Goal: Task Accomplishment & Management: Complete application form

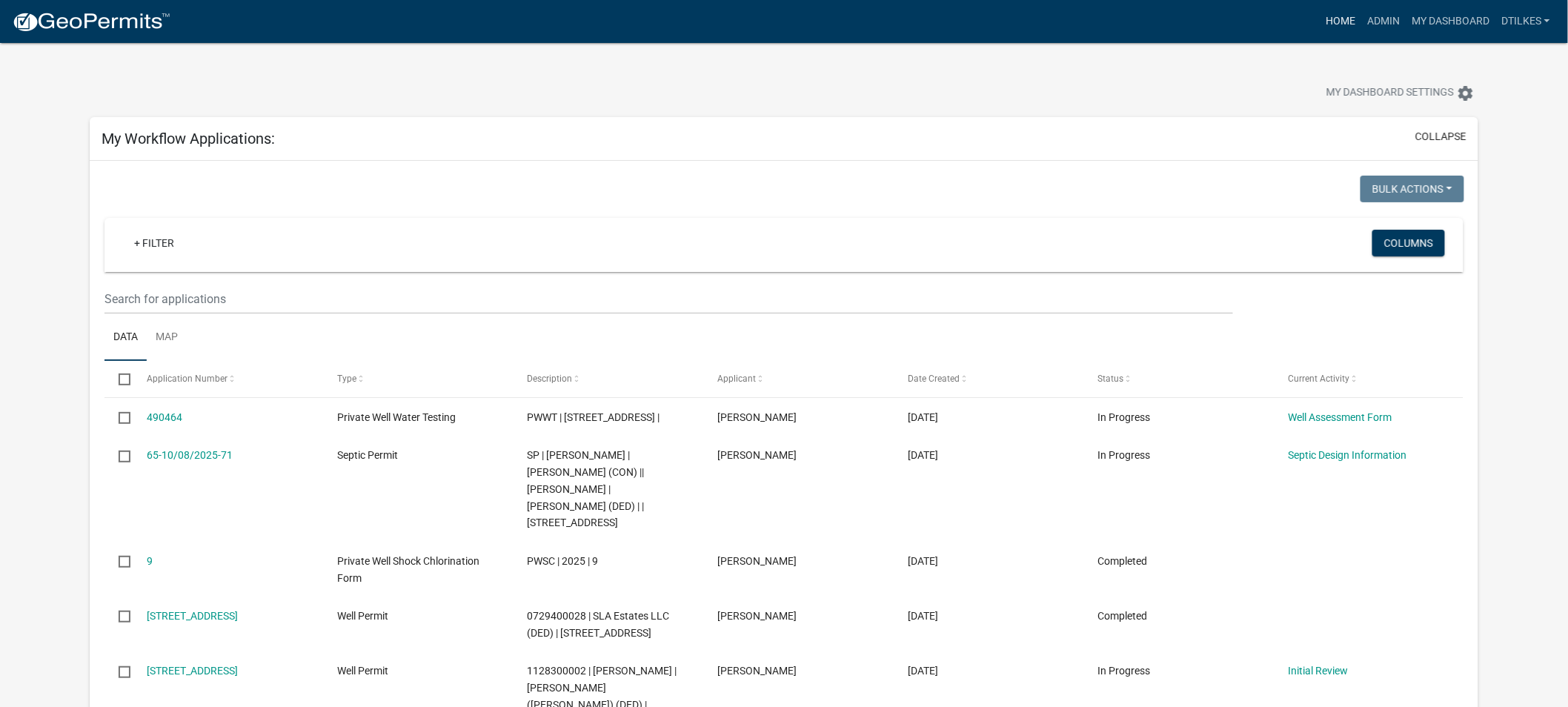
click at [1344, 20] on link "Home" at bounding box center [1341, 21] width 42 height 28
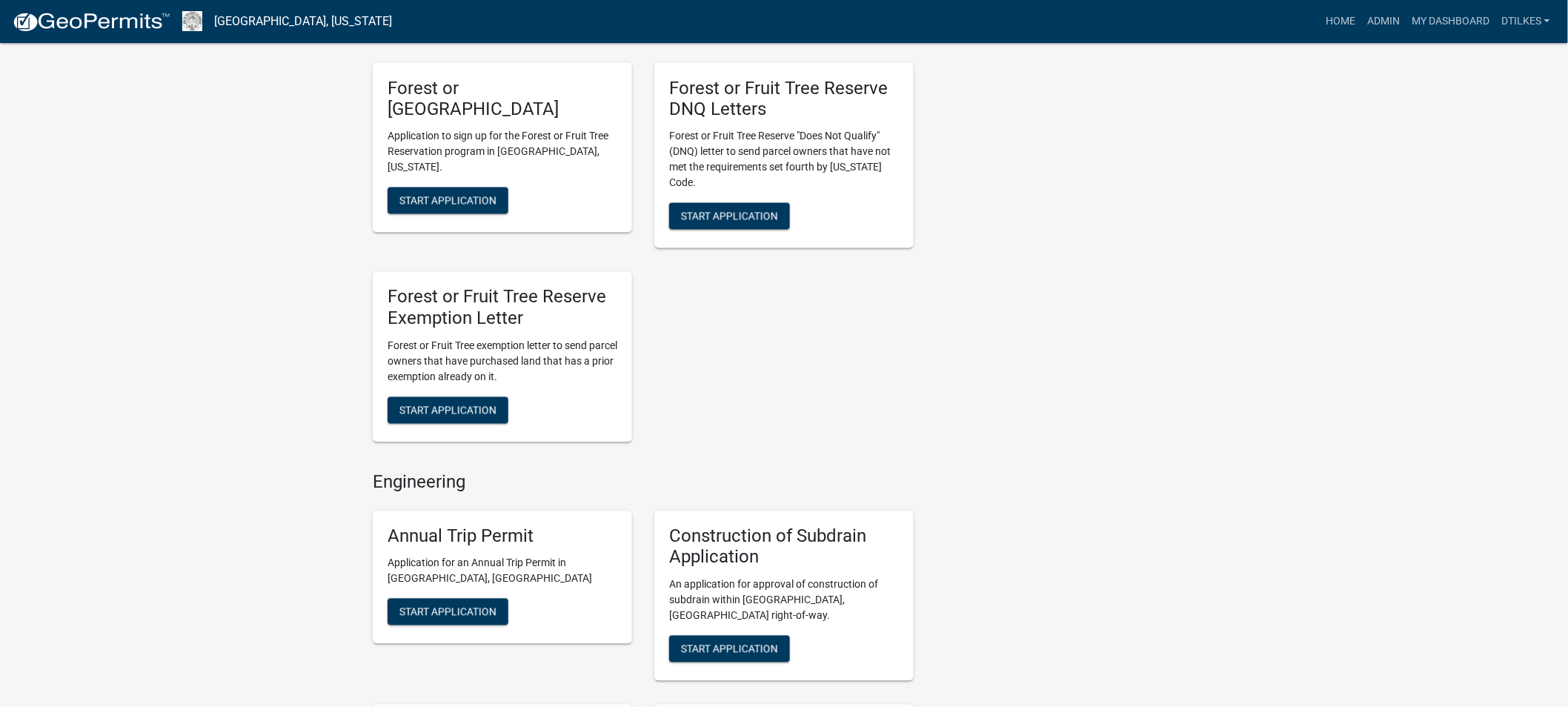
scroll to position [906, 0]
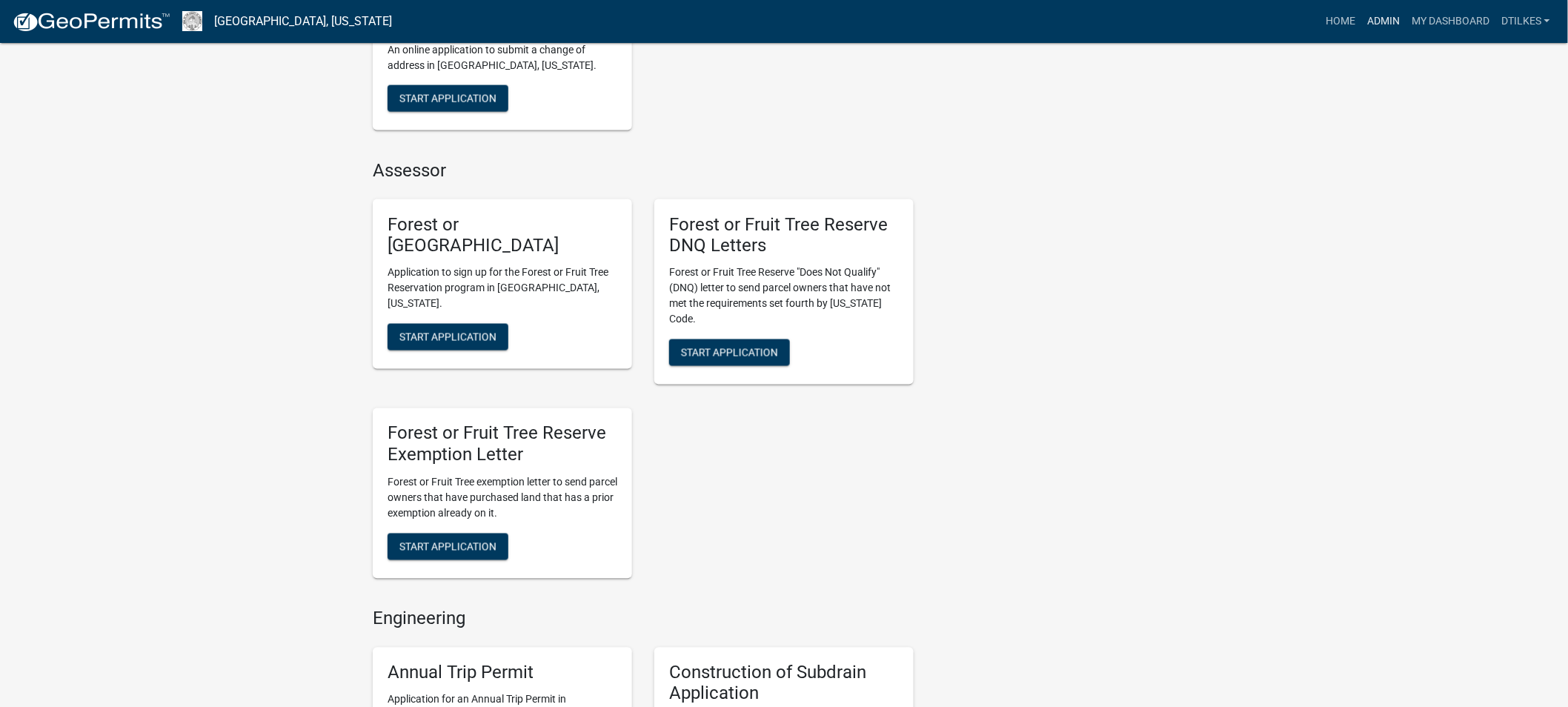
click at [1377, 16] on link "Admin" at bounding box center [1384, 21] width 45 height 28
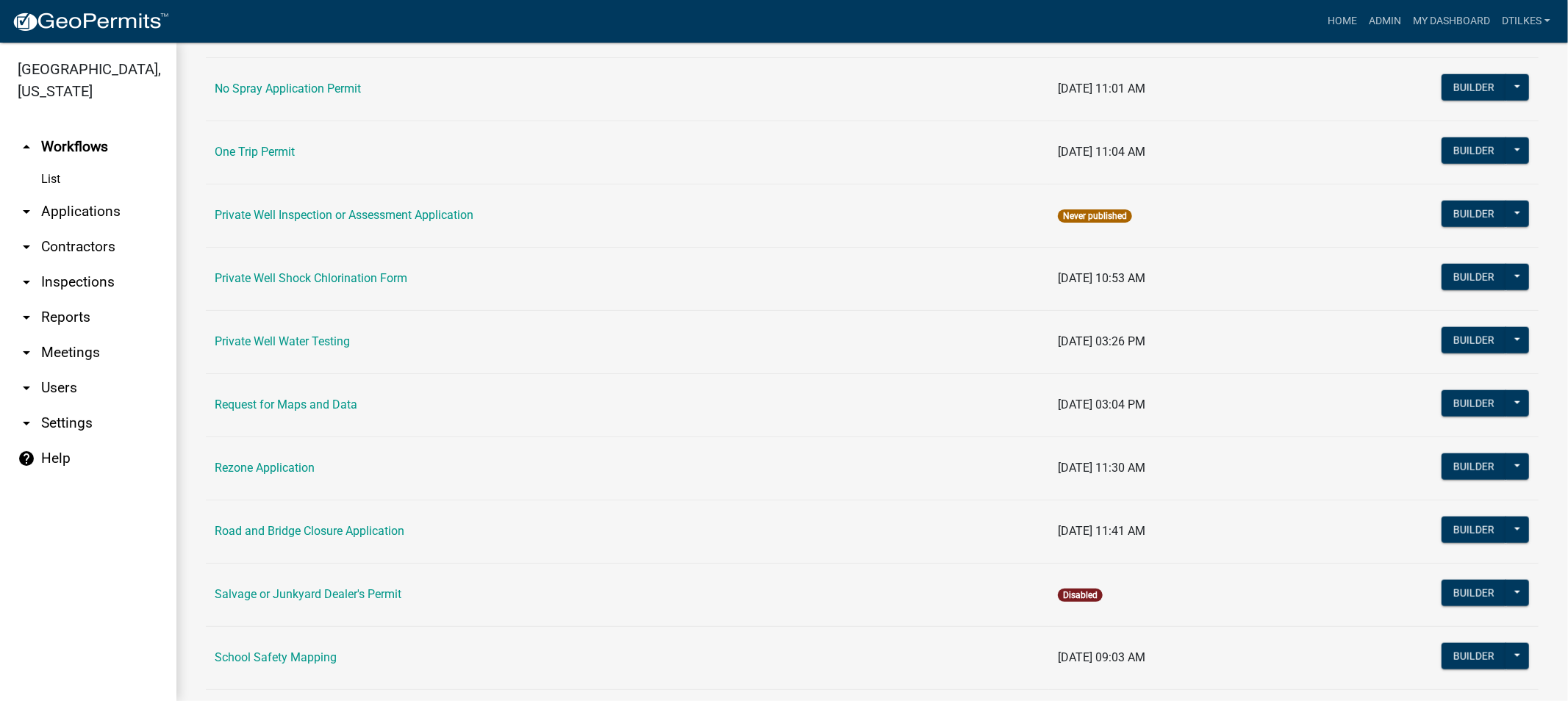
scroll to position [1192, 0]
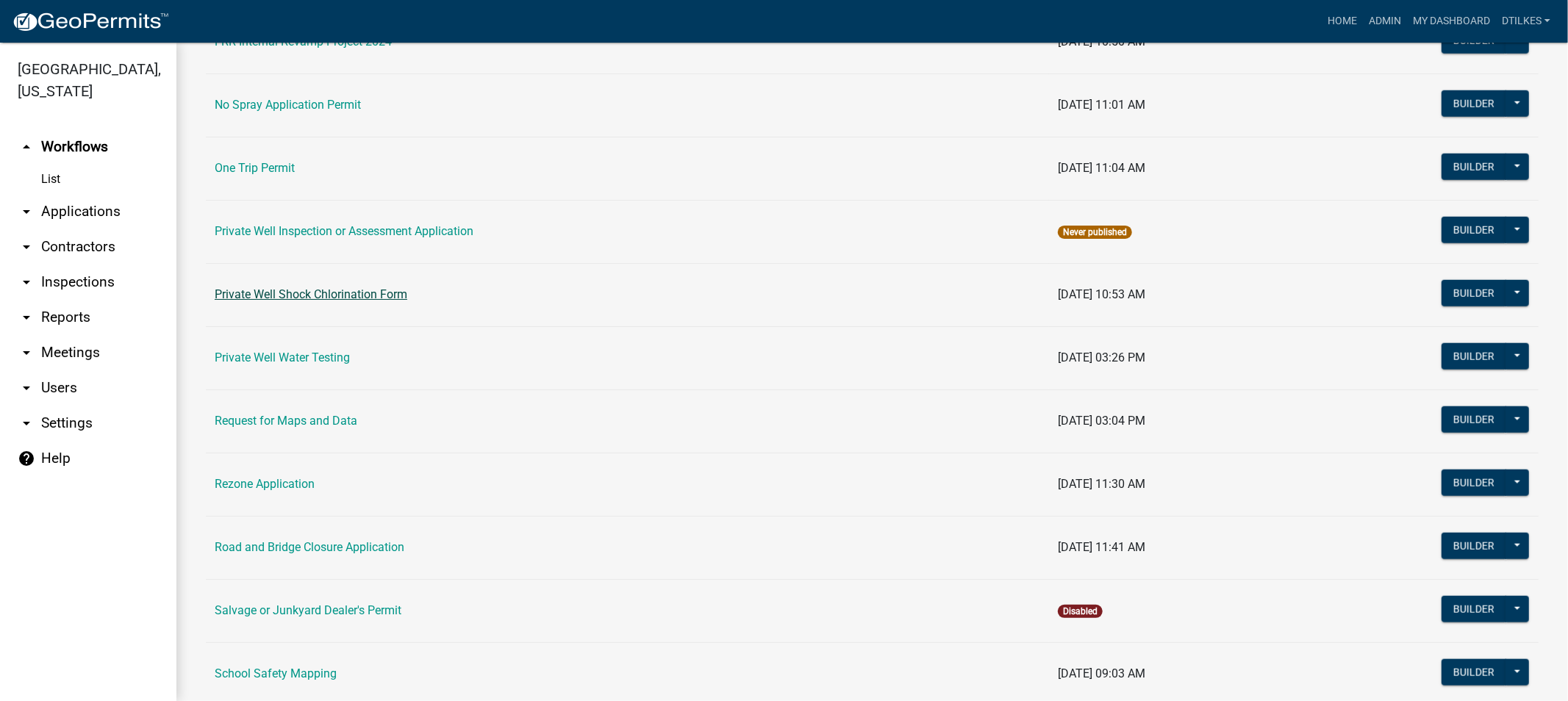
click at [282, 295] on link "Private Well Shock Chlorination Form" at bounding box center [311, 295] width 192 height 14
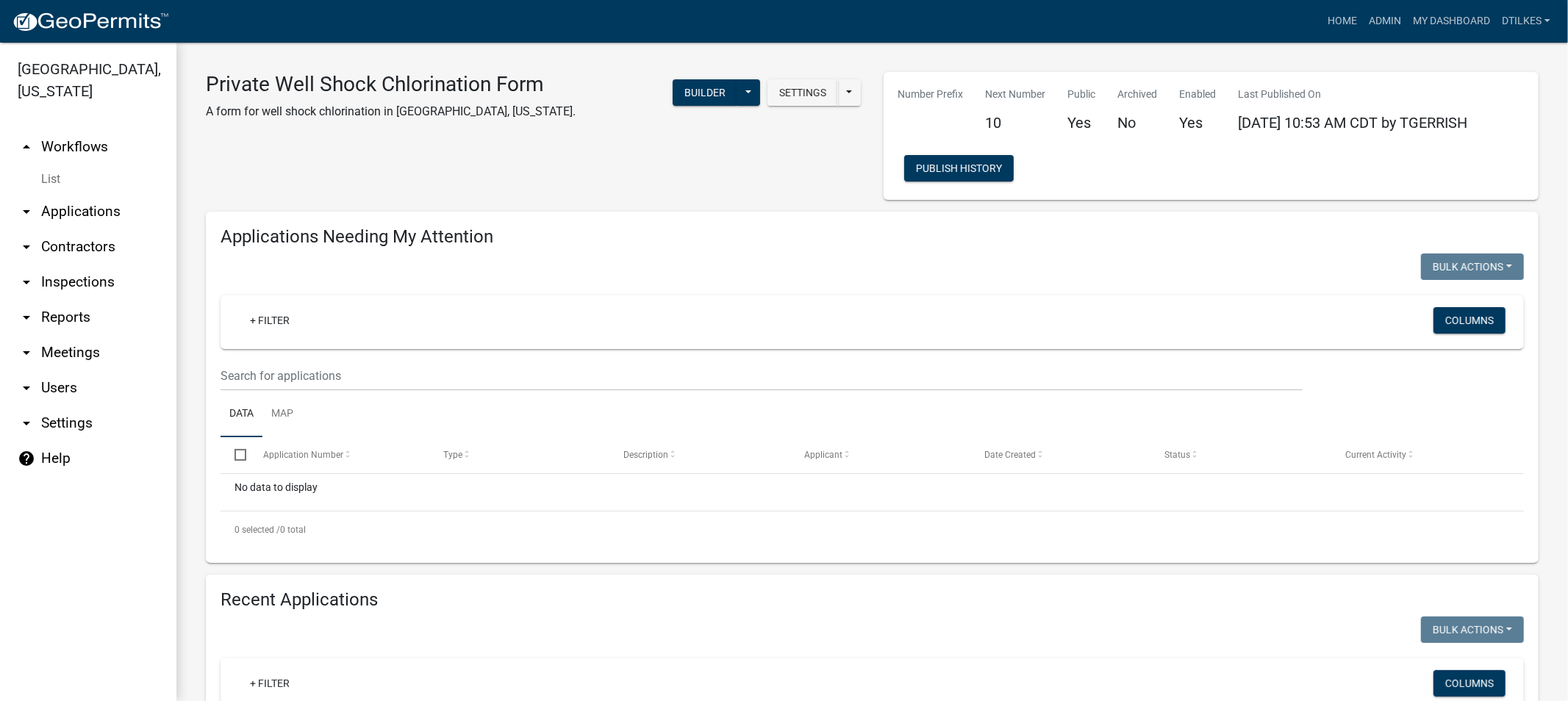
select select "2: 50"
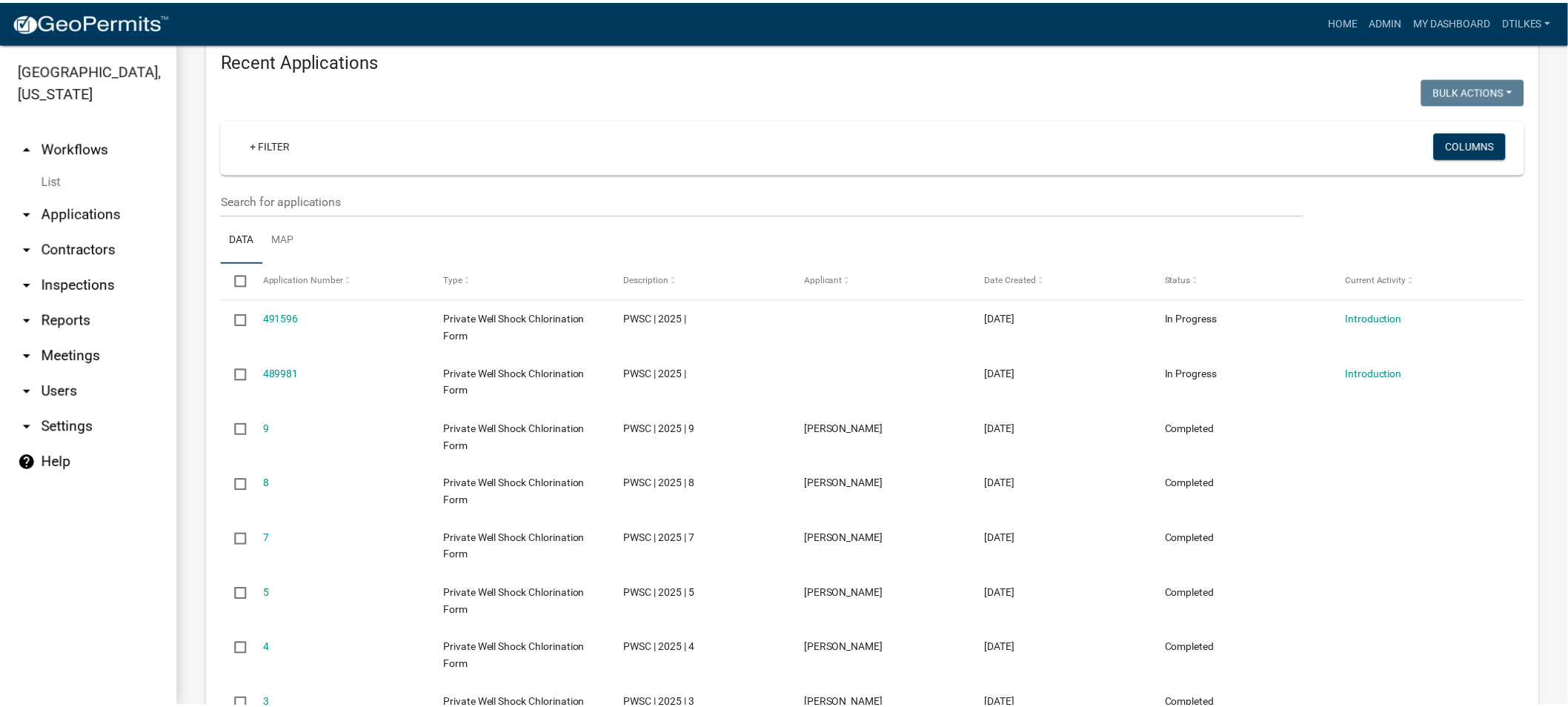
scroll to position [576, 0]
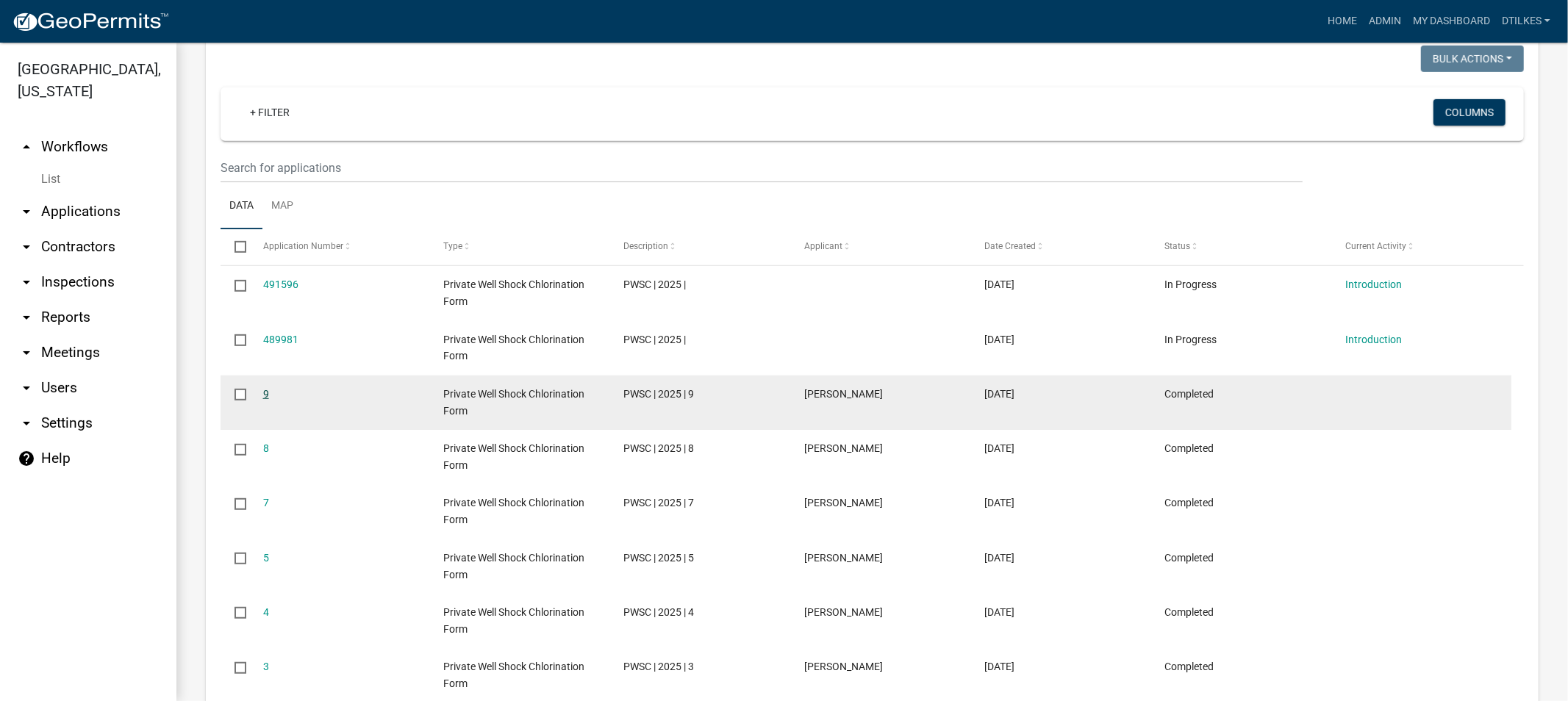
click at [263, 391] on link "9" at bounding box center [265, 394] width 6 height 12
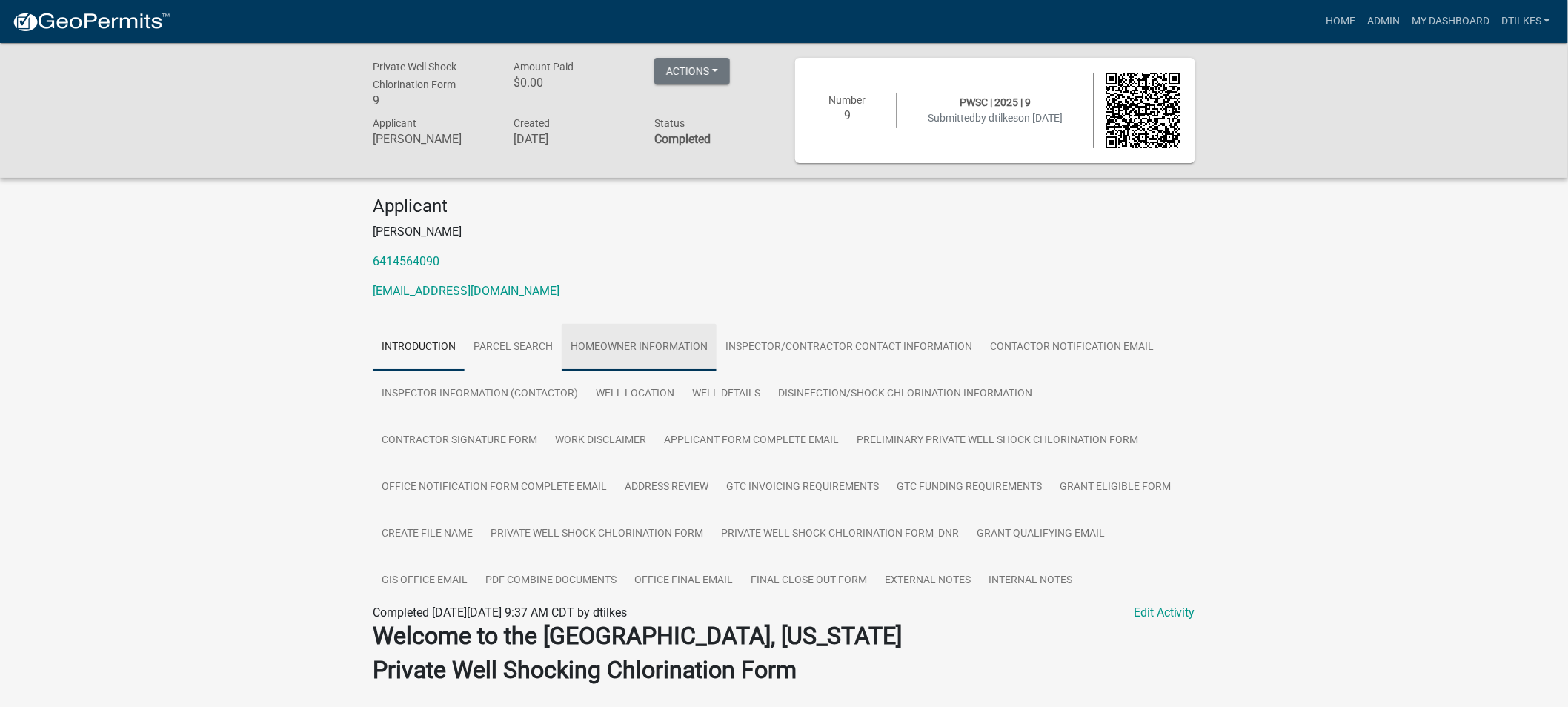
click at [641, 345] on link "Homeowner Information" at bounding box center [639, 347] width 155 height 47
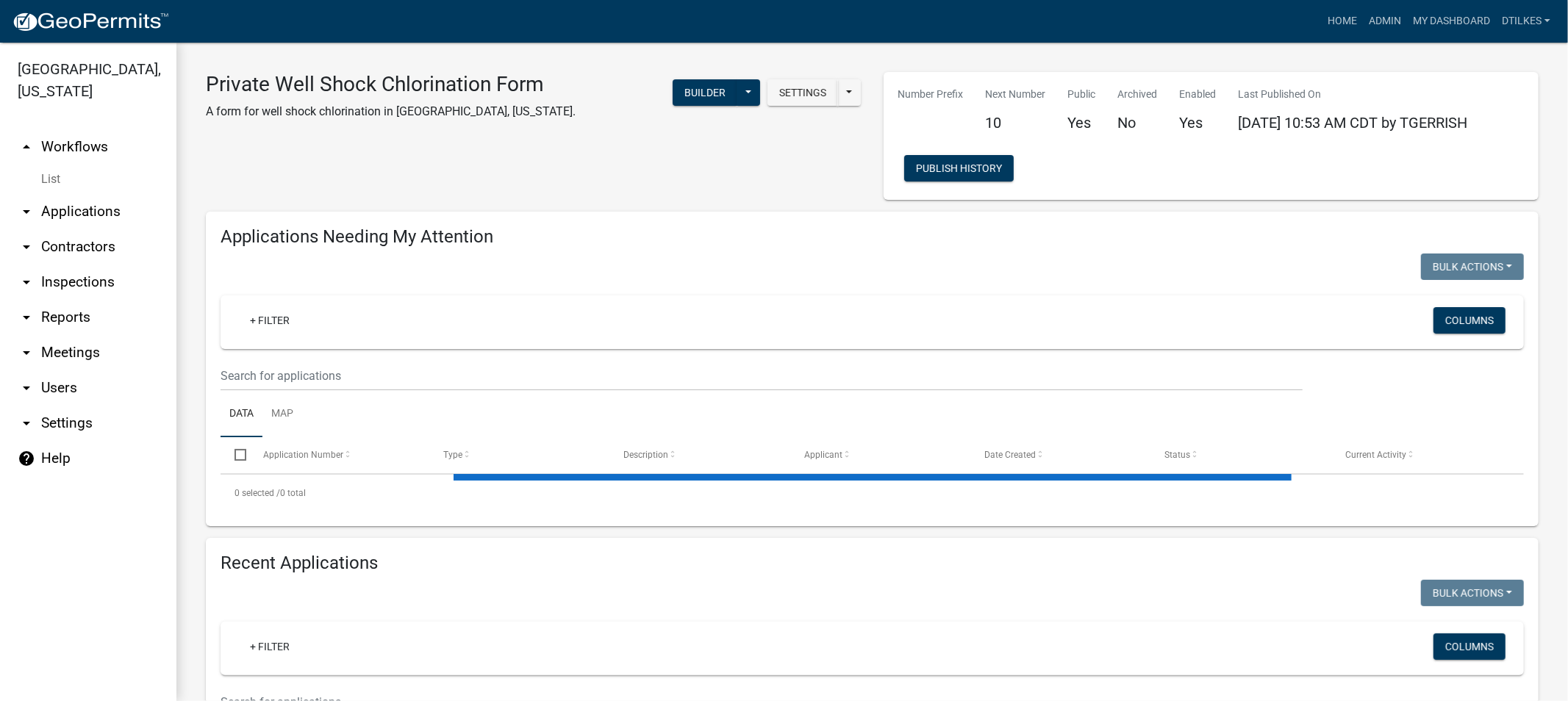
select select "2: 50"
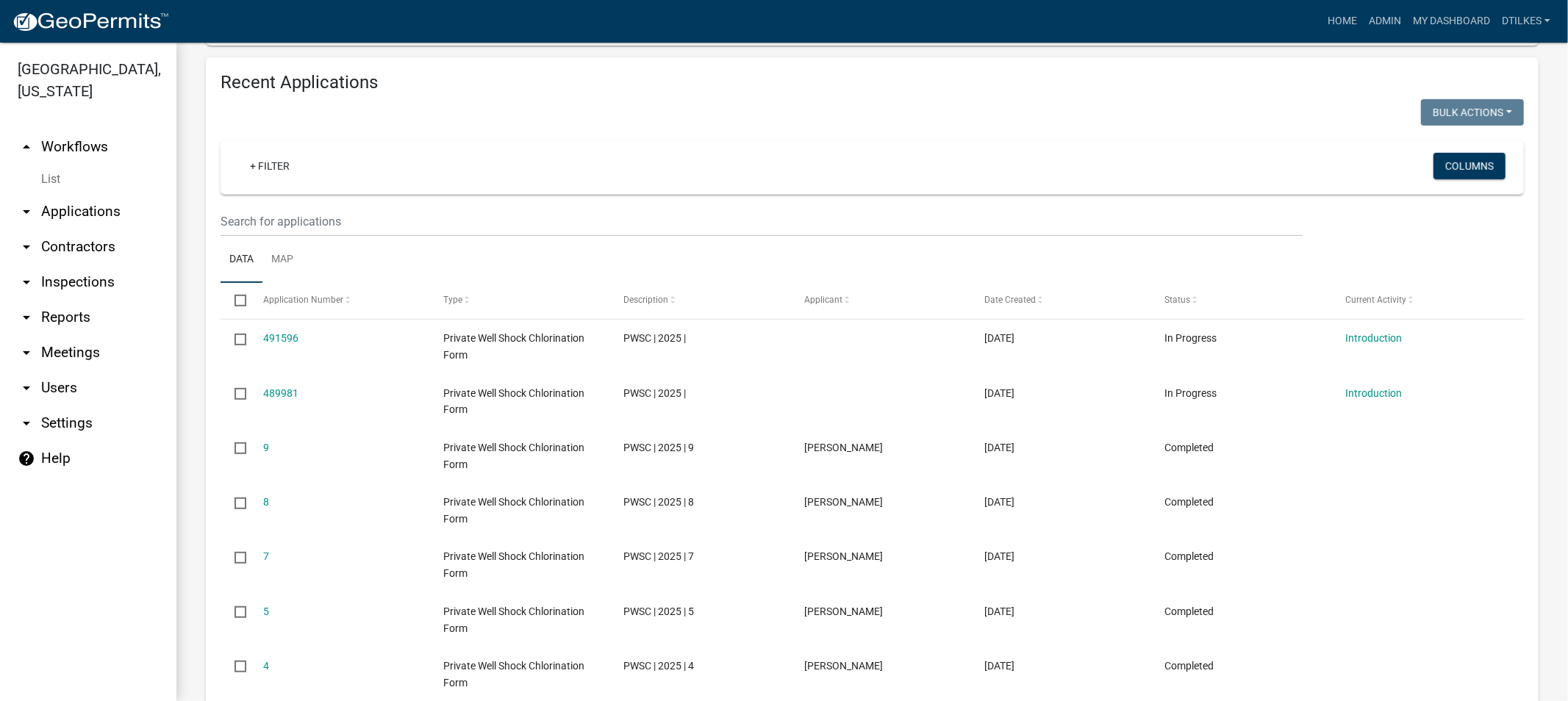
scroll to position [571, 0]
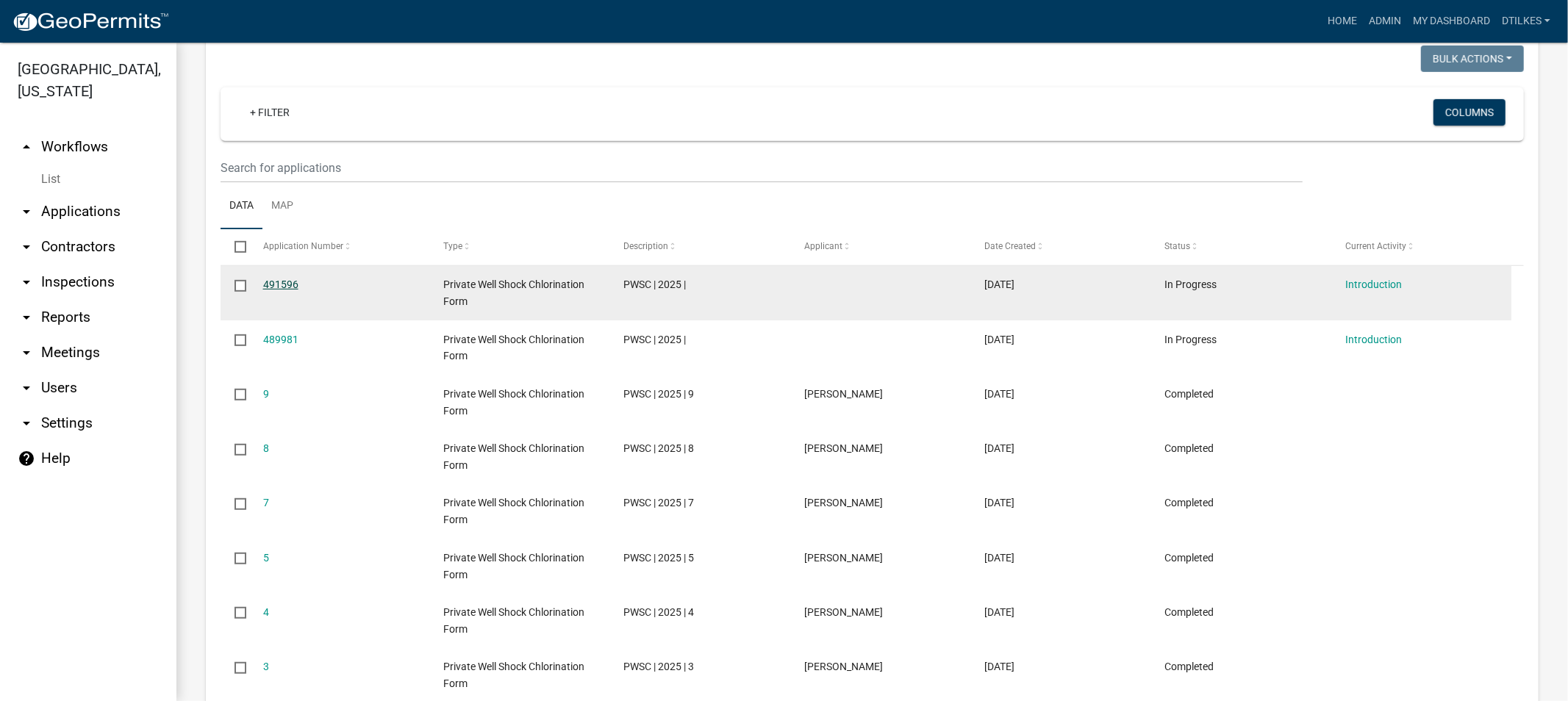
click at [273, 281] on link "491596" at bounding box center [280, 284] width 35 height 12
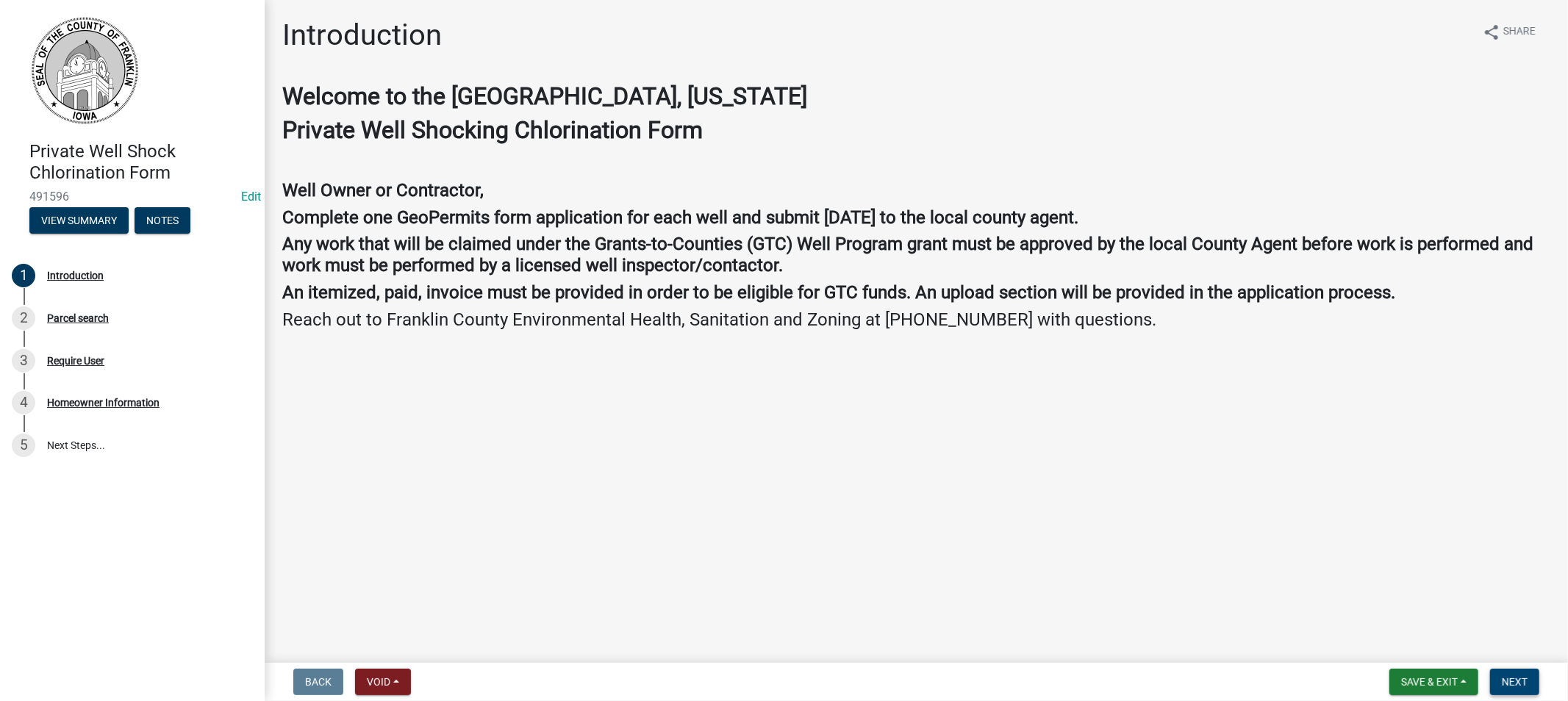
click at [1503, 676] on span "Next" at bounding box center [1515, 681] width 25 height 12
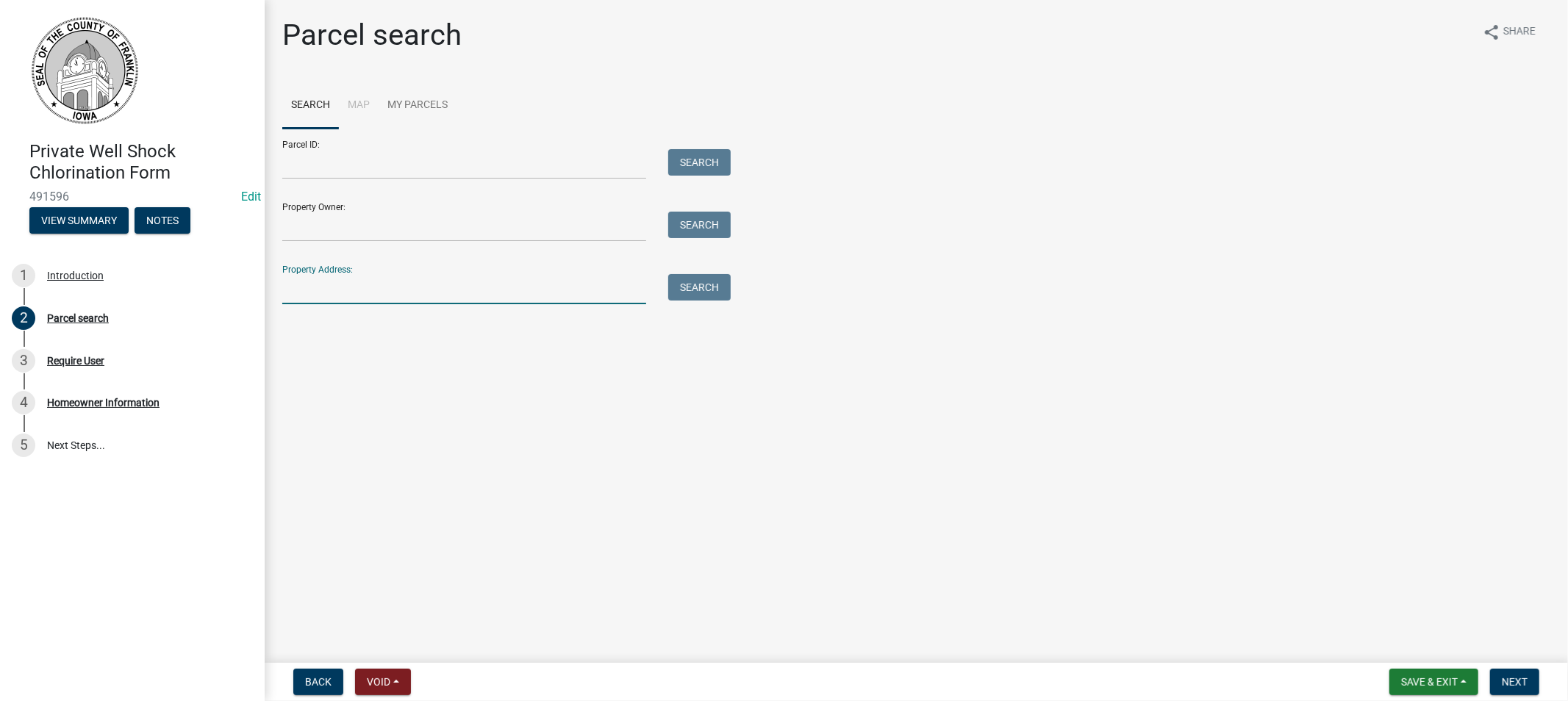
click at [327, 285] on input "Property Address:" at bounding box center [464, 289] width 364 height 30
type input "774 [PERSON_NAME]"
click at [708, 290] on button "Search" at bounding box center [699, 287] width 63 height 26
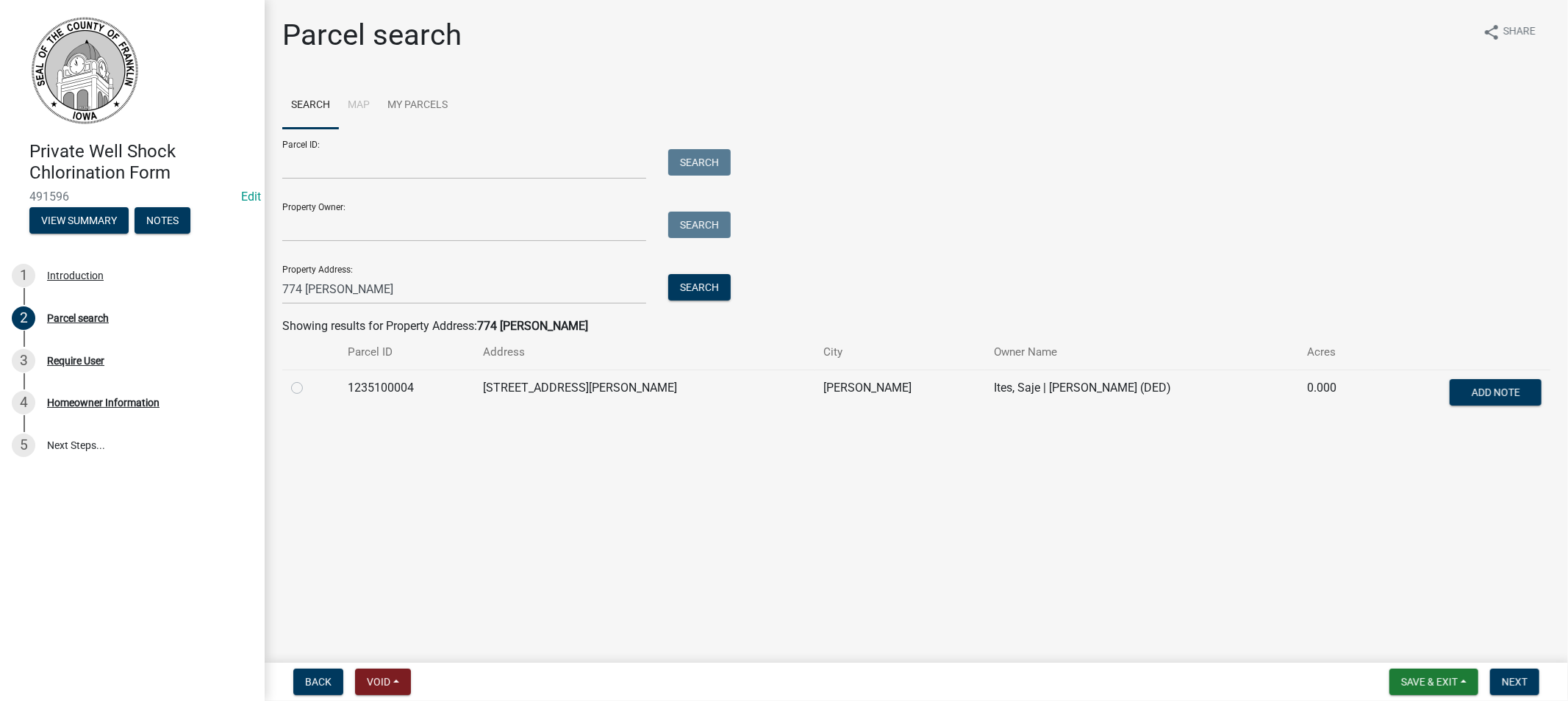
click at [309, 379] on label at bounding box center [309, 379] width 0 height 0
click at [309, 389] on input "radio" at bounding box center [314, 384] width 10 height 10
radio input "true"
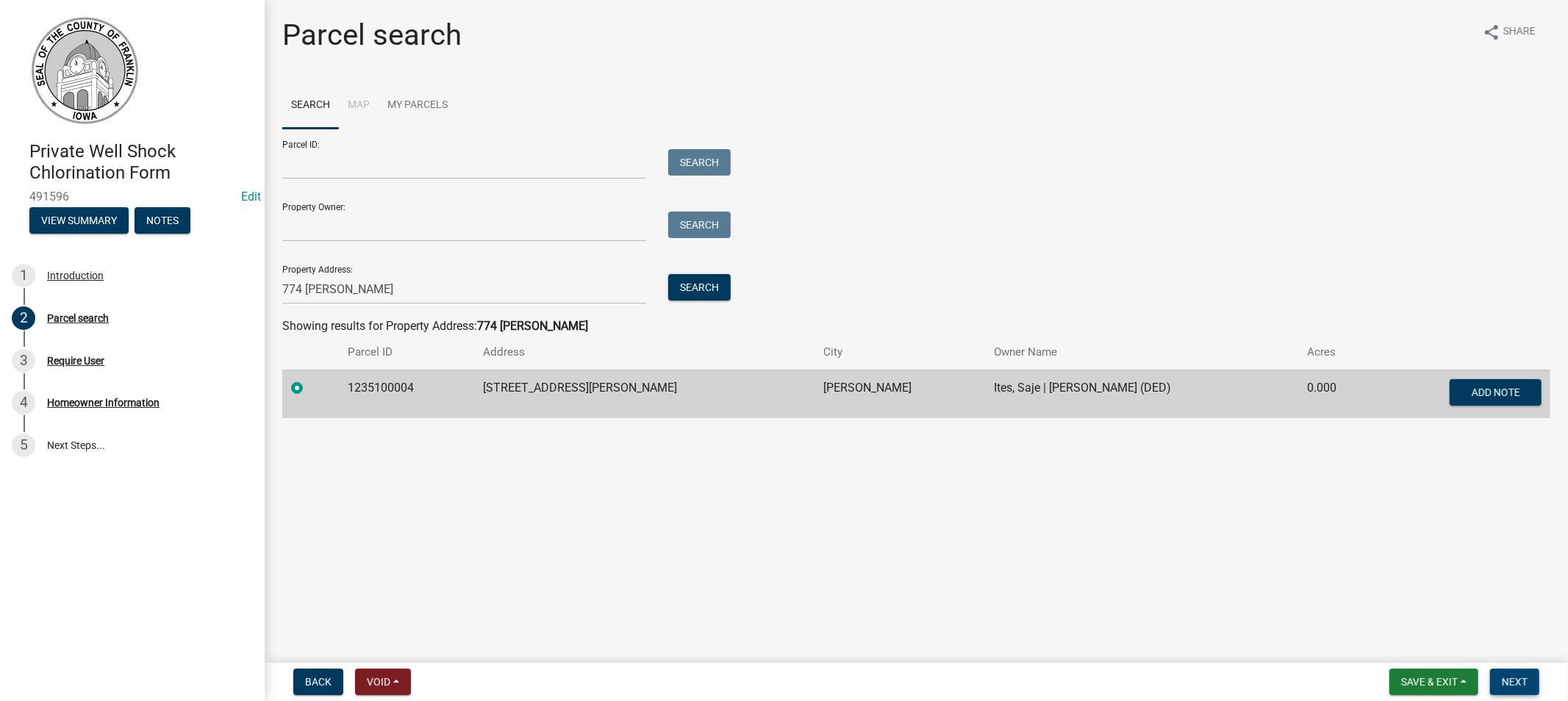
click at [1511, 677] on span "Next" at bounding box center [1515, 681] width 25 height 12
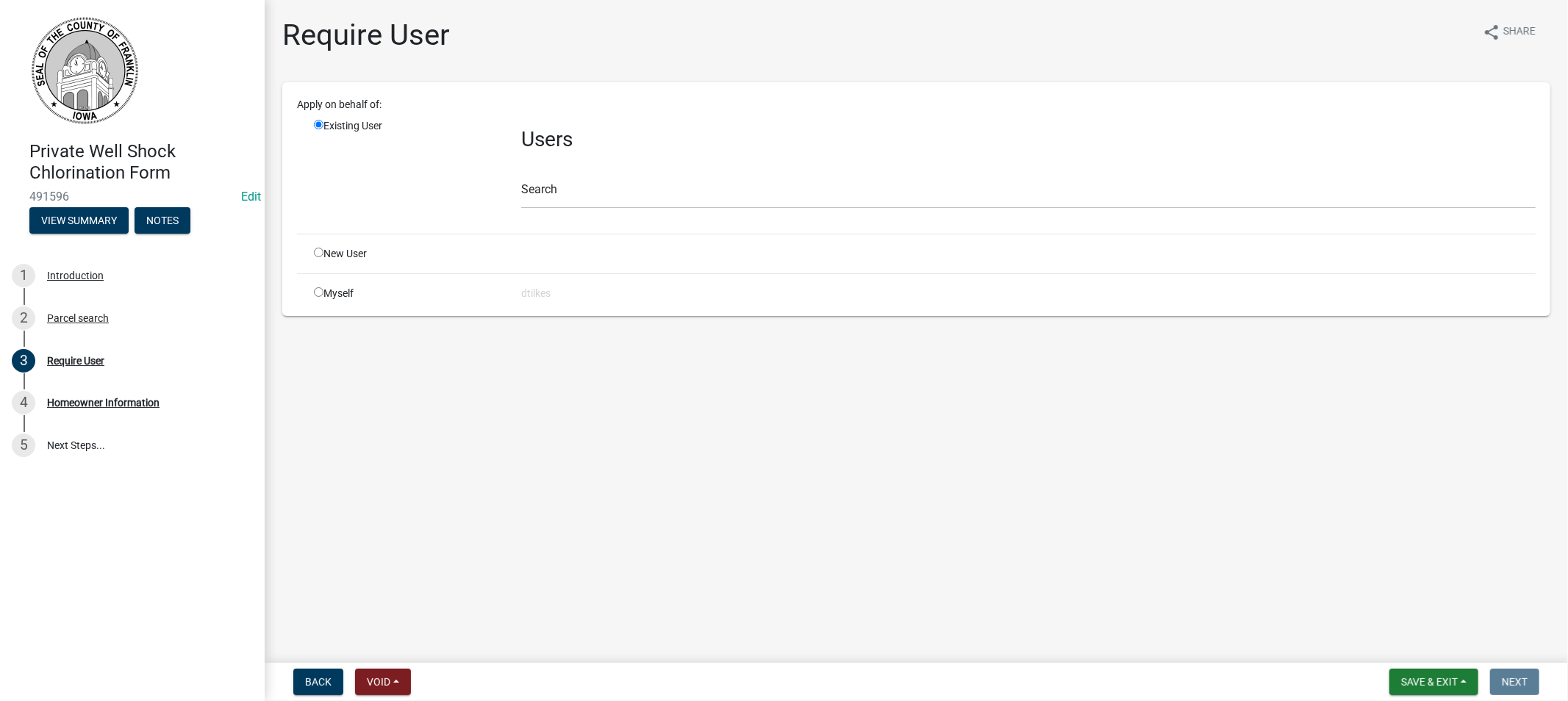
click at [315, 291] on input "radio" at bounding box center [319, 292] width 10 height 10
radio input "true"
radio input "false"
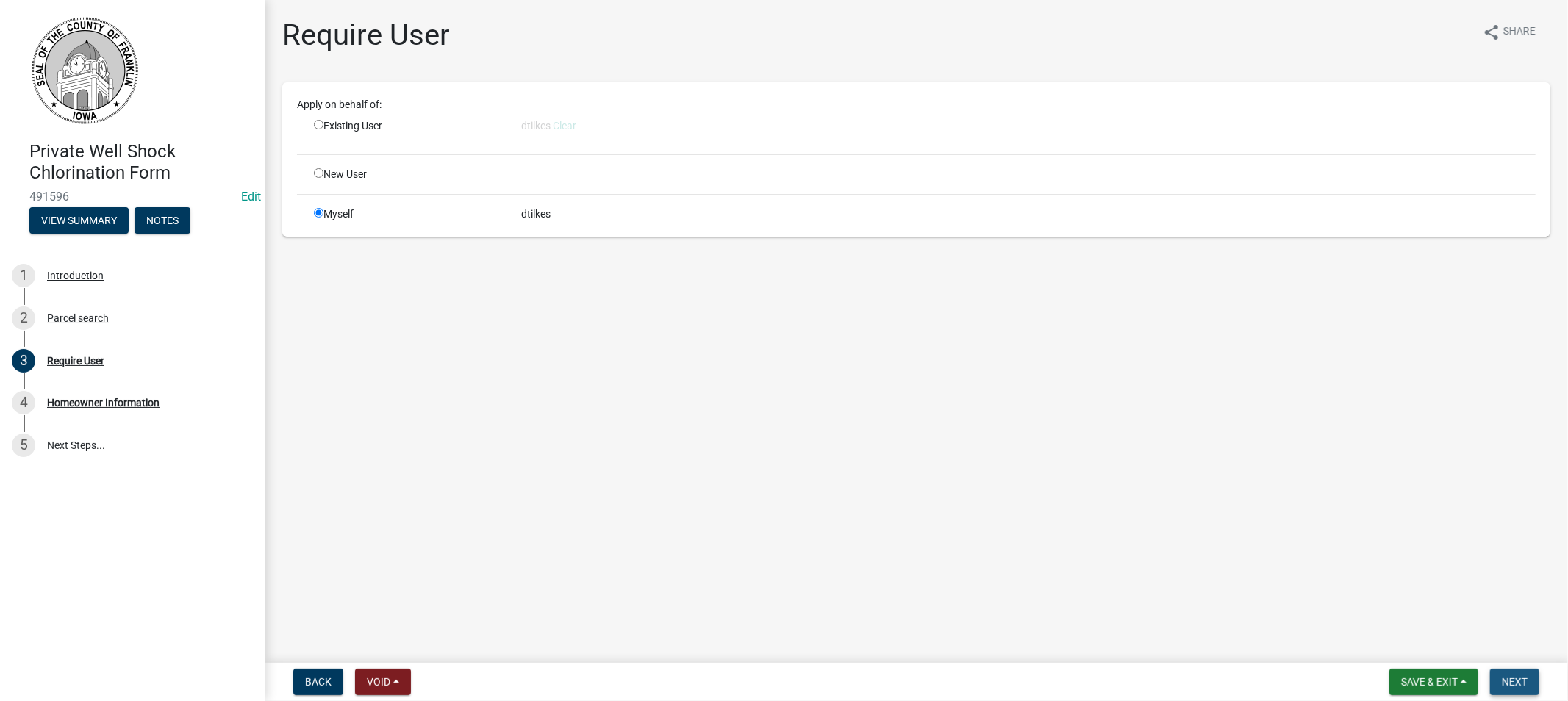
click at [1515, 684] on span "Next" at bounding box center [1515, 681] width 25 height 12
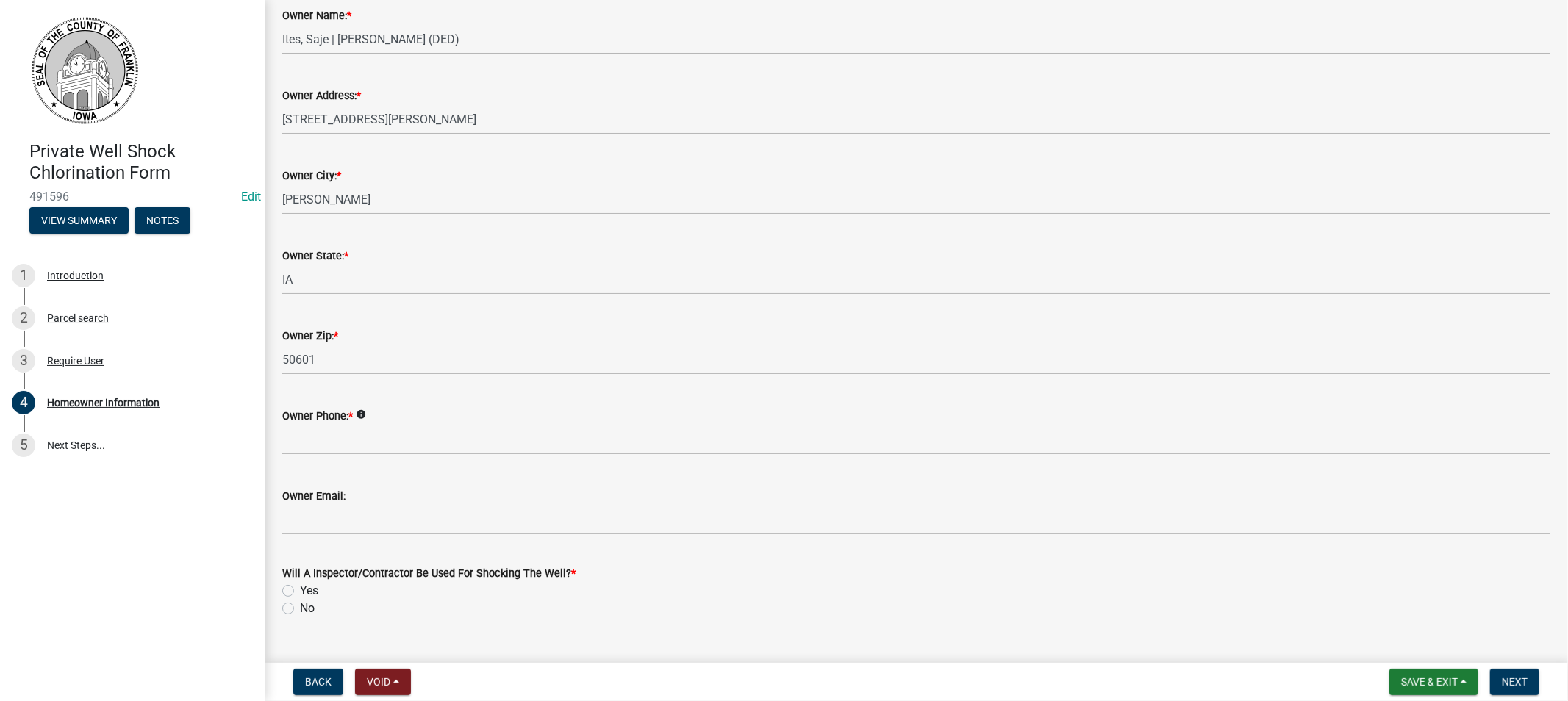
scroll to position [159, 0]
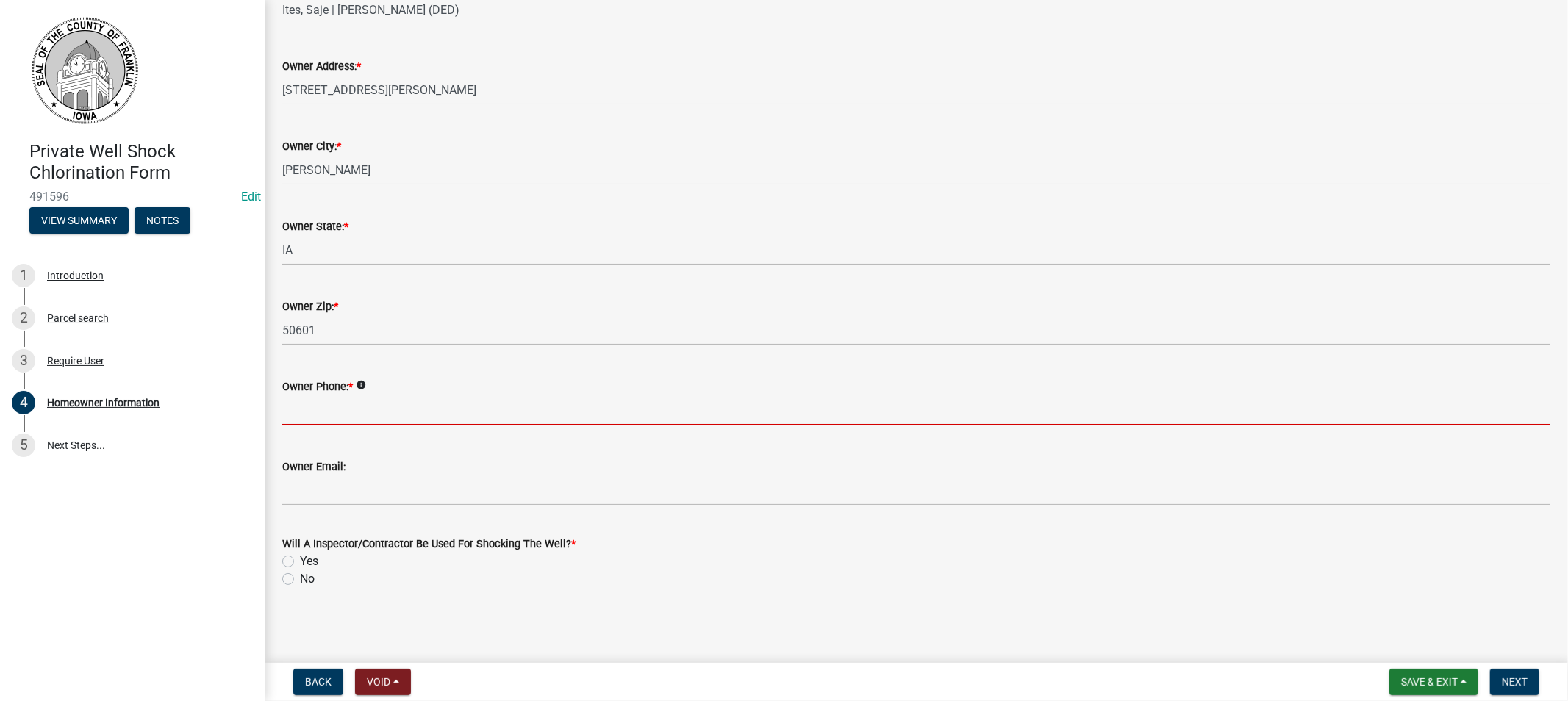
click at [319, 410] on input "Owner Phone: *" at bounding box center [916, 410] width 1269 height 30
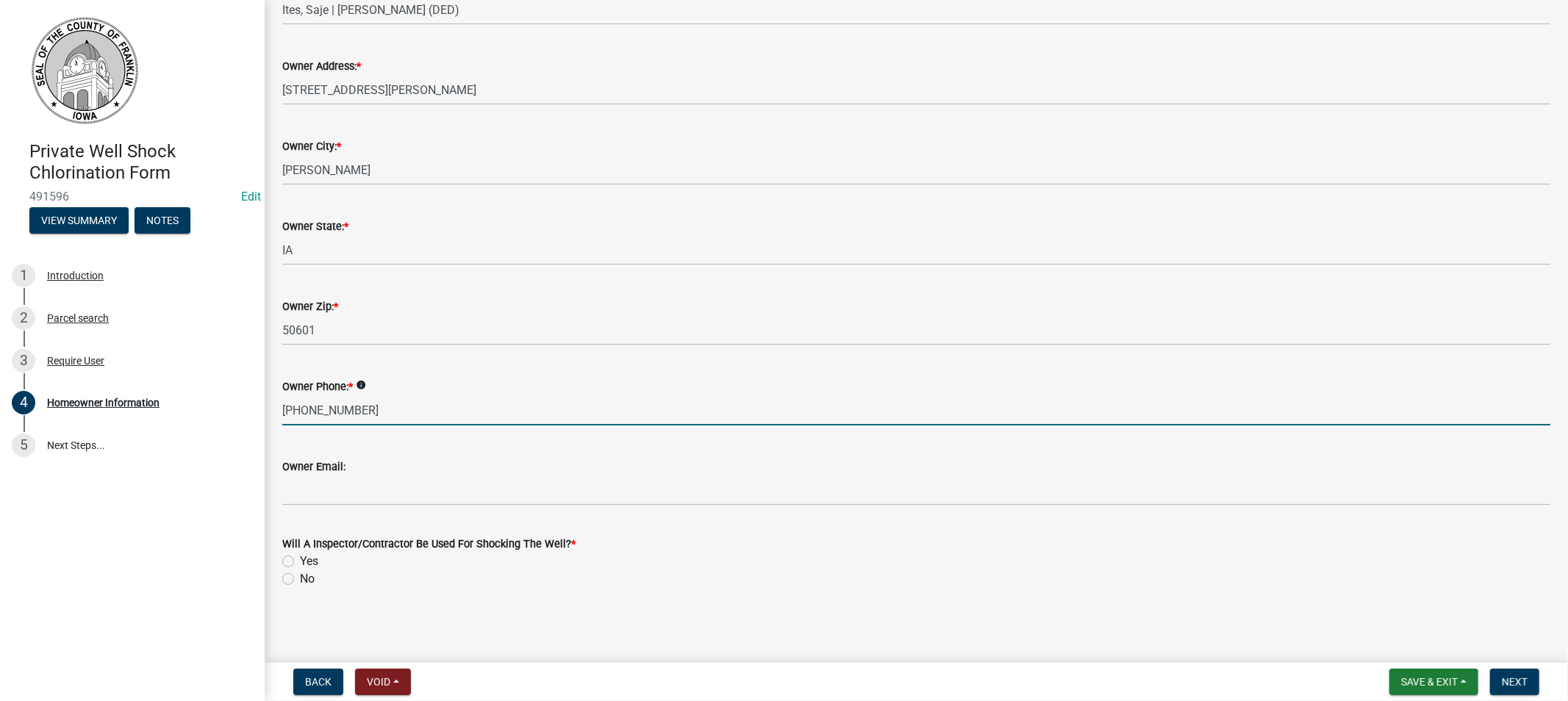
type input "[PHONE_NUMBER]"
click at [281, 558] on div "Will A Inspector/Contractor Be Used For Shocking The Well? * Yes No" at bounding box center [917, 553] width 1290 height 71
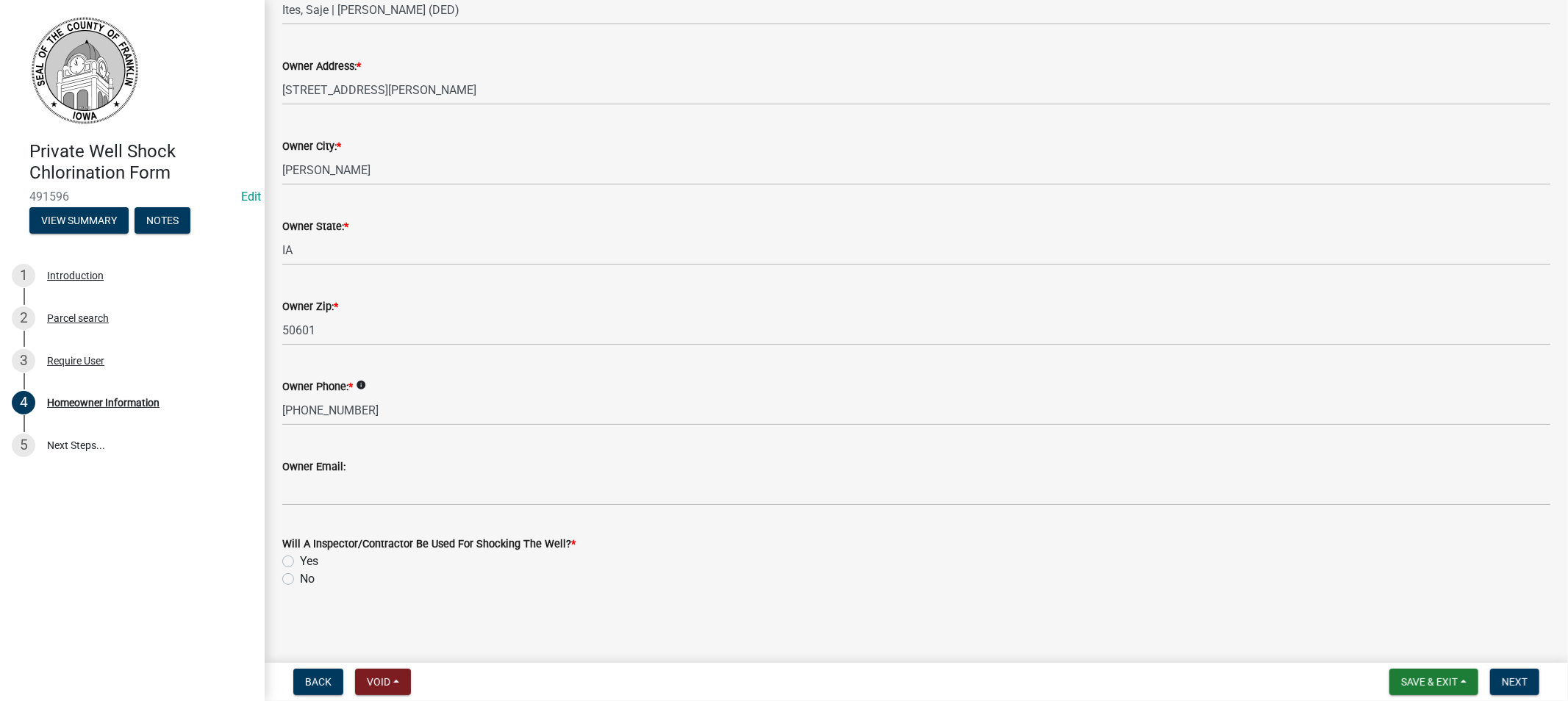
click at [300, 557] on label "Yes" at bounding box center [309, 561] width 18 height 17
click at [300, 557] on input "Yes" at bounding box center [305, 557] width 10 height 10
radio input "true"
click at [1515, 676] on span "Next" at bounding box center [1515, 681] width 25 height 12
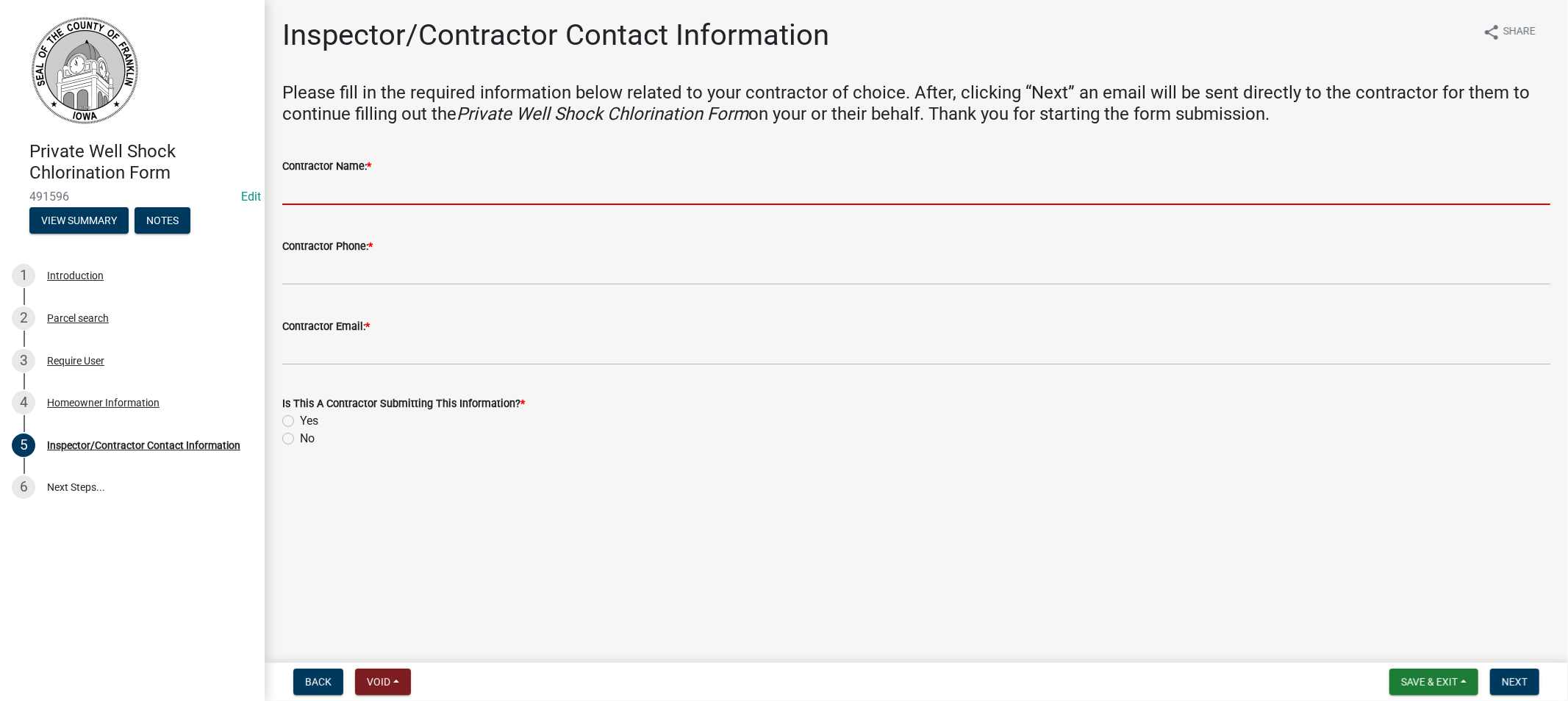
click at [315, 191] on input "Contractor Name: *" at bounding box center [916, 190] width 1269 height 30
type input "[PERSON_NAME]"
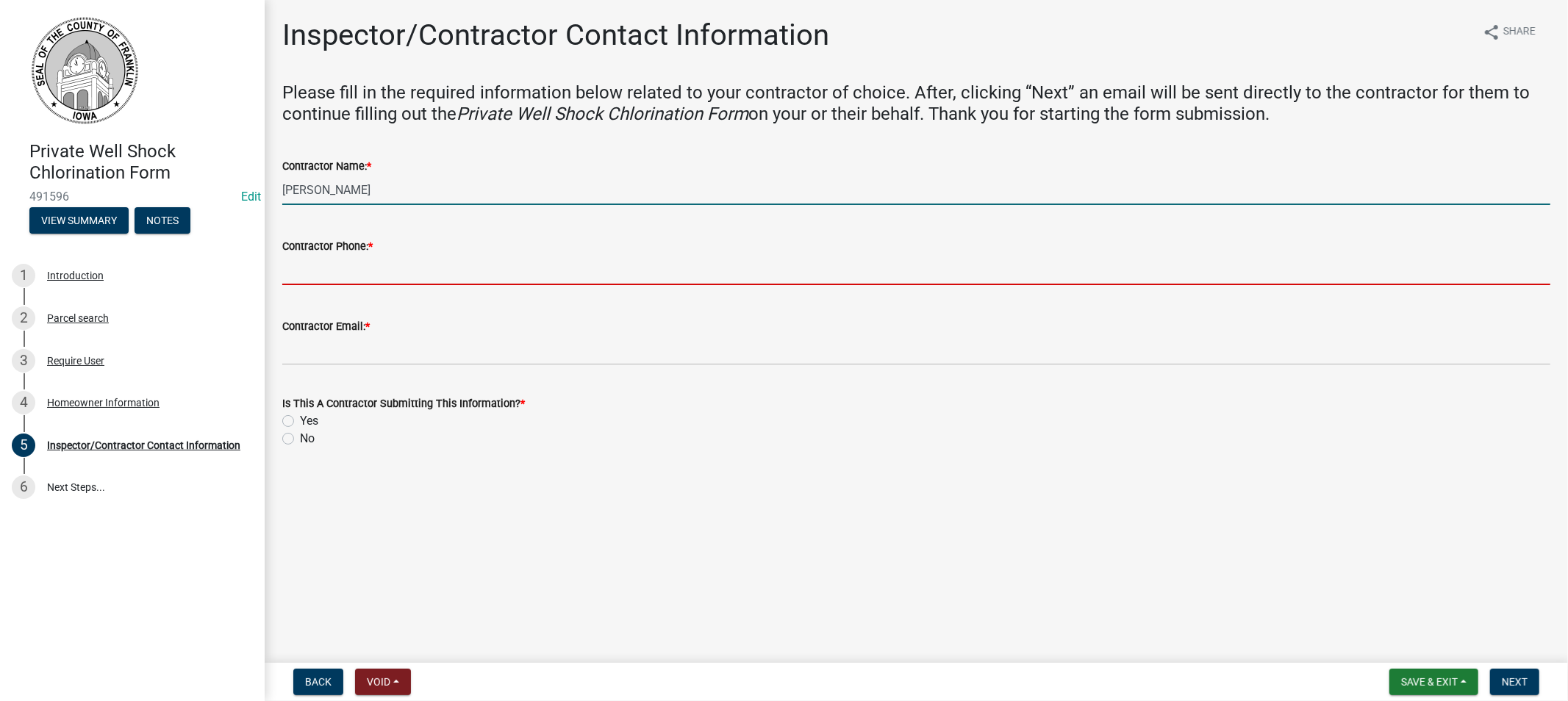
click at [319, 262] on input "Contractor Phone: *" at bounding box center [916, 270] width 1269 height 30
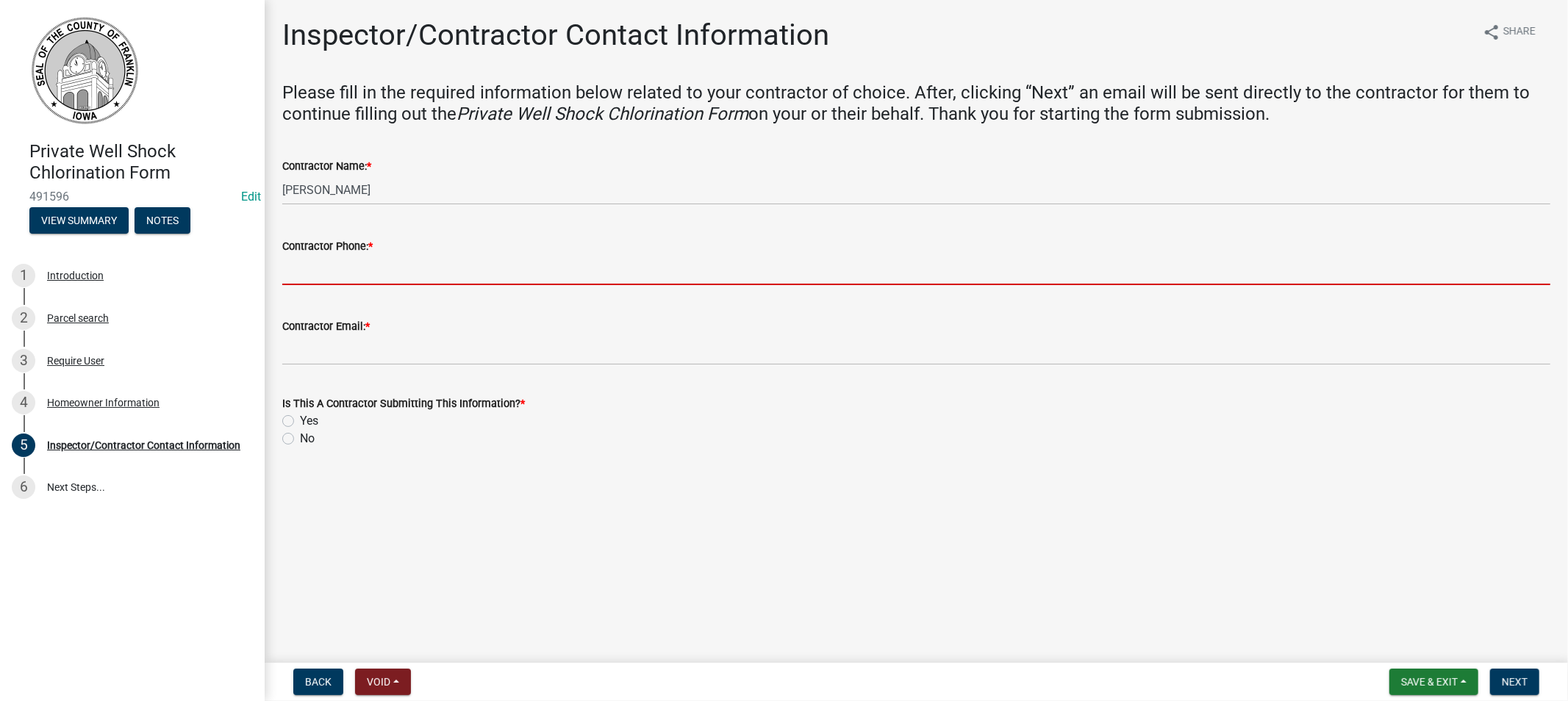
type input "[PHONE_NUMBER]"
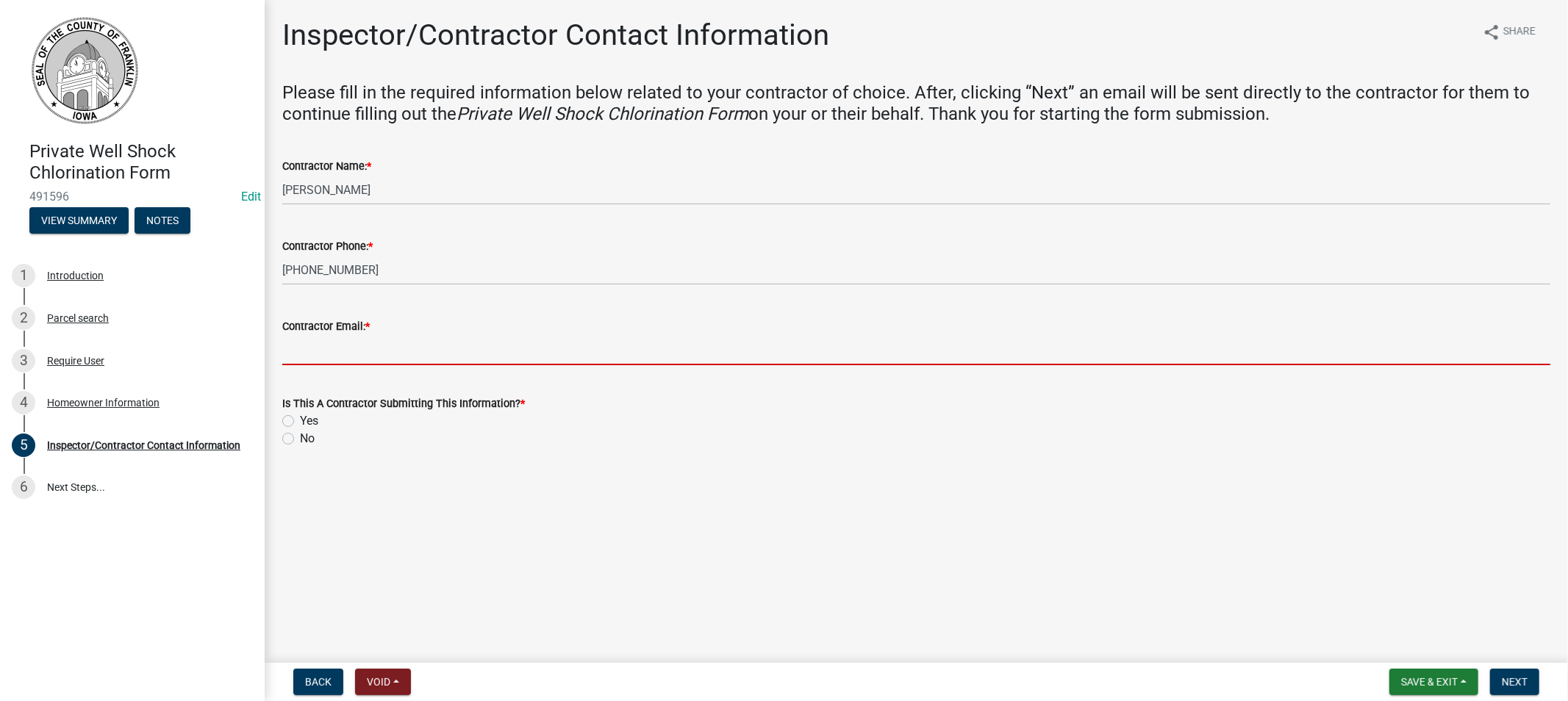
click at [332, 356] on input "Contractor Email: *" at bounding box center [916, 350] width 1269 height 30
type input "[EMAIL_ADDRESS][DOMAIN_NAME]"
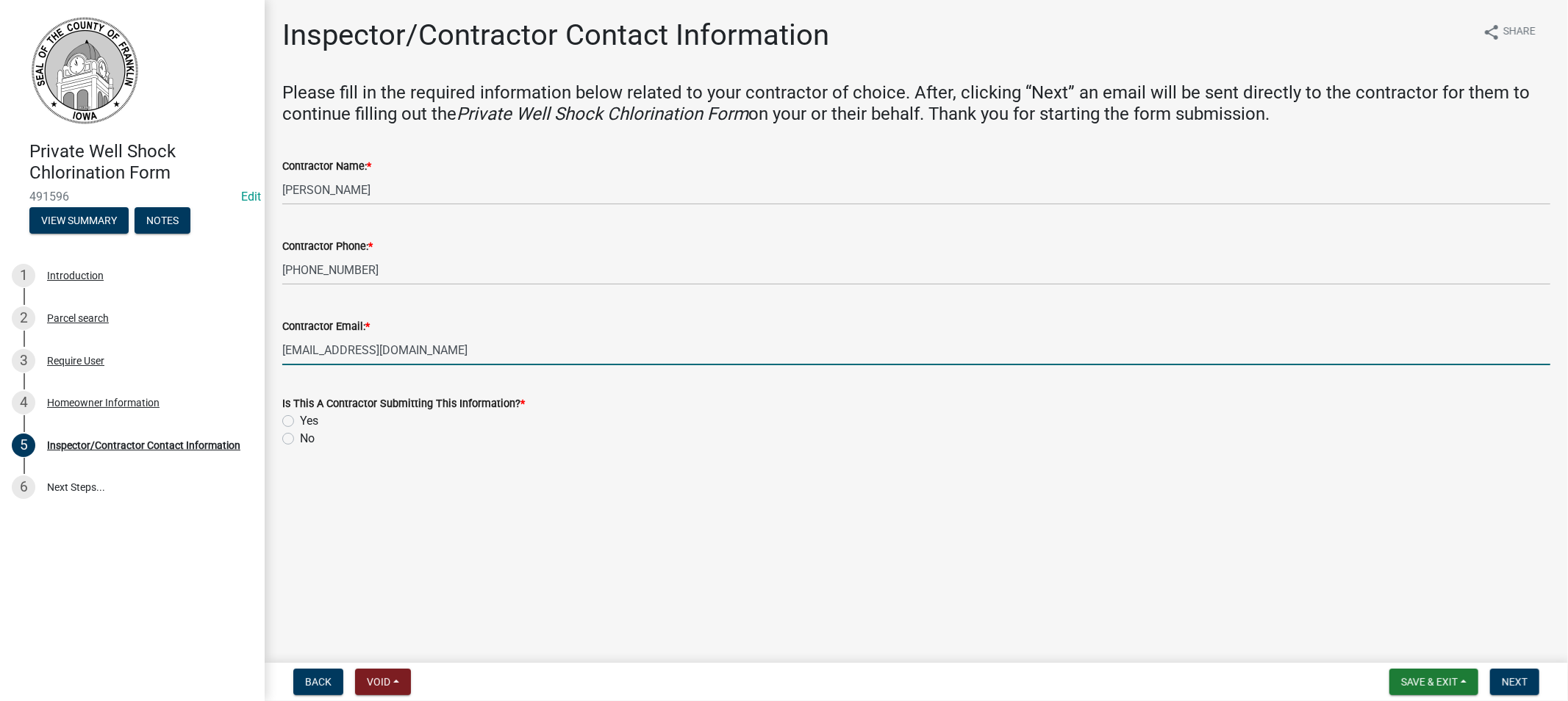
click at [300, 421] on label "Yes" at bounding box center [309, 421] width 18 height 17
click at [300, 421] on input "Yes" at bounding box center [305, 417] width 10 height 10
radio input "true"
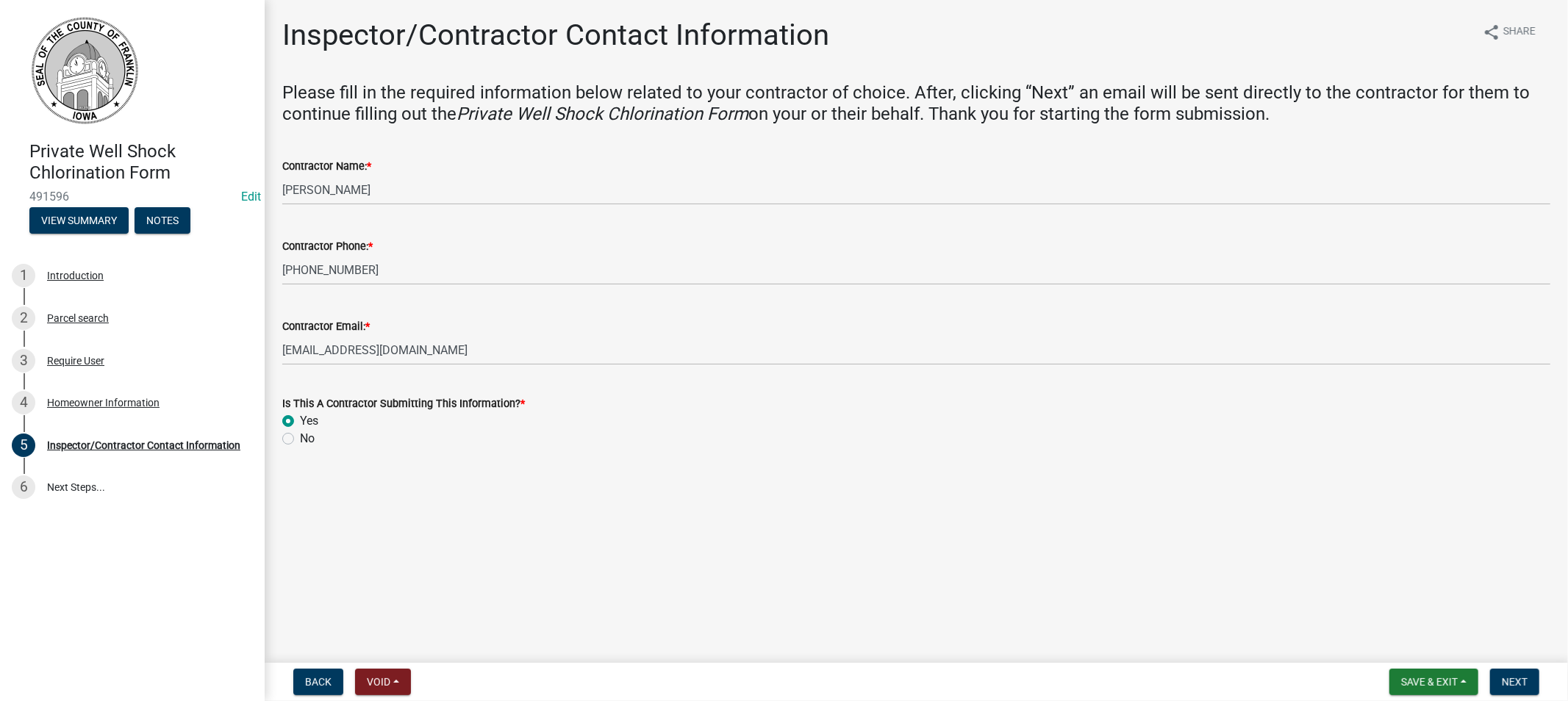
click at [300, 437] on label "No" at bounding box center [307, 438] width 15 height 17
click at [300, 437] on input "No" at bounding box center [305, 434] width 10 height 10
radio input "true"
drag, startPoint x: 1513, startPoint y: 684, endPoint x: 1494, endPoint y: 687, distance: 19.2
click at [1515, 684] on span "Next" at bounding box center [1515, 681] width 25 height 12
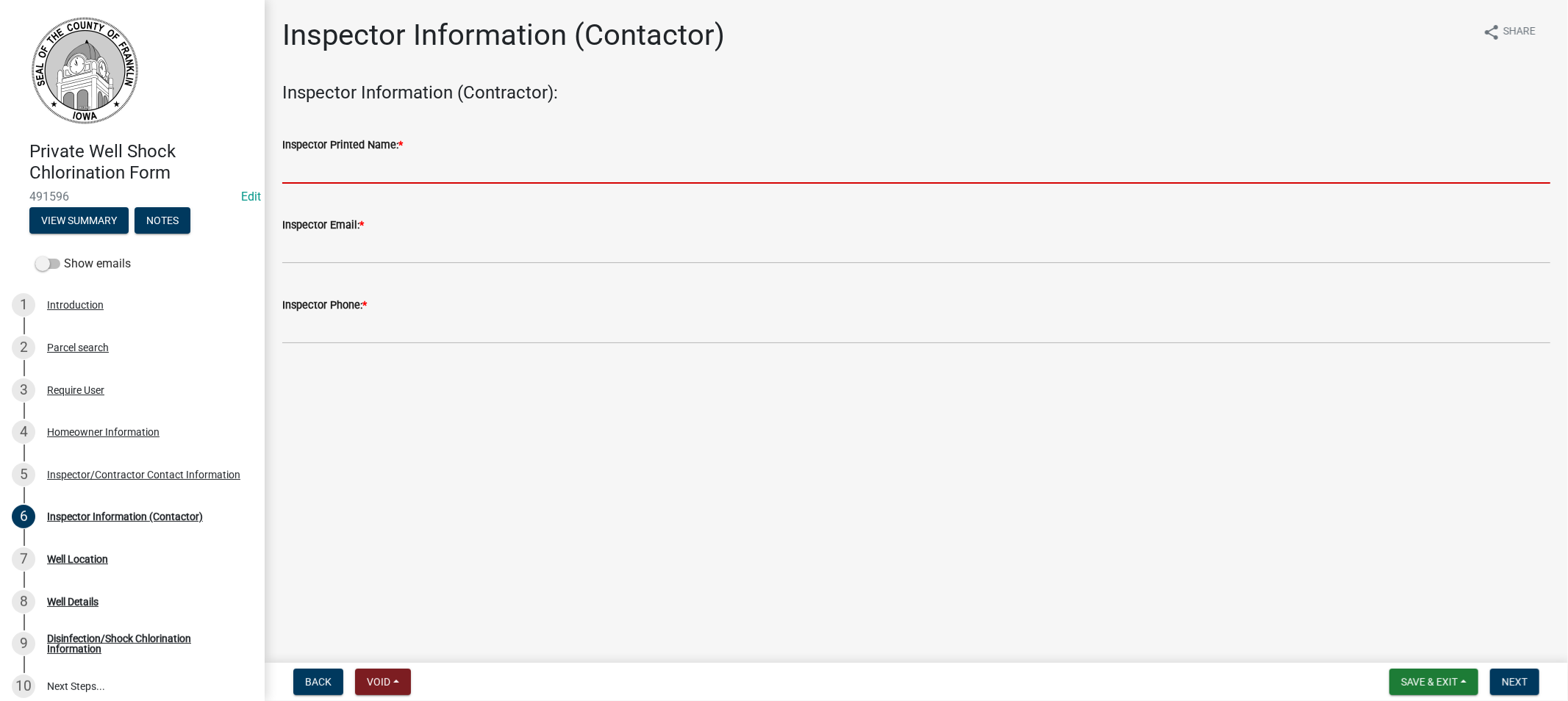
click at [325, 166] on input "Inspector Printed Name: *" at bounding box center [916, 168] width 1269 height 30
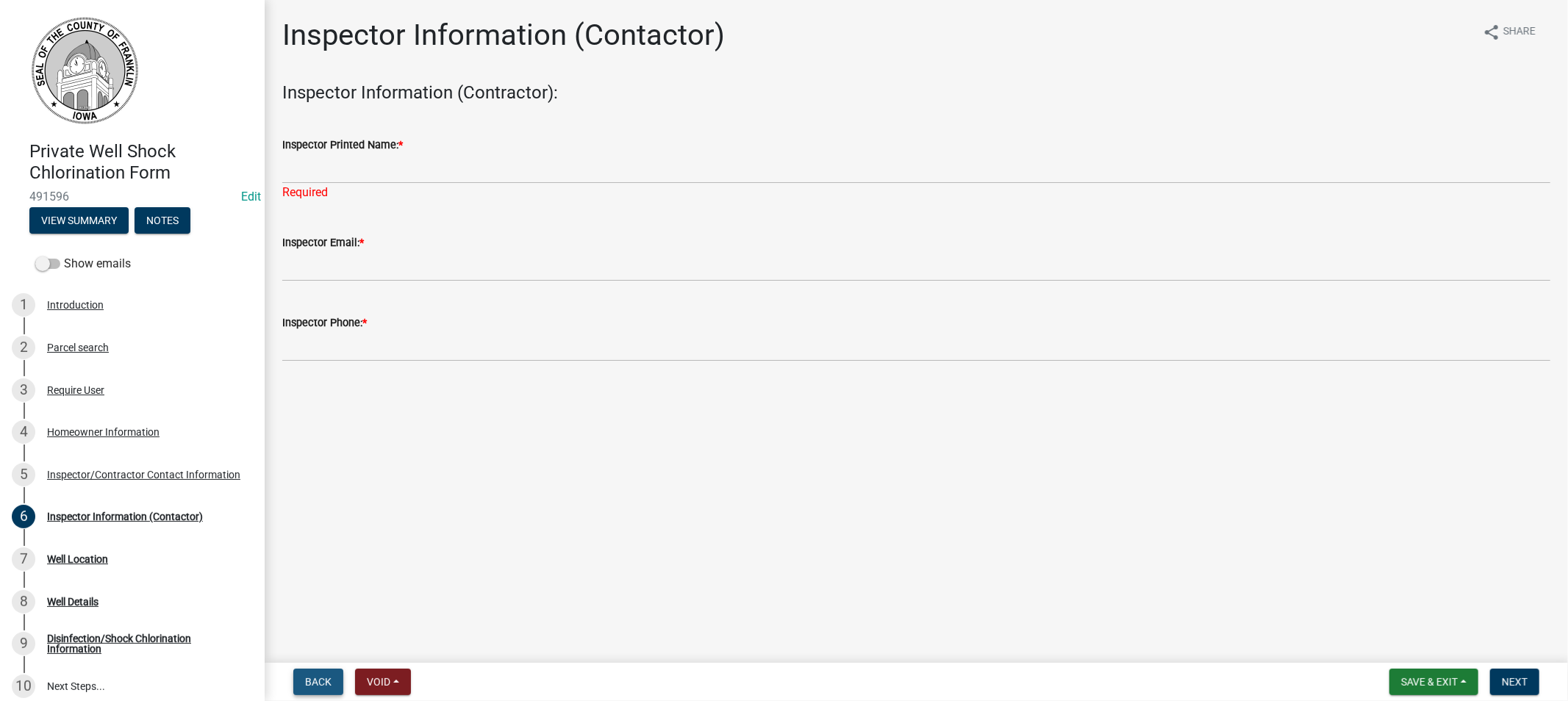
click at [307, 680] on span "Back" at bounding box center [318, 681] width 26 height 12
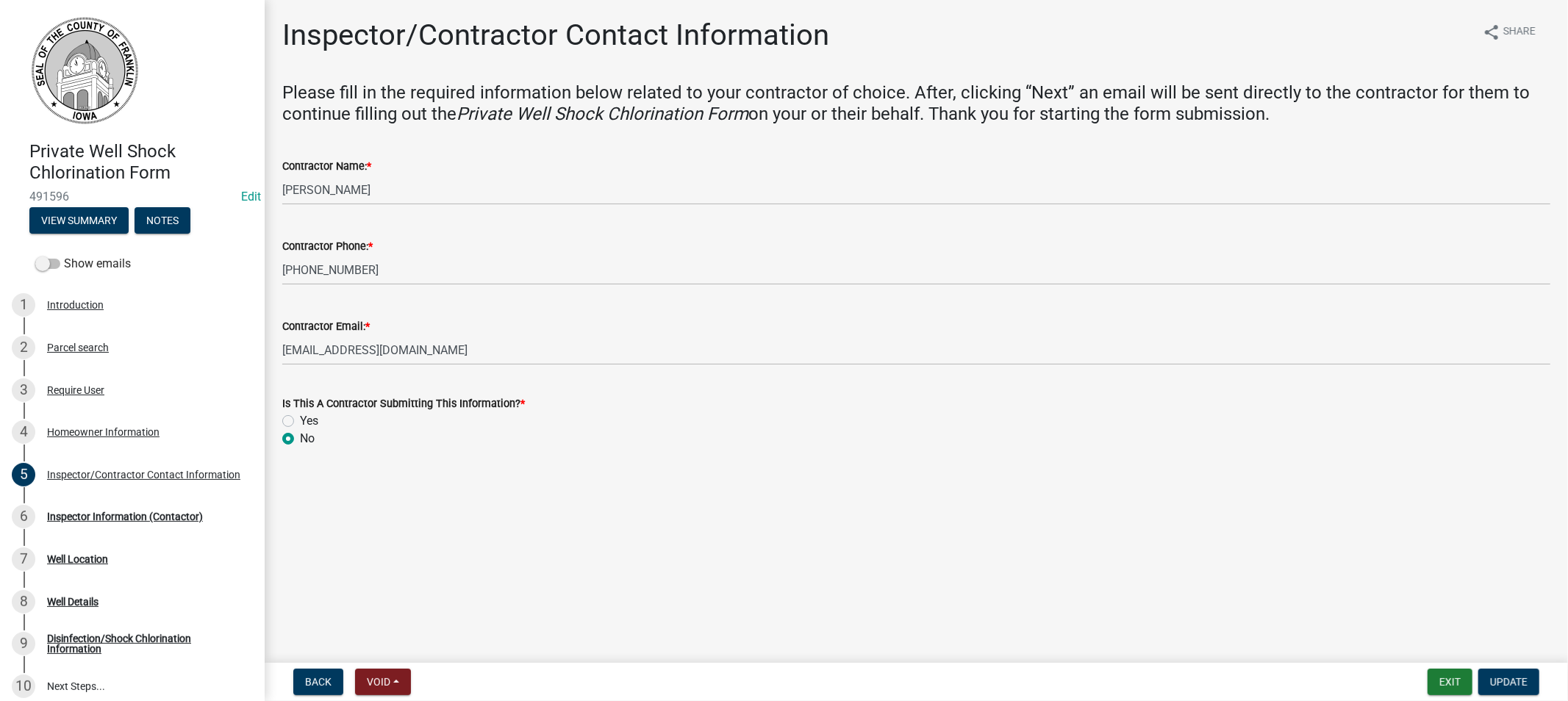
click at [300, 420] on label "Yes" at bounding box center [309, 421] width 18 height 17
click at [300, 420] on input "Yes" at bounding box center [305, 417] width 10 height 10
radio input "true"
click at [1508, 680] on span "Update" at bounding box center [1508, 681] width 37 height 12
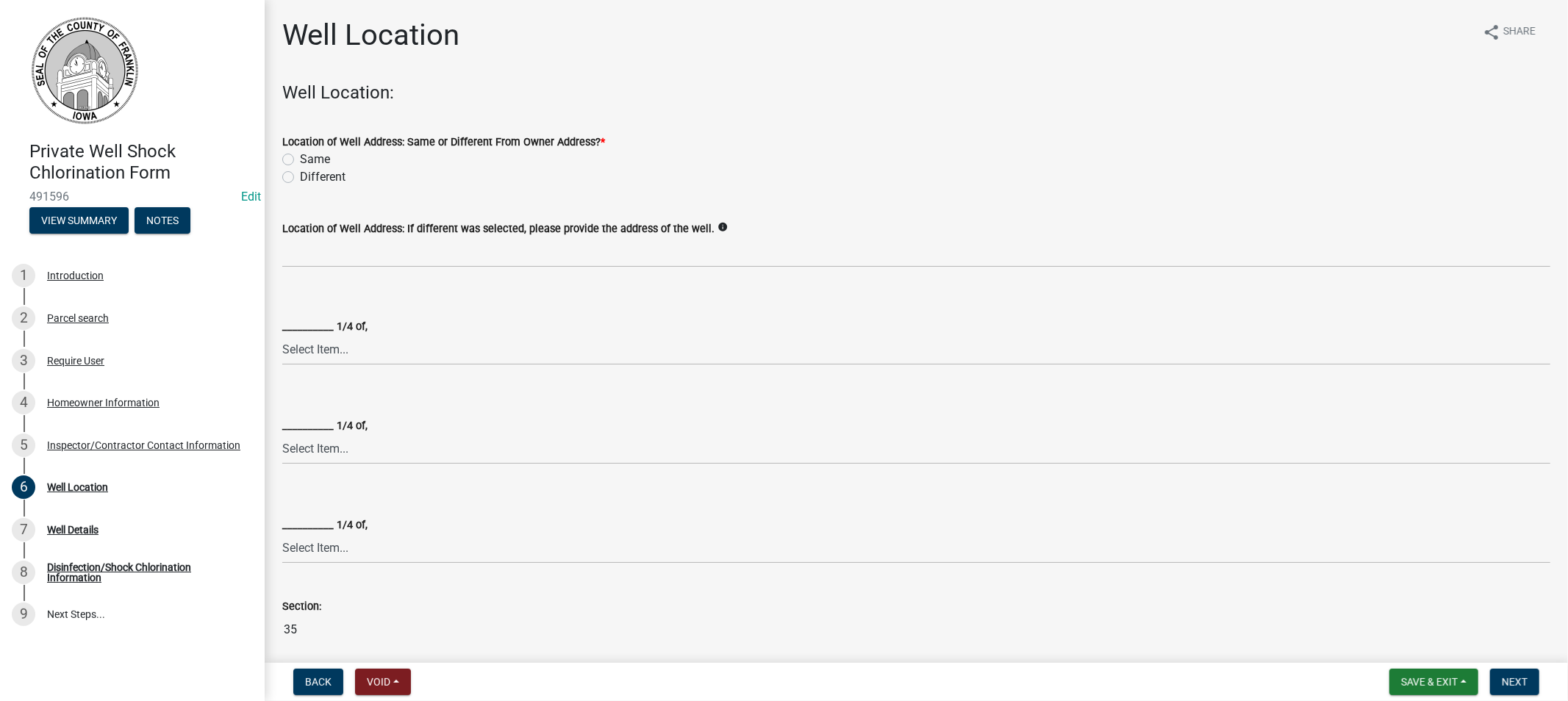
click at [300, 160] on label "Same" at bounding box center [315, 160] width 30 height 17
click at [300, 160] on input "Same" at bounding box center [305, 156] width 10 height 10
radio input "true"
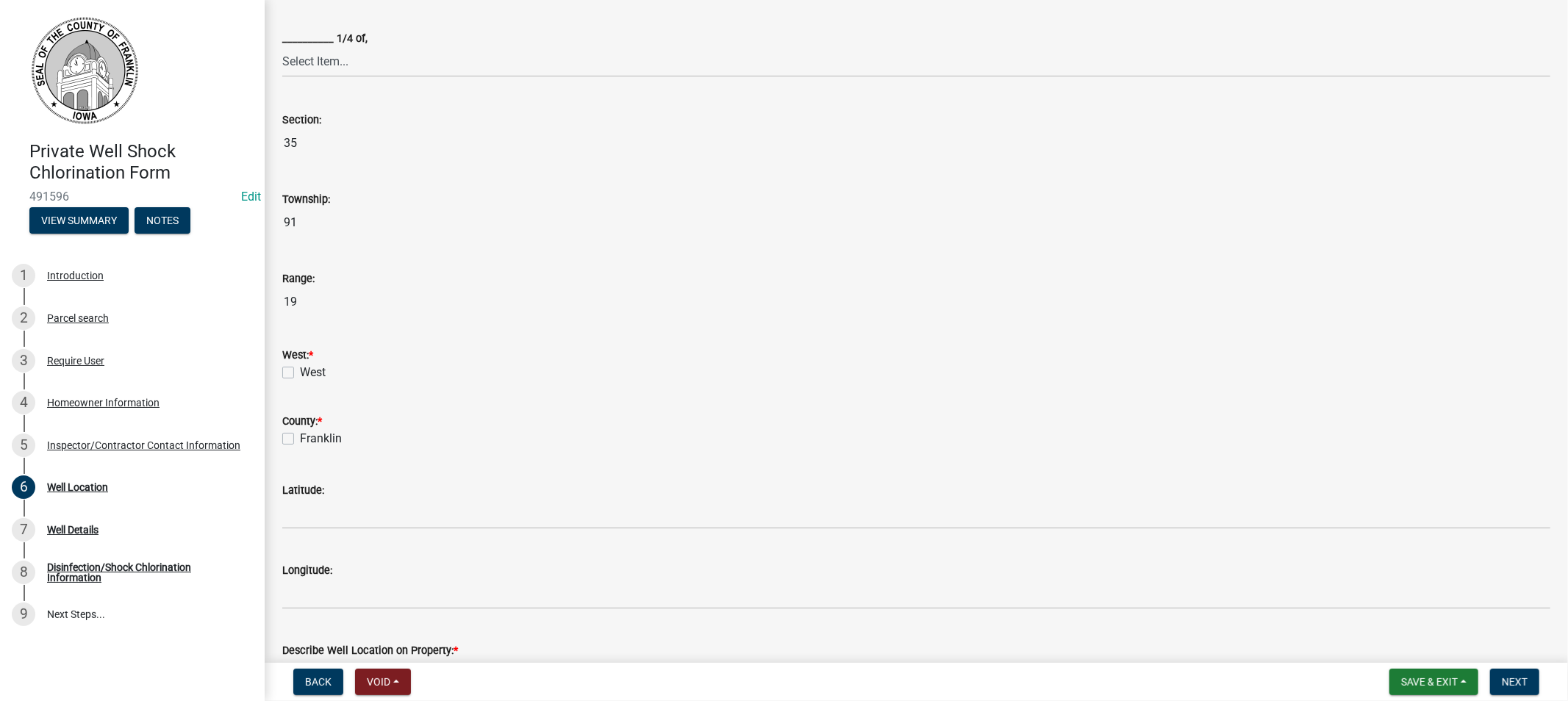
scroll to position [489, 0]
click at [300, 365] on label "West" at bounding box center [313, 369] width 25 height 17
click at [300, 365] on input "West" at bounding box center [305, 365] width 10 height 10
checkbox input "true"
click at [300, 436] on label "Franklin" at bounding box center [321, 436] width 42 height 17
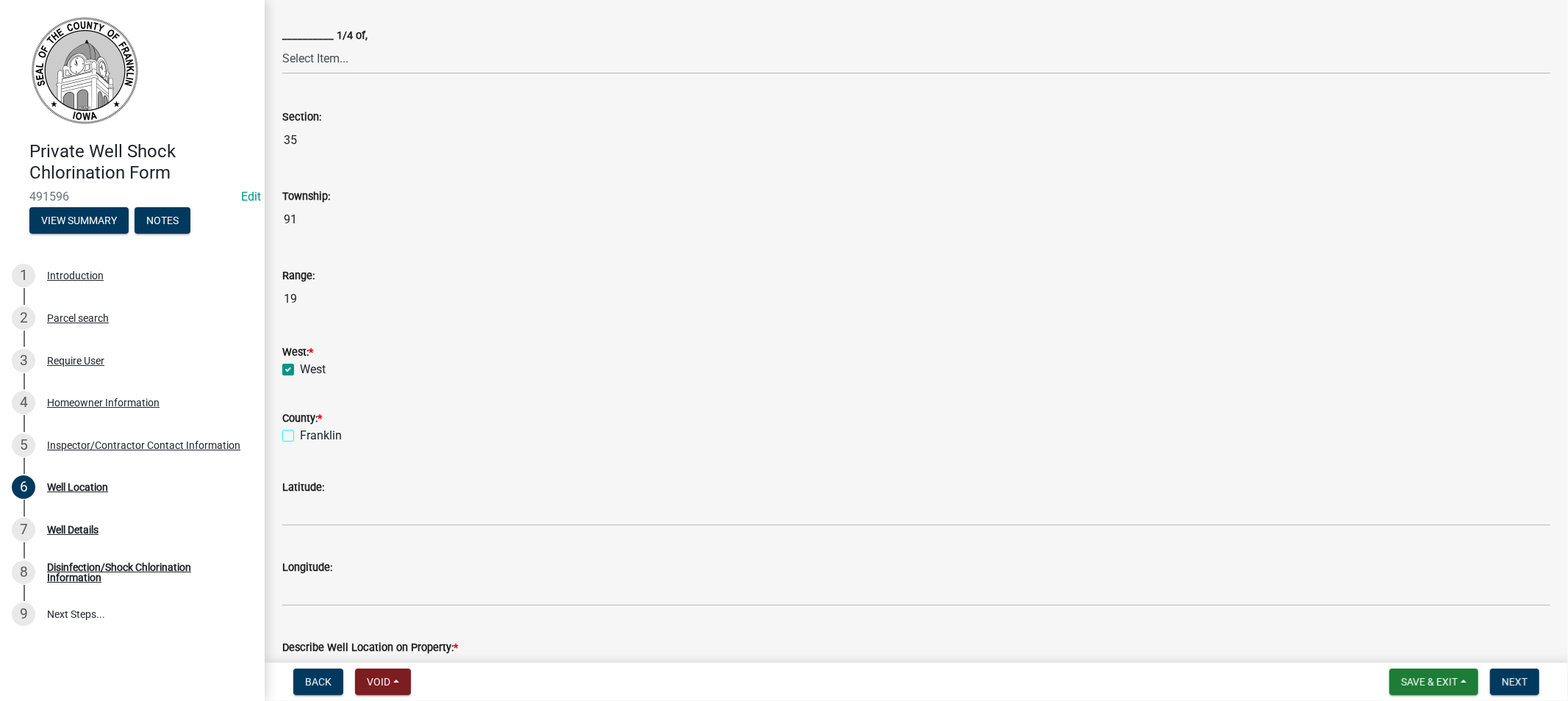
click at [300, 436] on input "Franklin" at bounding box center [305, 432] width 10 height 10
checkbox input "true"
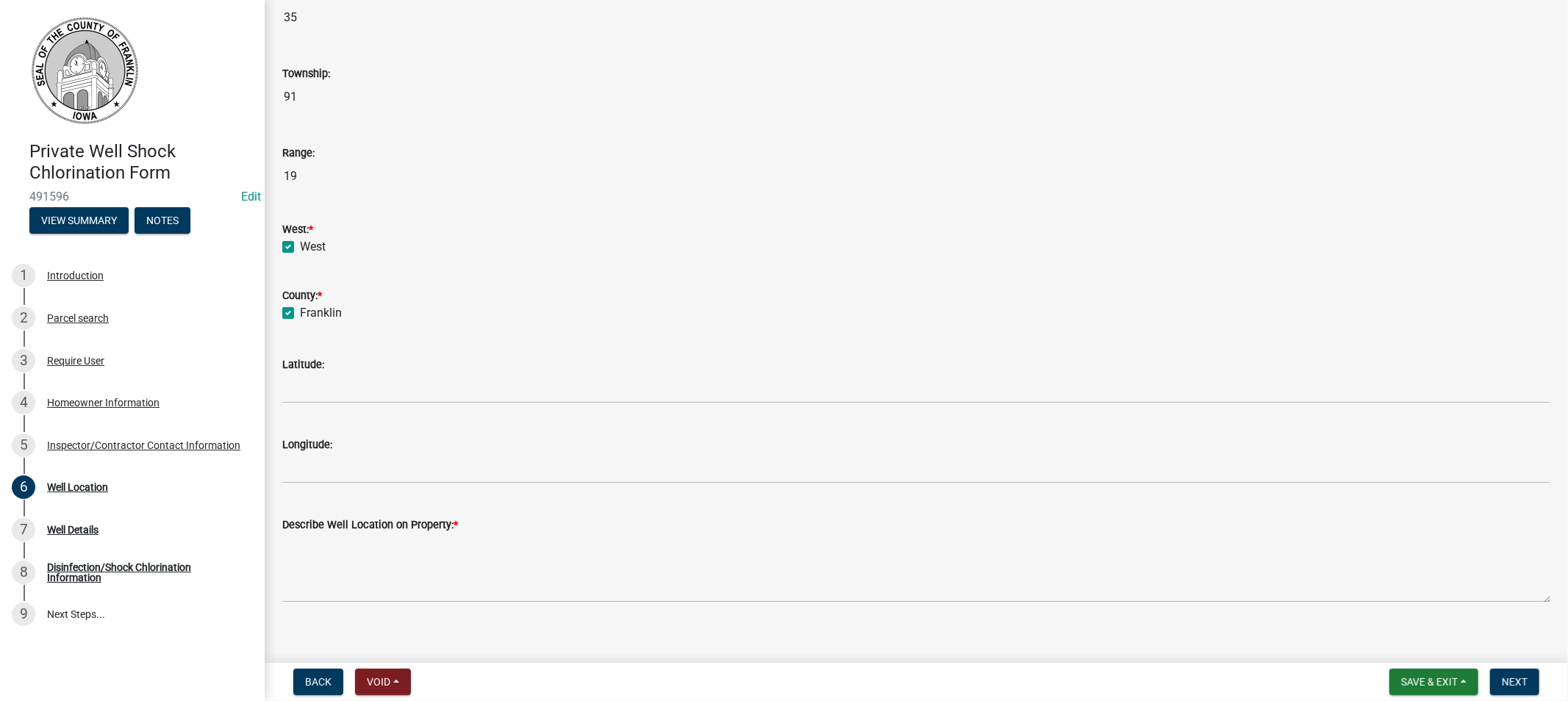
scroll to position [626, 0]
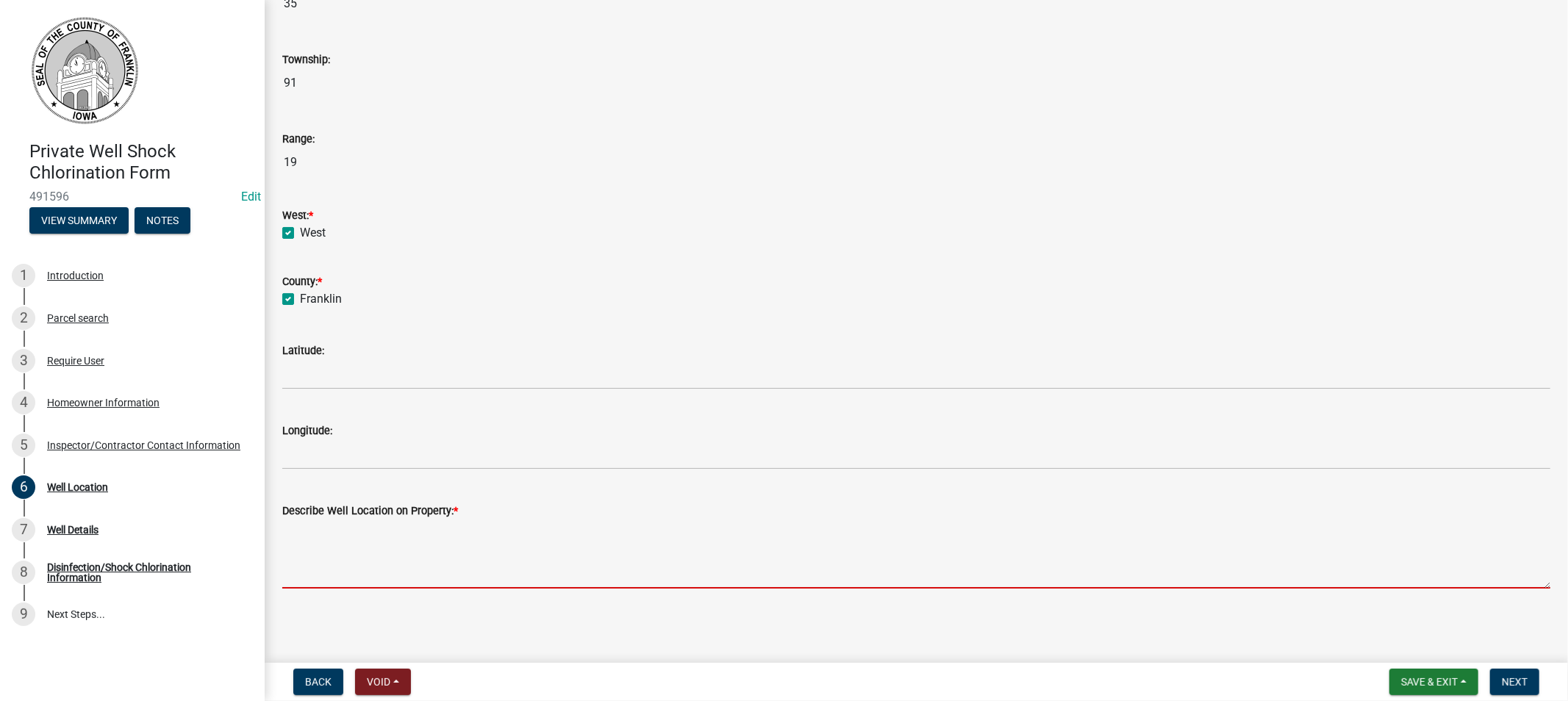
click at [338, 567] on textarea "Describe Well Location on Property: *" at bounding box center [916, 553] width 1269 height 69
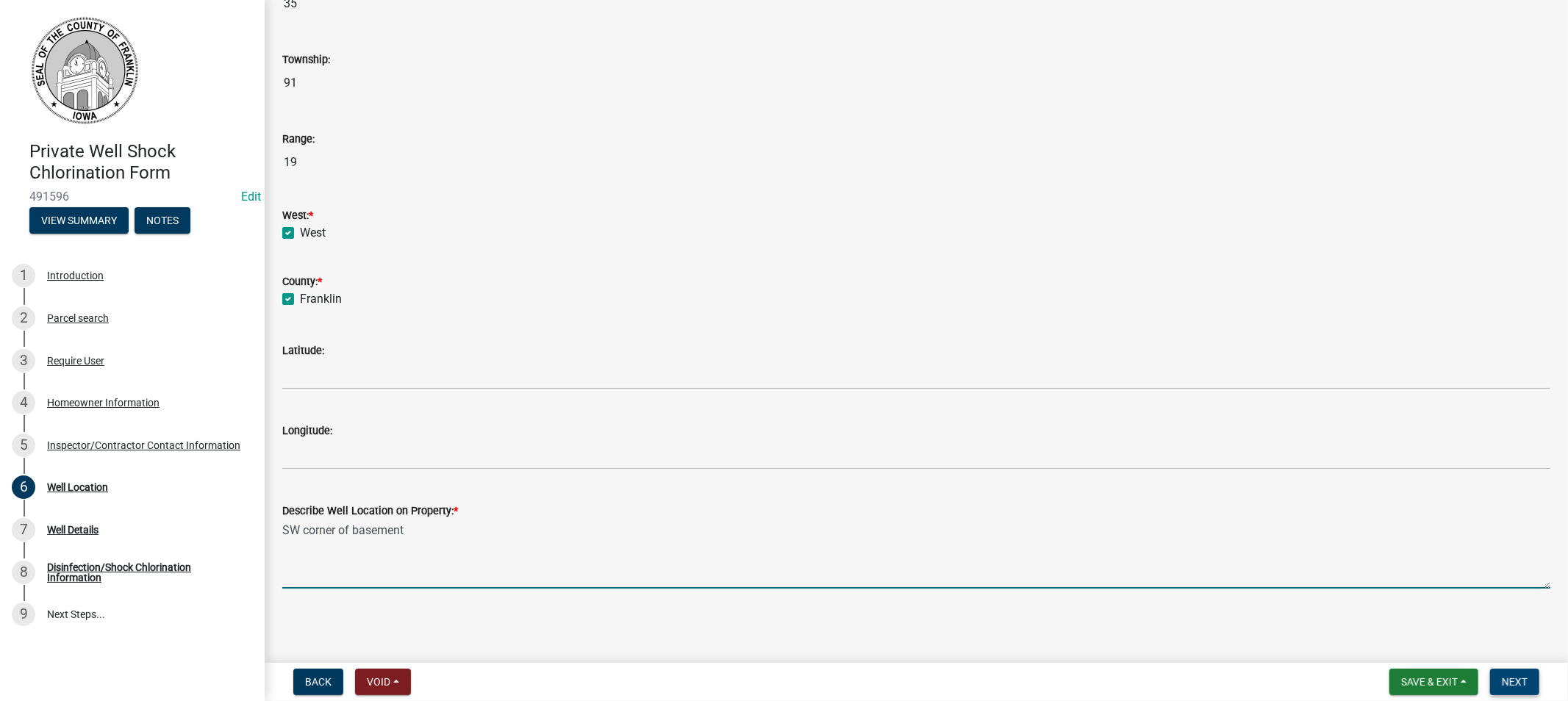
type textarea "SW corner of basement"
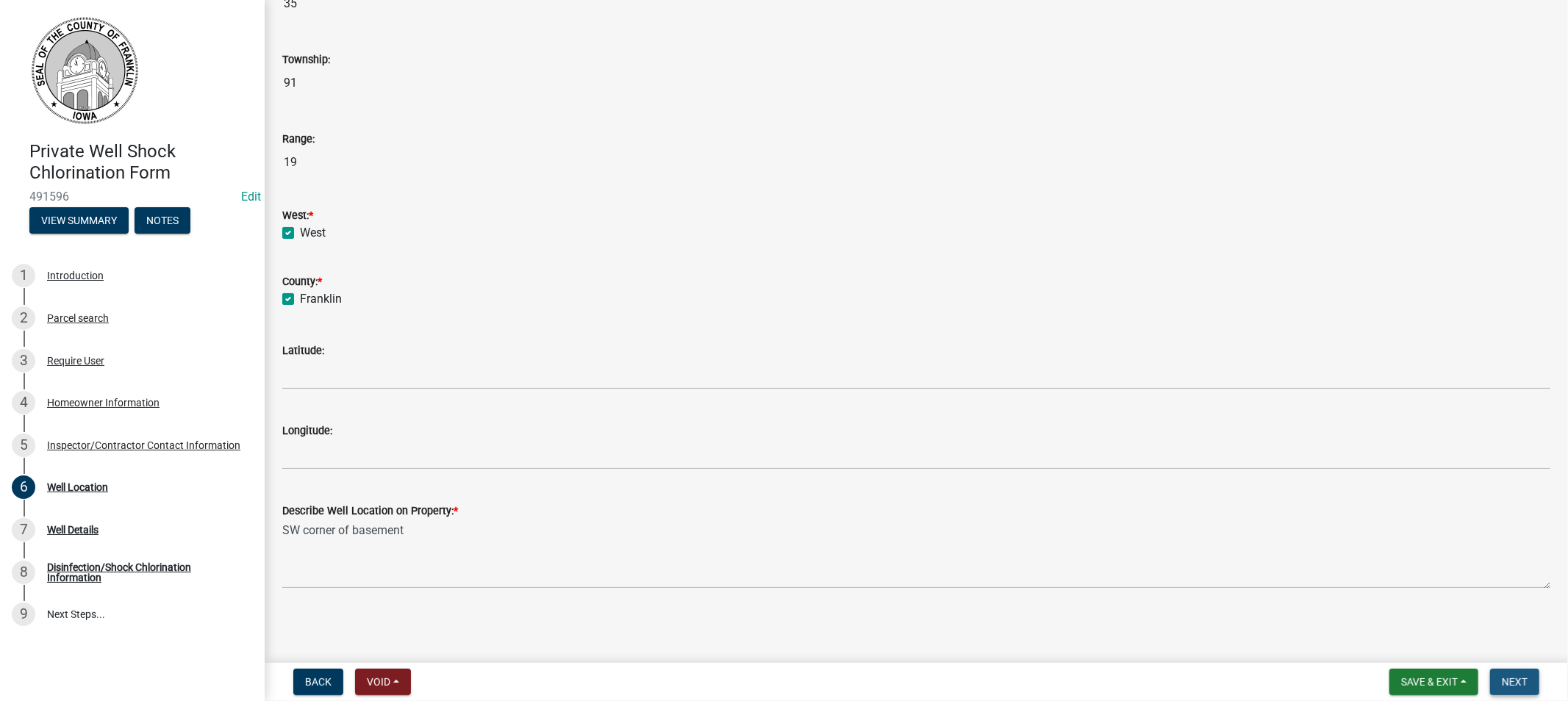
click at [1518, 682] on span "Next" at bounding box center [1515, 681] width 25 height 12
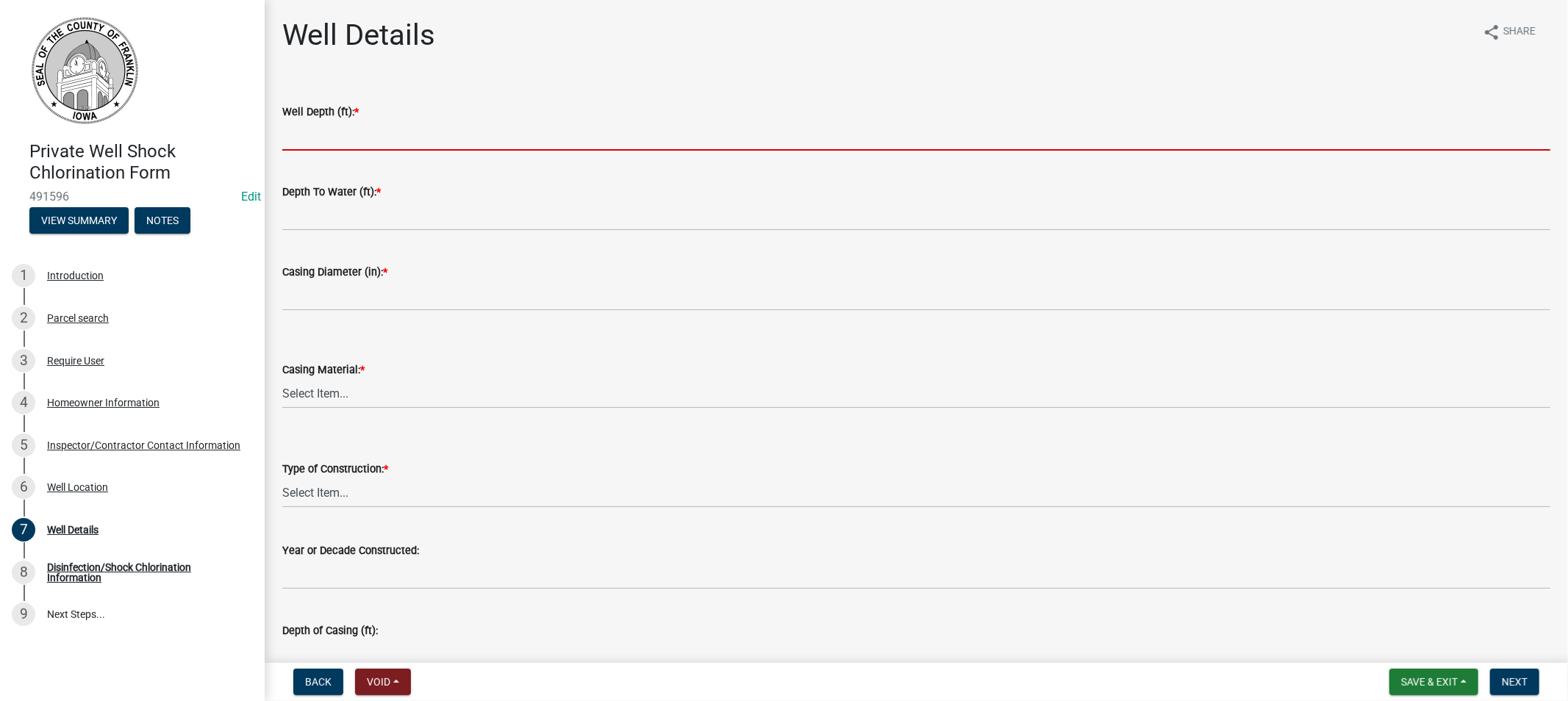
click at [303, 128] on input "Well Depth (ft): *" at bounding box center [916, 136] width 1269 height 30
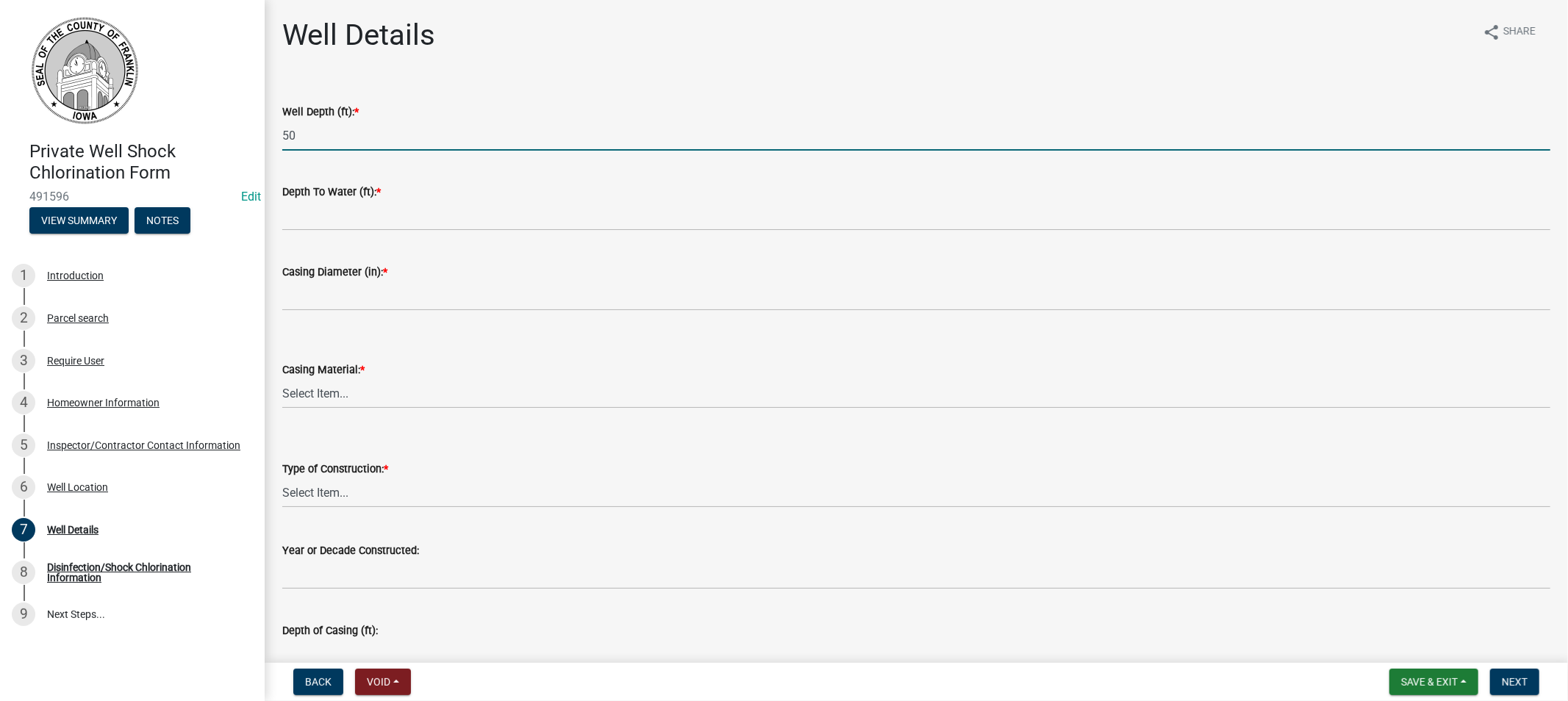
type input "50"
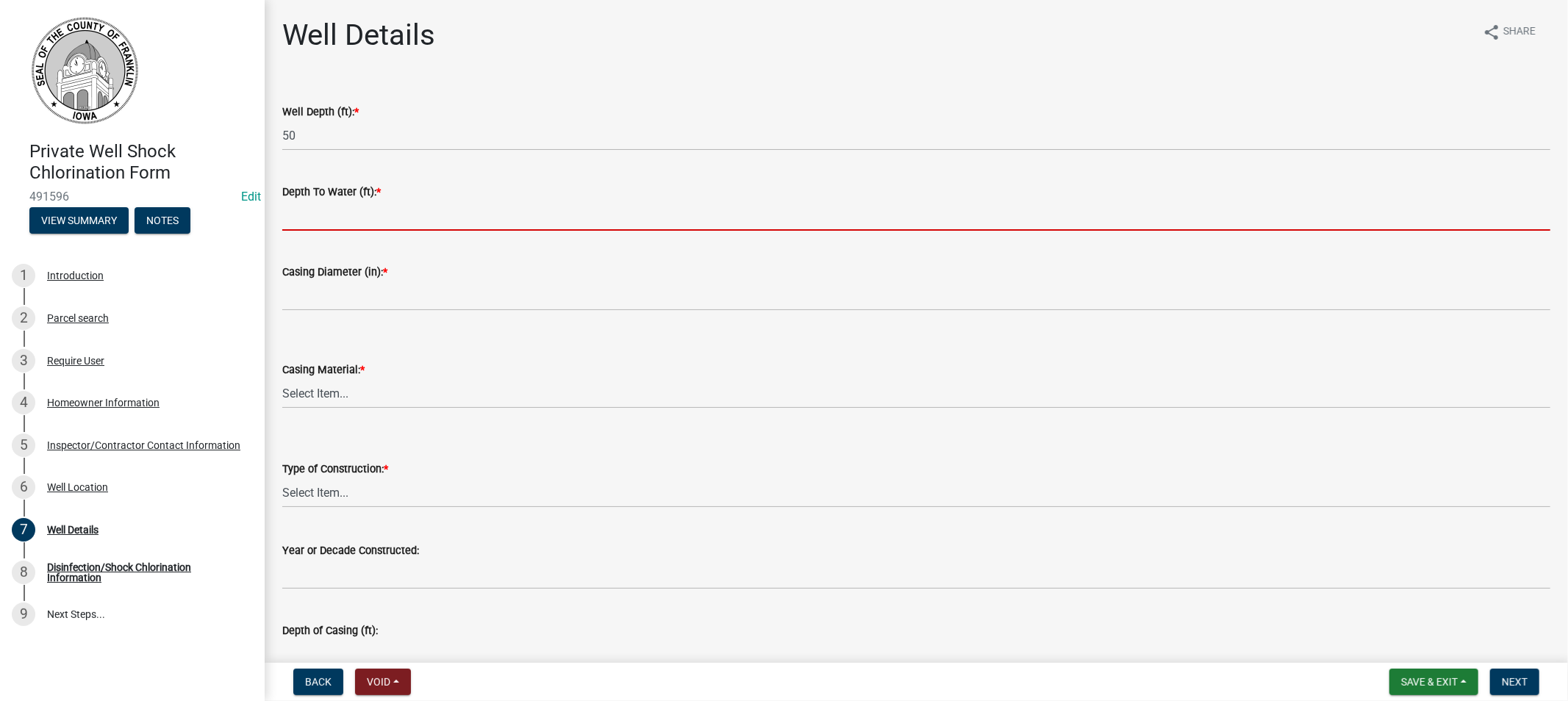
click at [346, 214] on input "Depth To Water (ft): *" at bounding box center [916, 216] width 1269 height 30
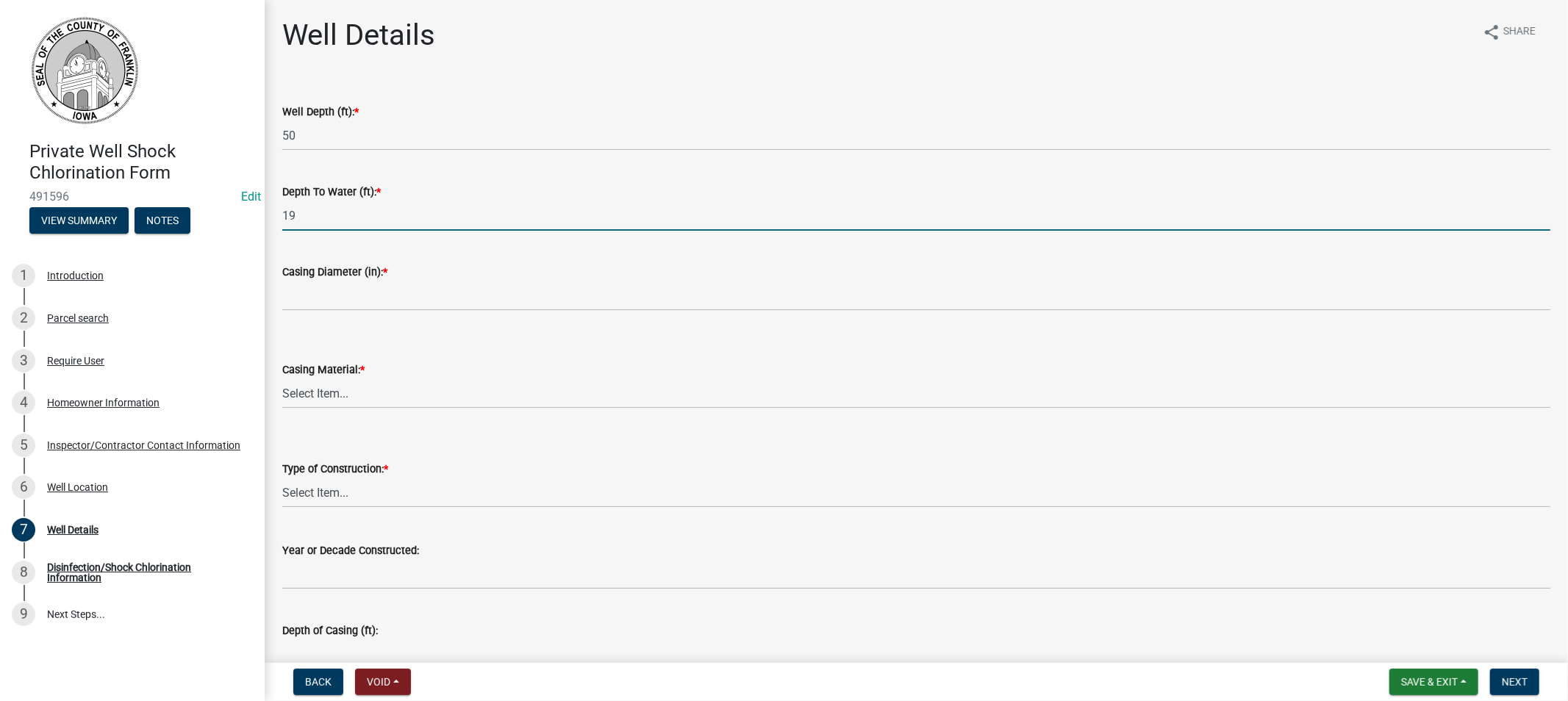
type input "19"
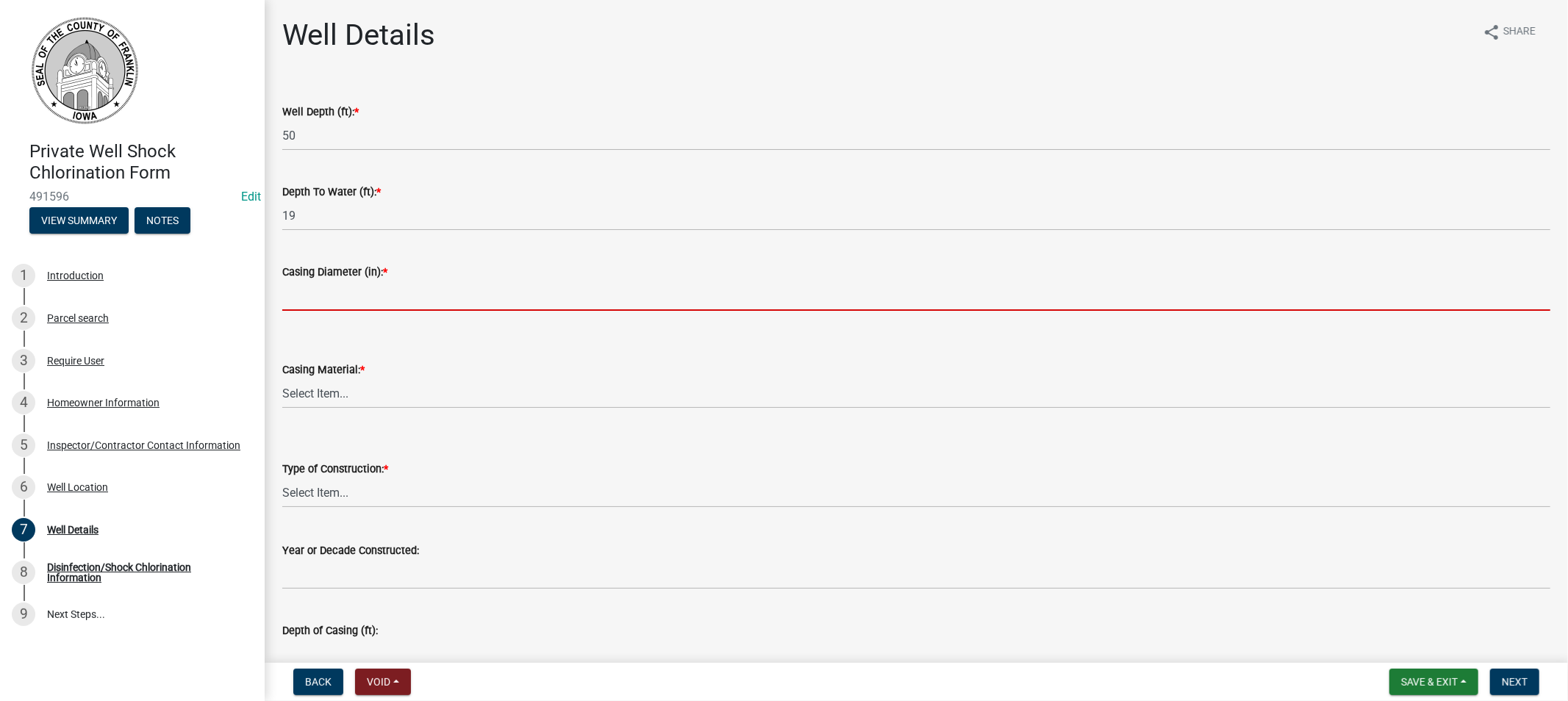
click at [341, 298] on input "Casing Diameter (in): *" at bounding box center [916, 296] width 1269 height 30
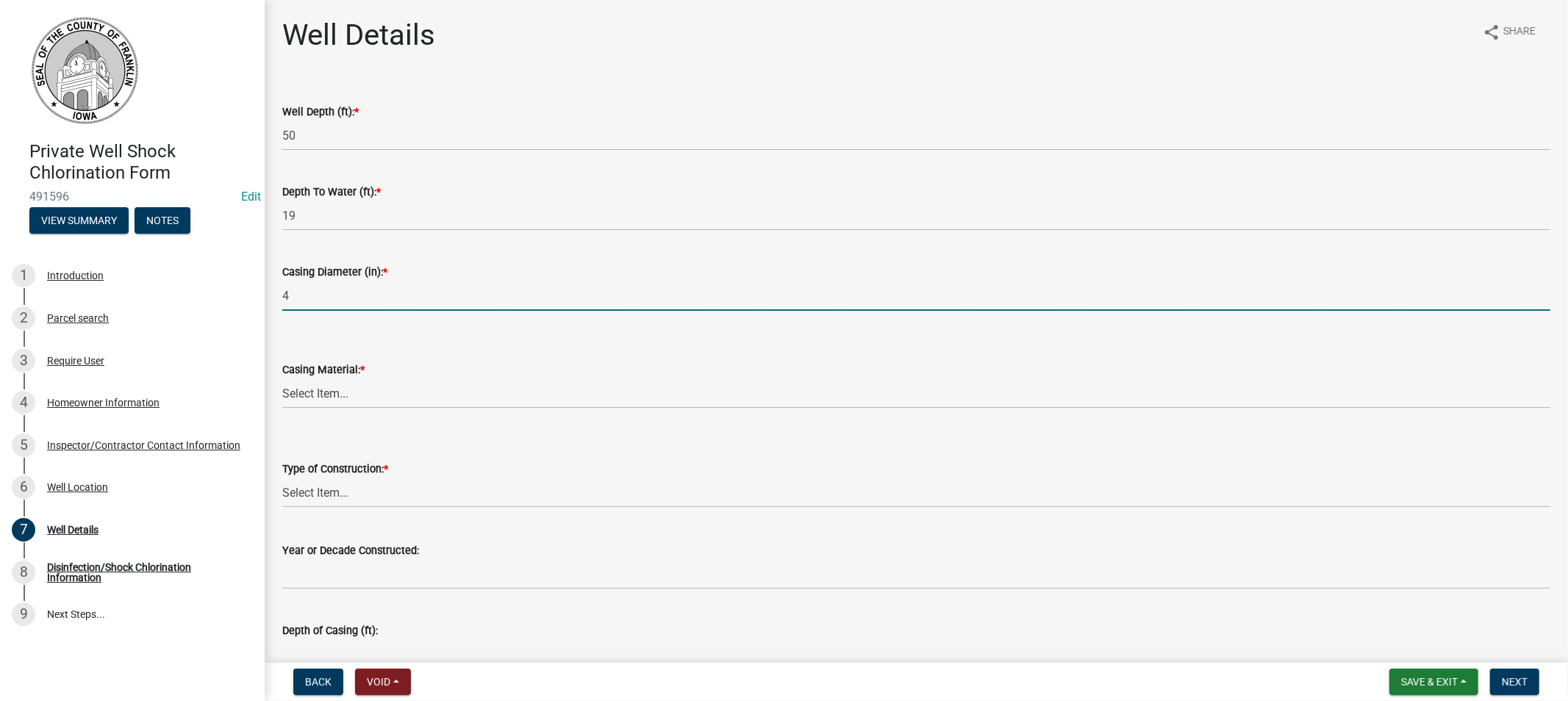
type input "4"
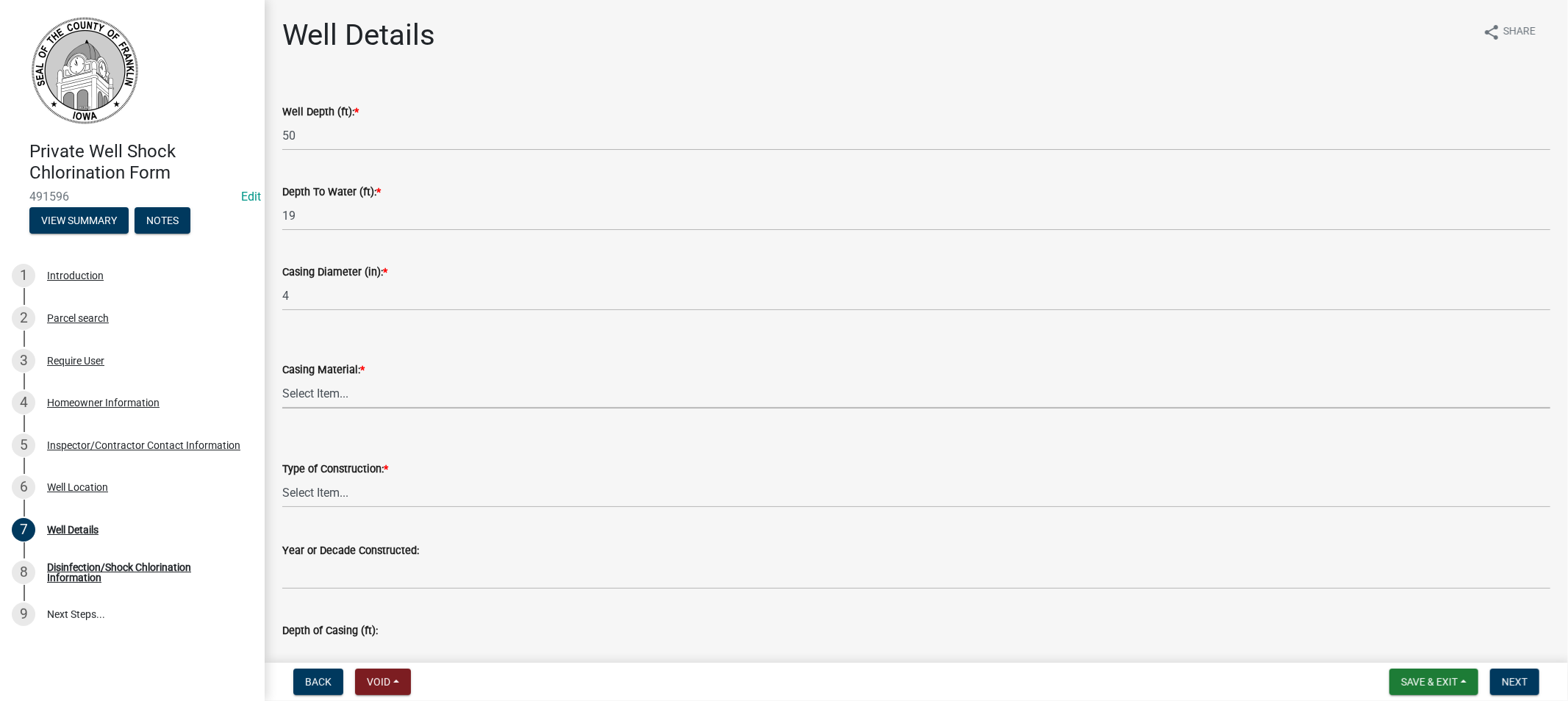
click at [342, 390] on select "Select Item... Steel Plastic Concrete Clay Brick Stone" at bounding box center [916, 394] width 1269 height 30
click at [282, 379] on select "Select Item... Steel Plastic Concrete Clay Brick Stone" at bounding box center [916, 394] width 1269 height 30
select select "f219e213-5ebc-4353-affc-f538fcbce4b5"
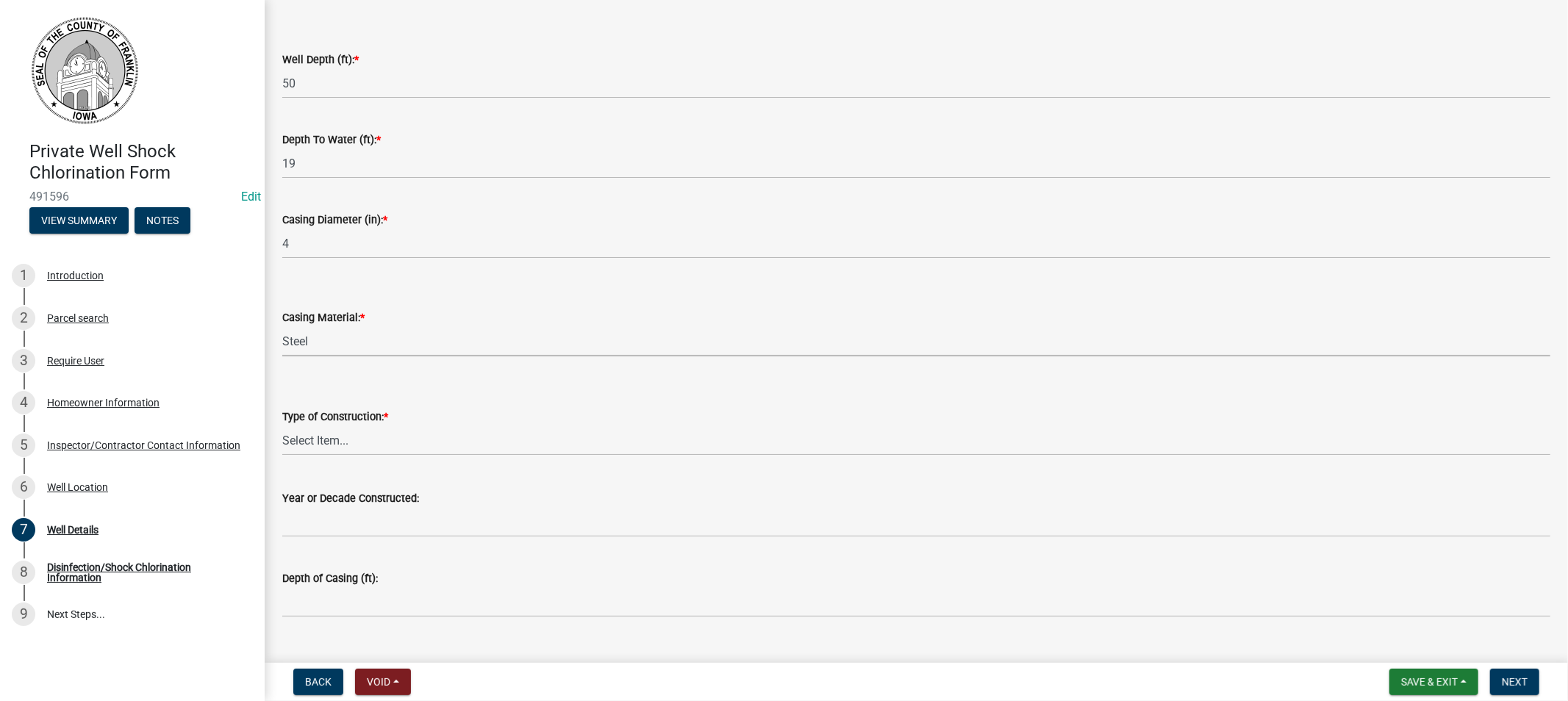
scroll to position [81, 0]
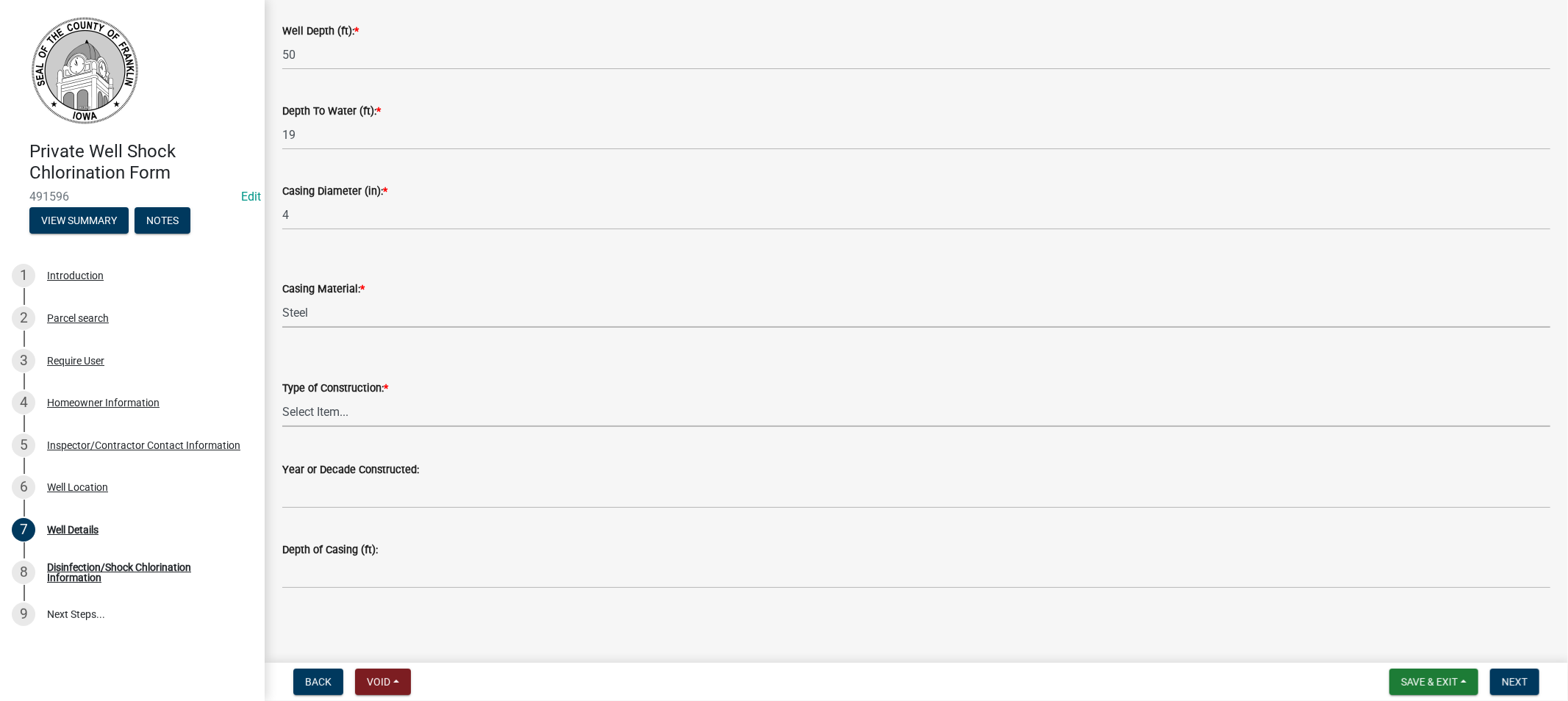
drag, startPoint x: 330, startPoint y: 409, endPoint x: 341, endPoint y: 410, distance: 11.0
click at [330, 409] on select "Select Item... Drilled Driven Bored Dug Augured" at bounding box center [916, 412] width 1269 height 30
click at [282, 397] on select "Select Item... Drilled Driven Bored Dug Augured" at bounding box center [916, 412] width 1269 height 30
select select "f6a660f6-8b4b-4ddb-a372-ba95e39f9d5c"
click at [1516, 680] on span "Next" at bounding box center [1515, 681] width 25 height 12
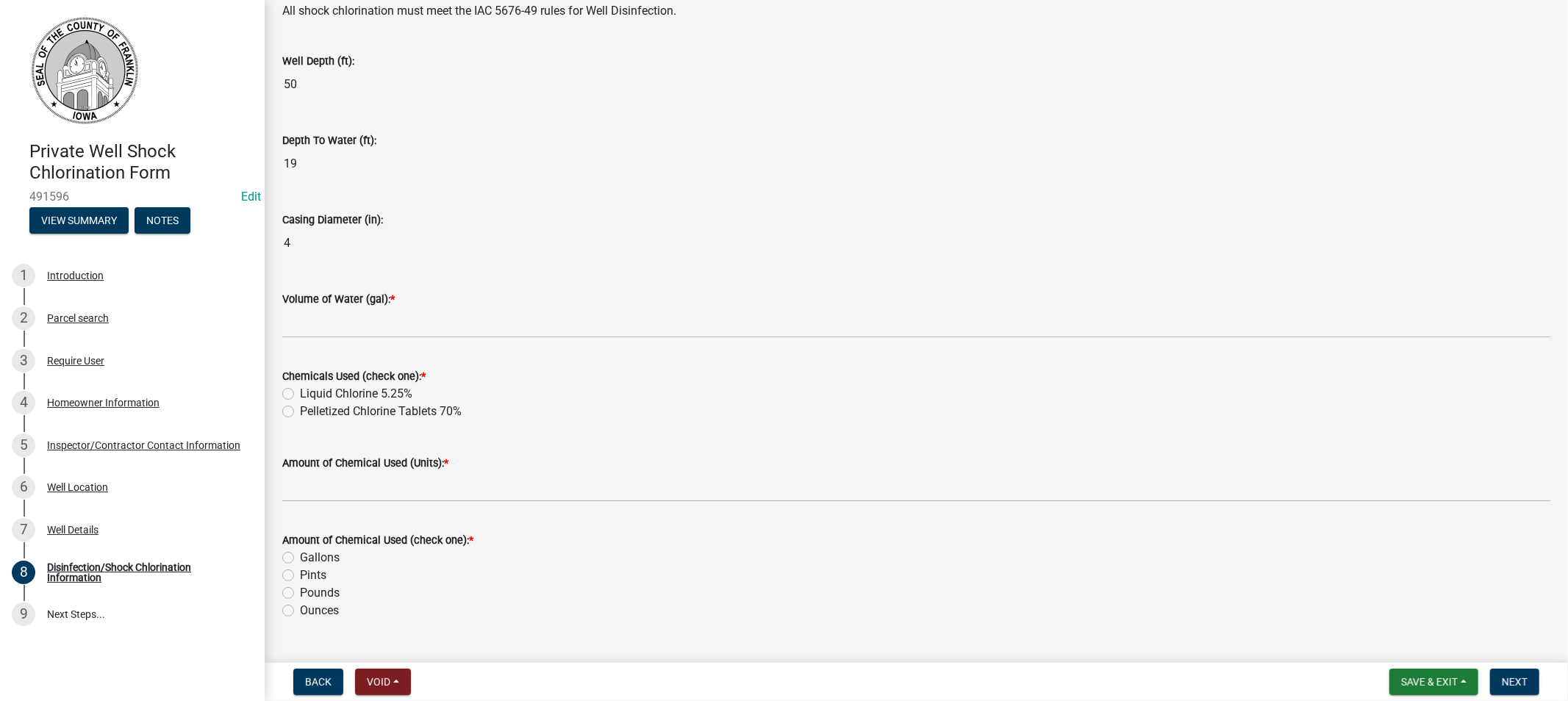
scroll to position [163, 0]
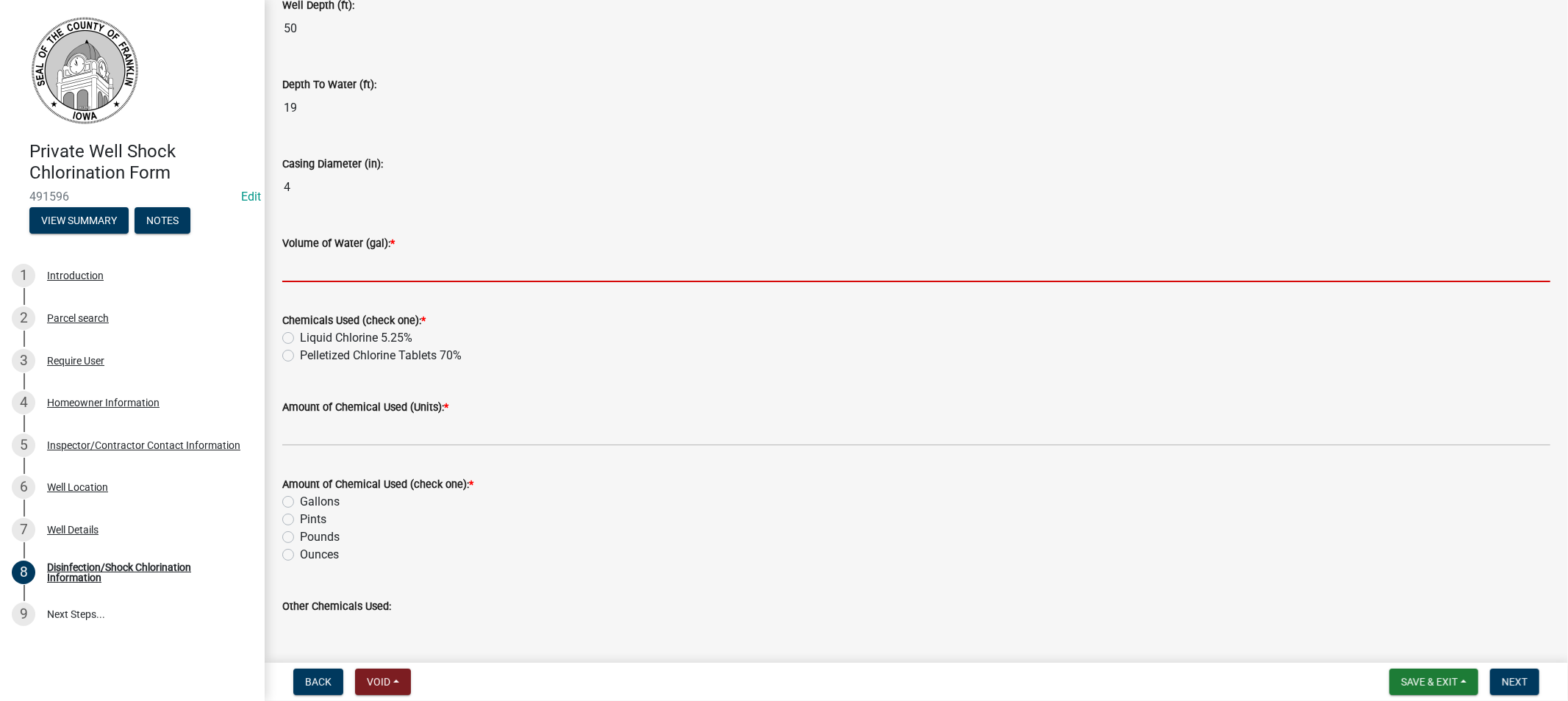
click at [334, 265] on input "Volume of Water (gal): *" at bounding box center [916, 267] width 1269 height 30
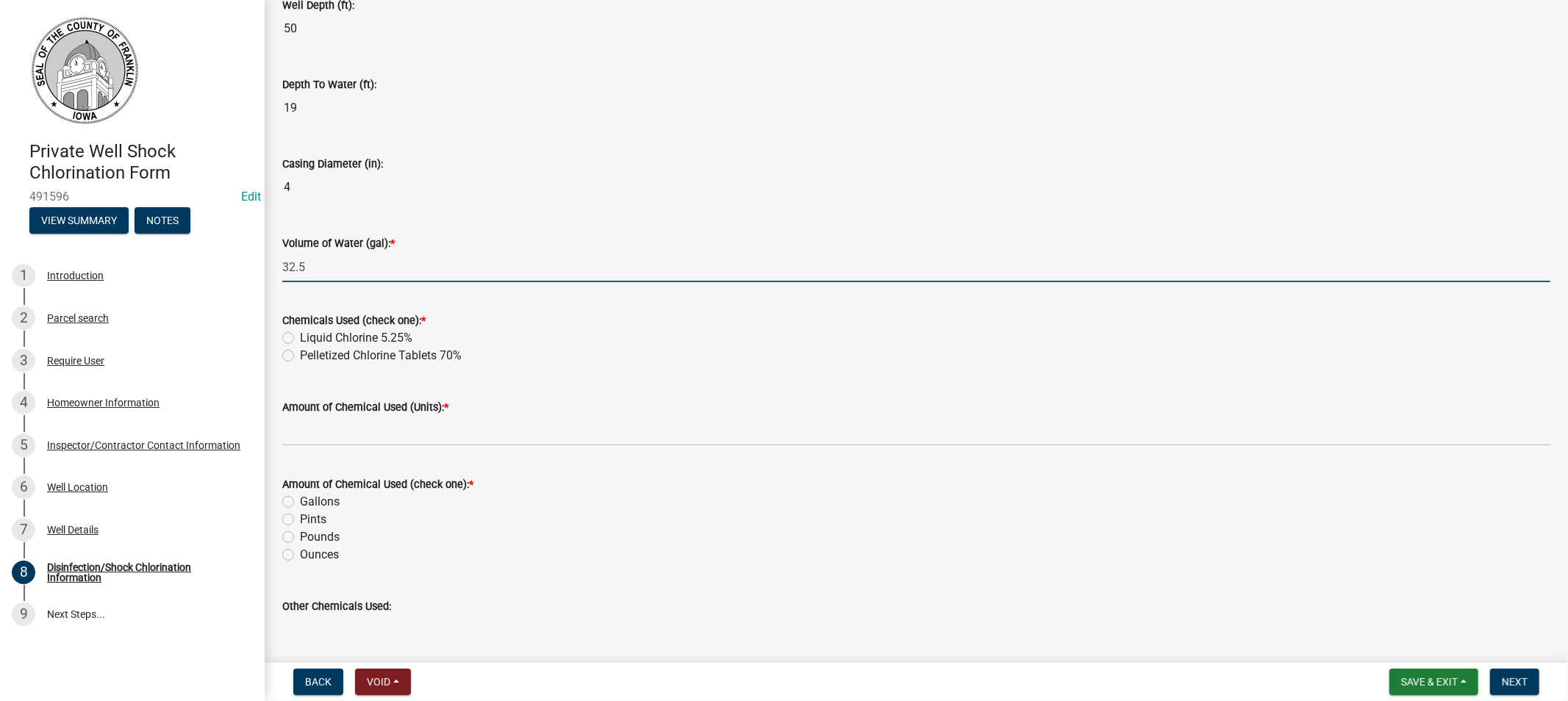
type input "32.5"
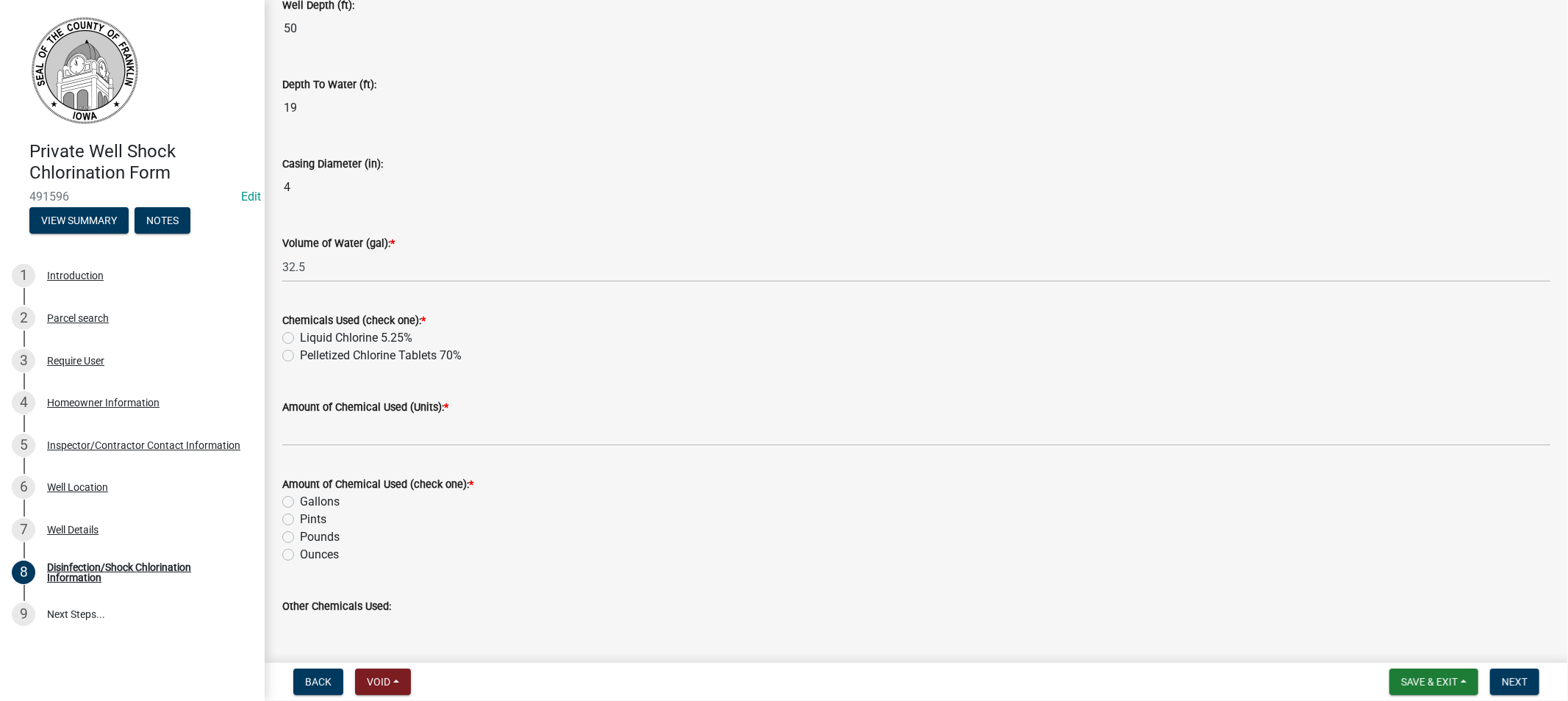
click at [300, 337] on label "Liquid Chlorine 5.25%" at bounding box center [357, 338] width 113 height 17
click at [300, 337] on input "Liquid Chlorine 5.25%" at bounding box center [305, 334] width 10 height 10
radio input "true"
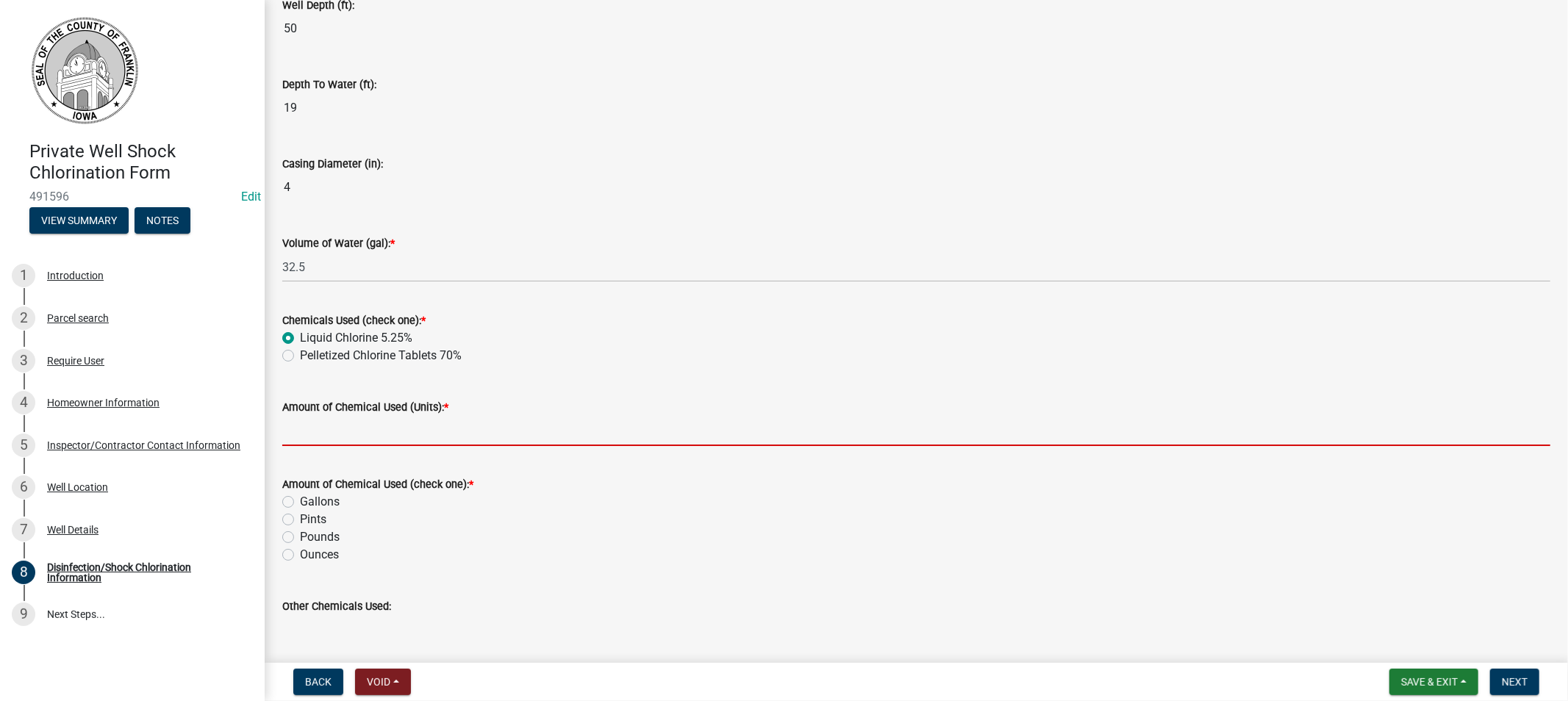
click at [326, 435] on input "Amount of Chemical Used (Units): *" at bounding box center [916, 431] width 1269 height 30
type input "1"
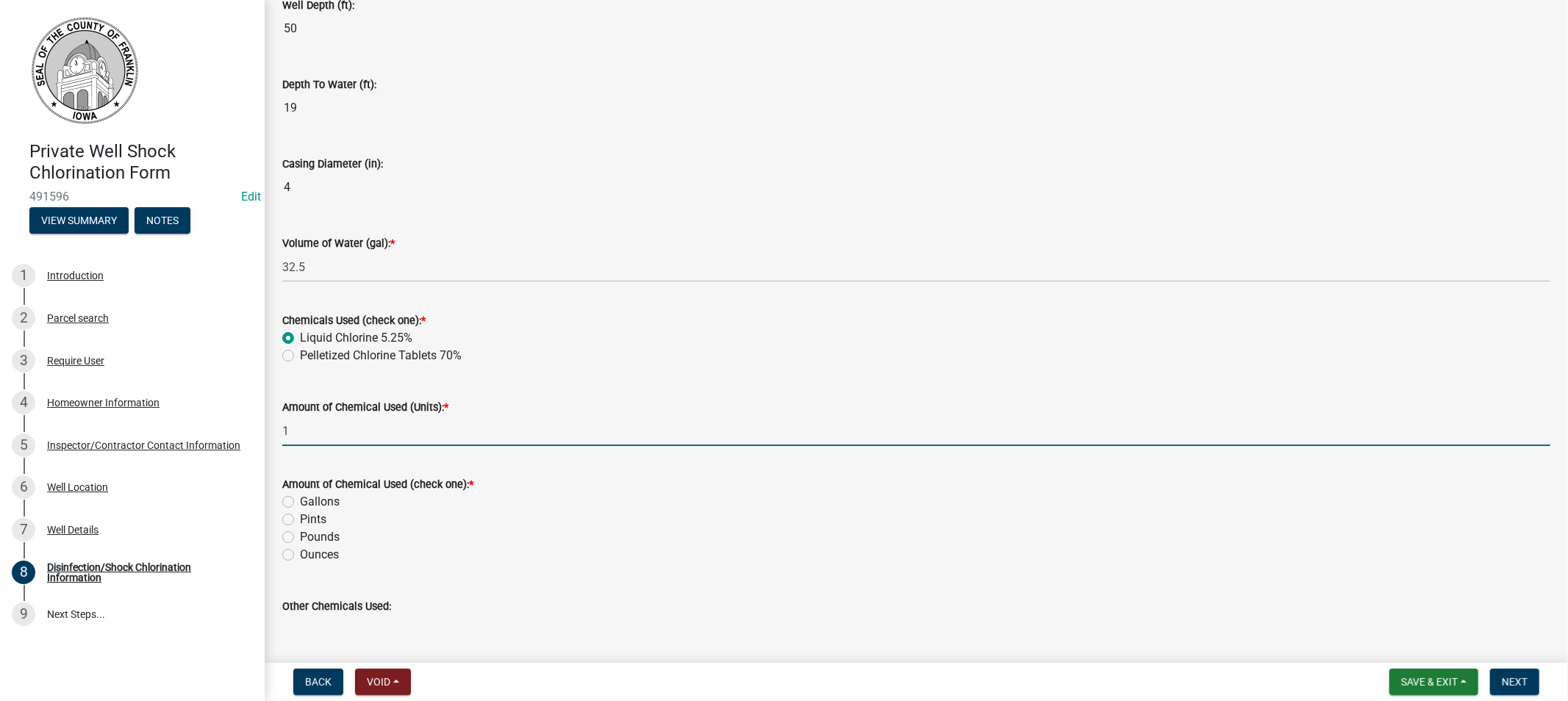
click at [300, 502] on label "Gallons" at bounding box center [320, 502] width 40 height 17
click at [300, 502] on input "Gallons" at bounding box center [305, 498] width 10 height 10
radio input "true"
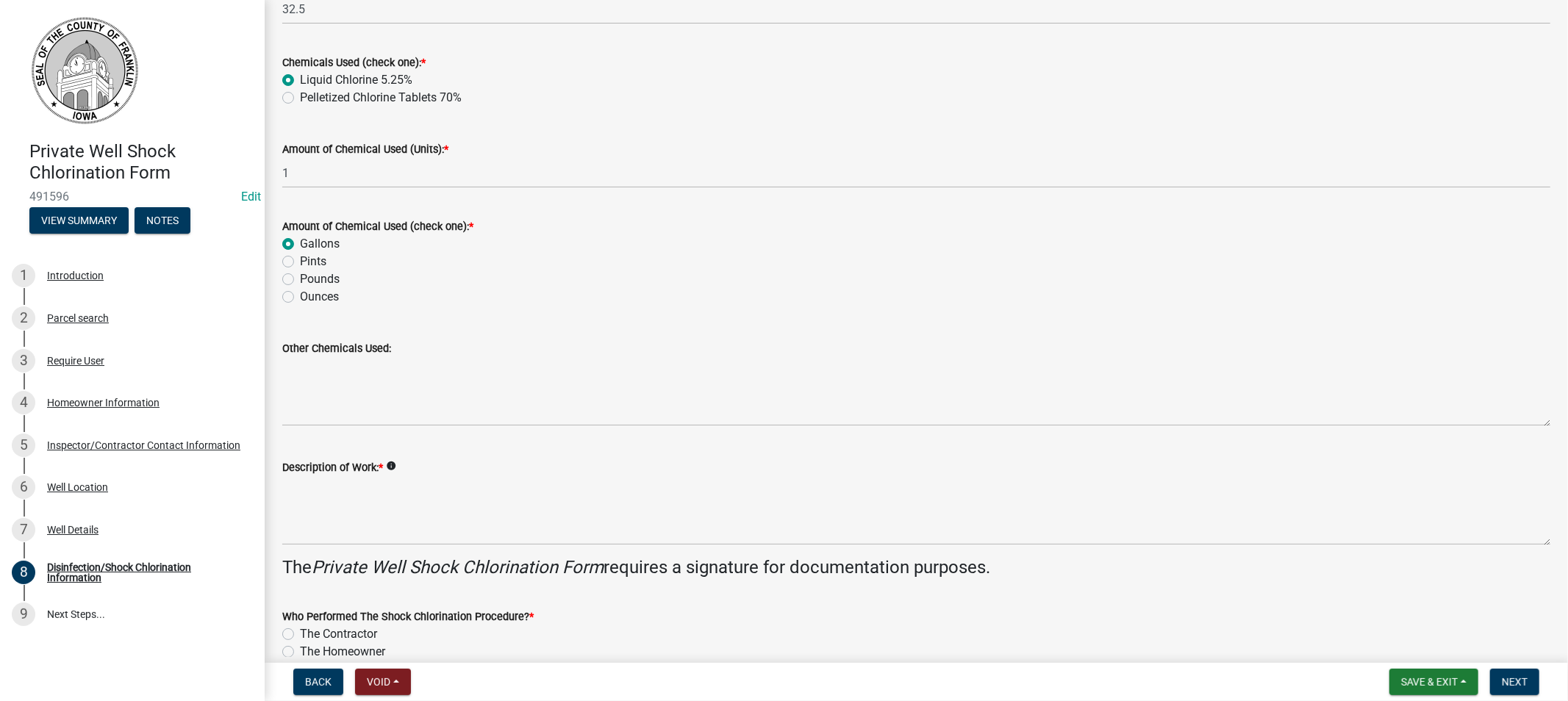
scroll to position [489, 0]
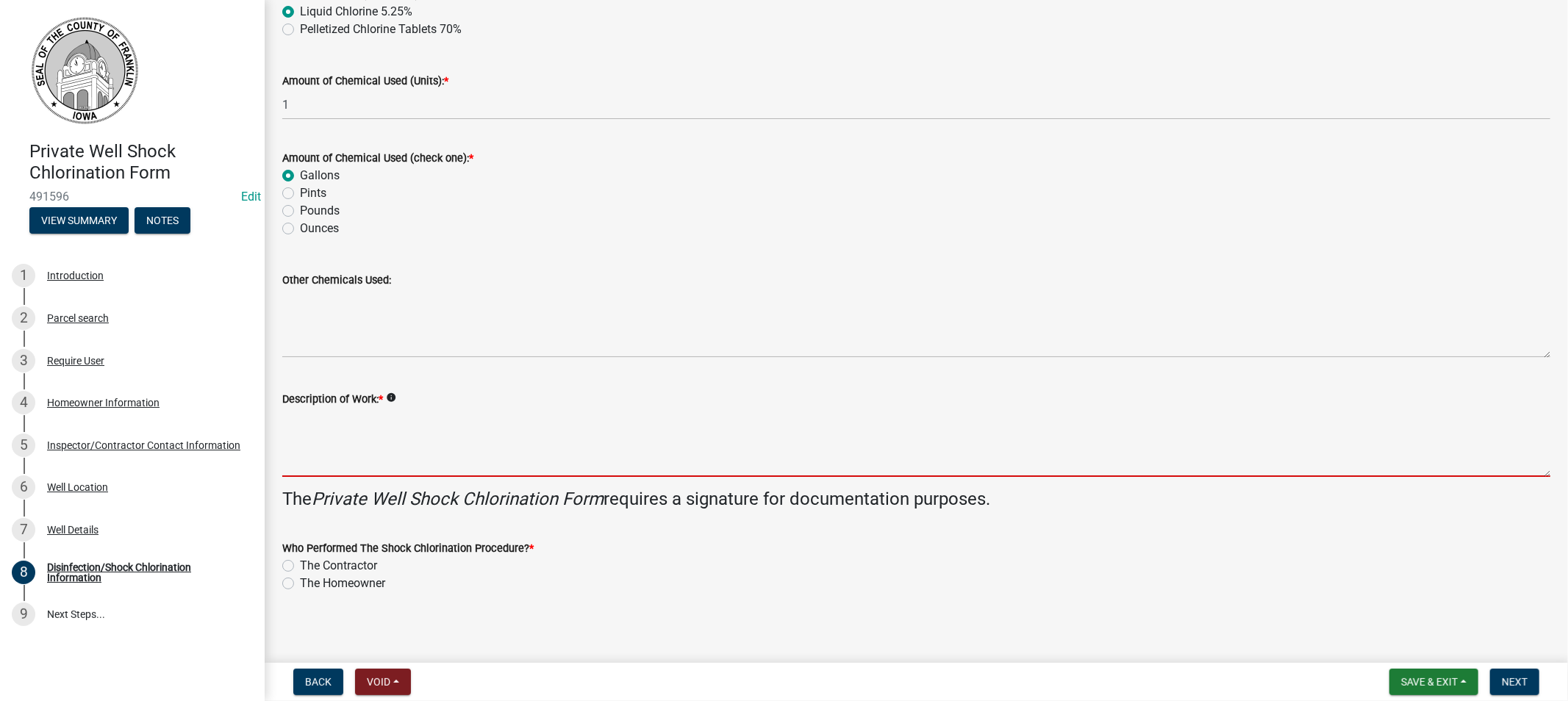
click at [358, 450] on textarea "Description of Work: *" at bounding box center [916, 442] width 1269 height 69
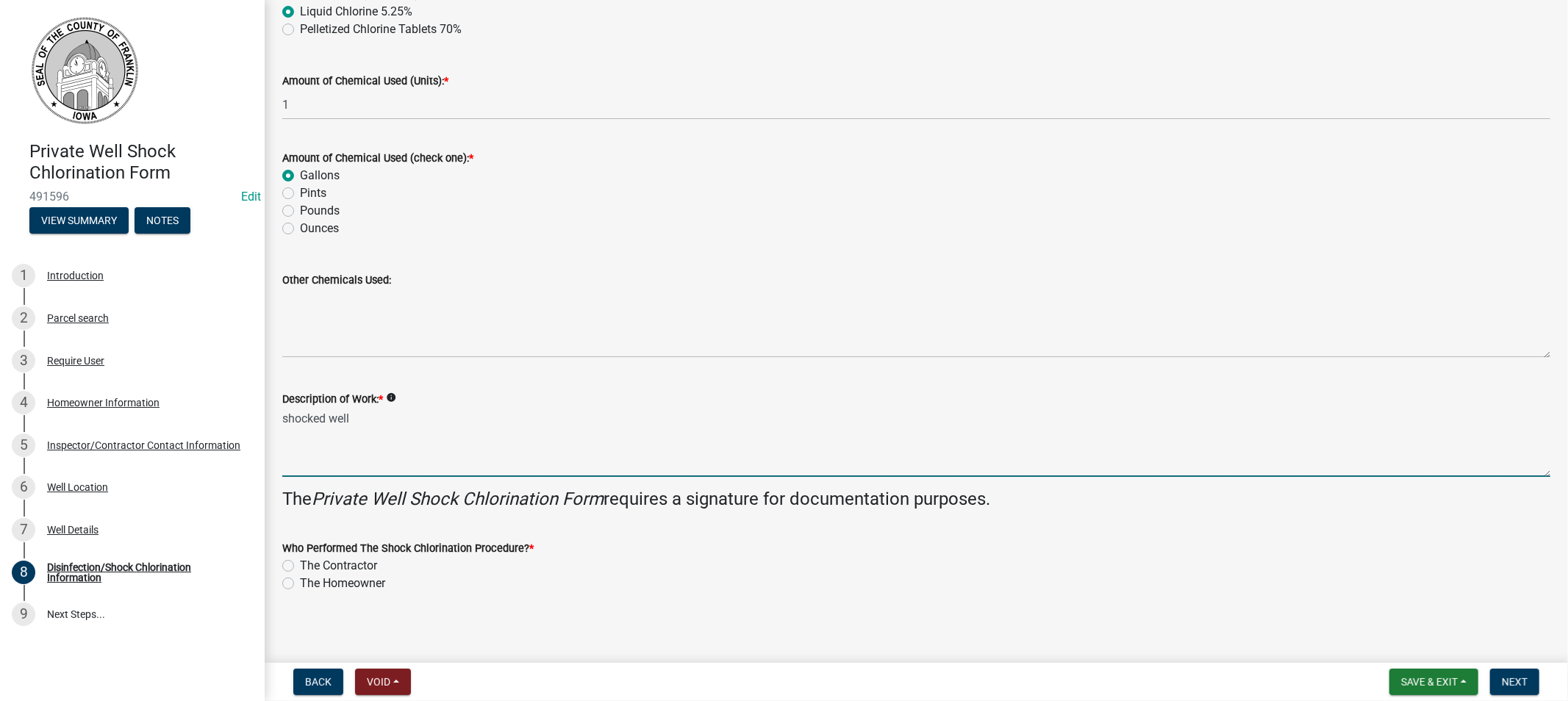
type textarea "shocked well"
click at [300, 568] on label "The Contractor" at bounding box center [338, 566] width 77 height 17
click at [300, 567] on input "The Contractor" at bounding box center [305, 562] width 10 height 10
radio input "true"
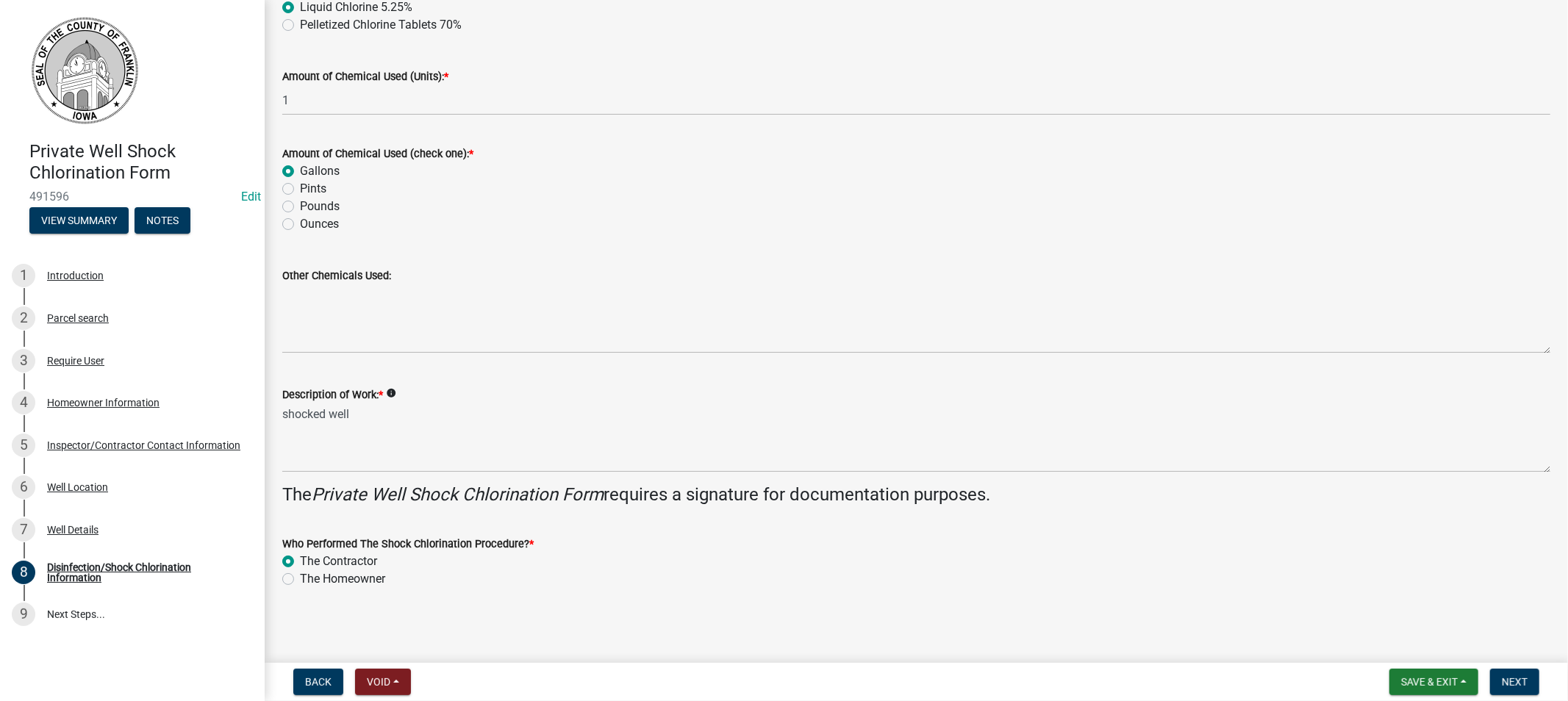
scroll to position [495, 0]
click at [1509, 686] on span "Next" at bounding box center [1515, 681] width 25 height 12
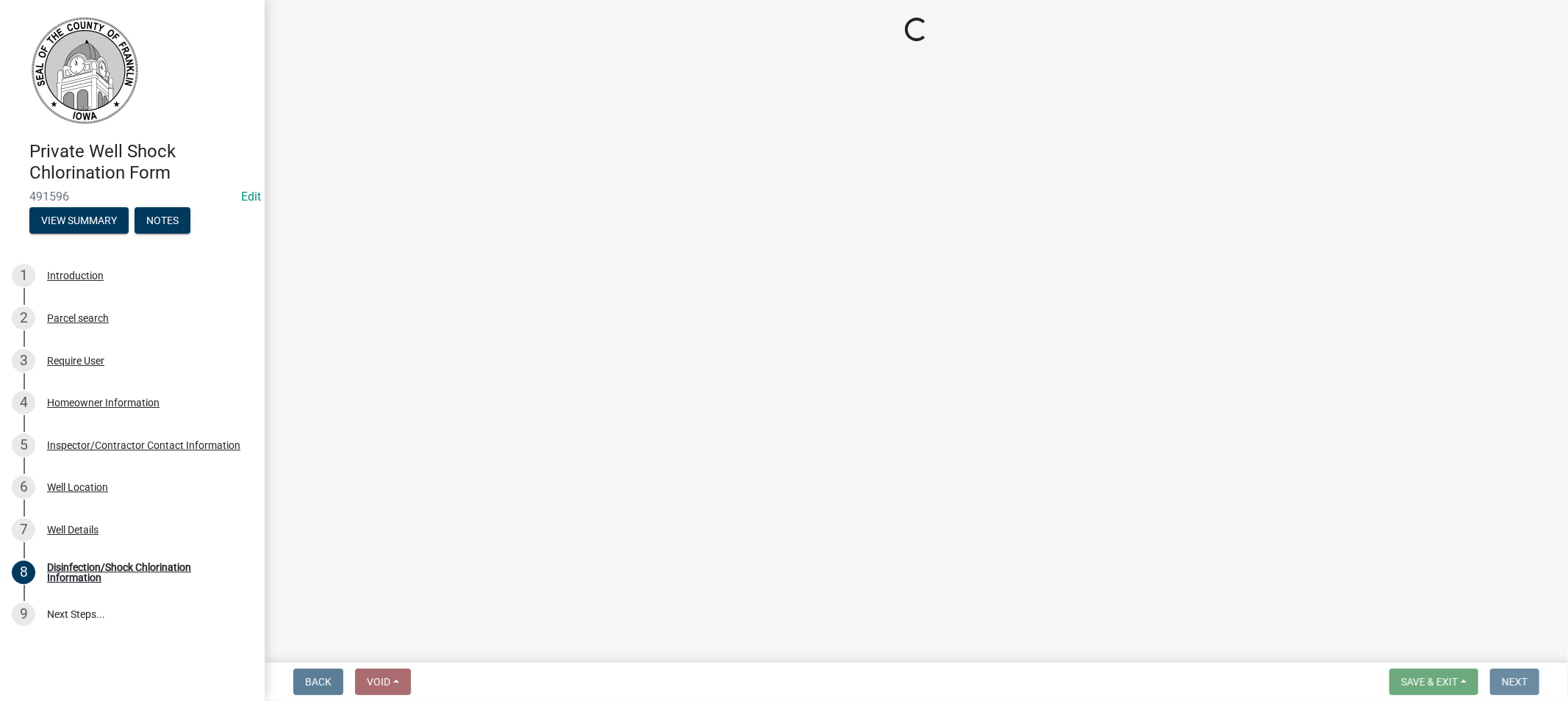
scroll to position [0, 0]
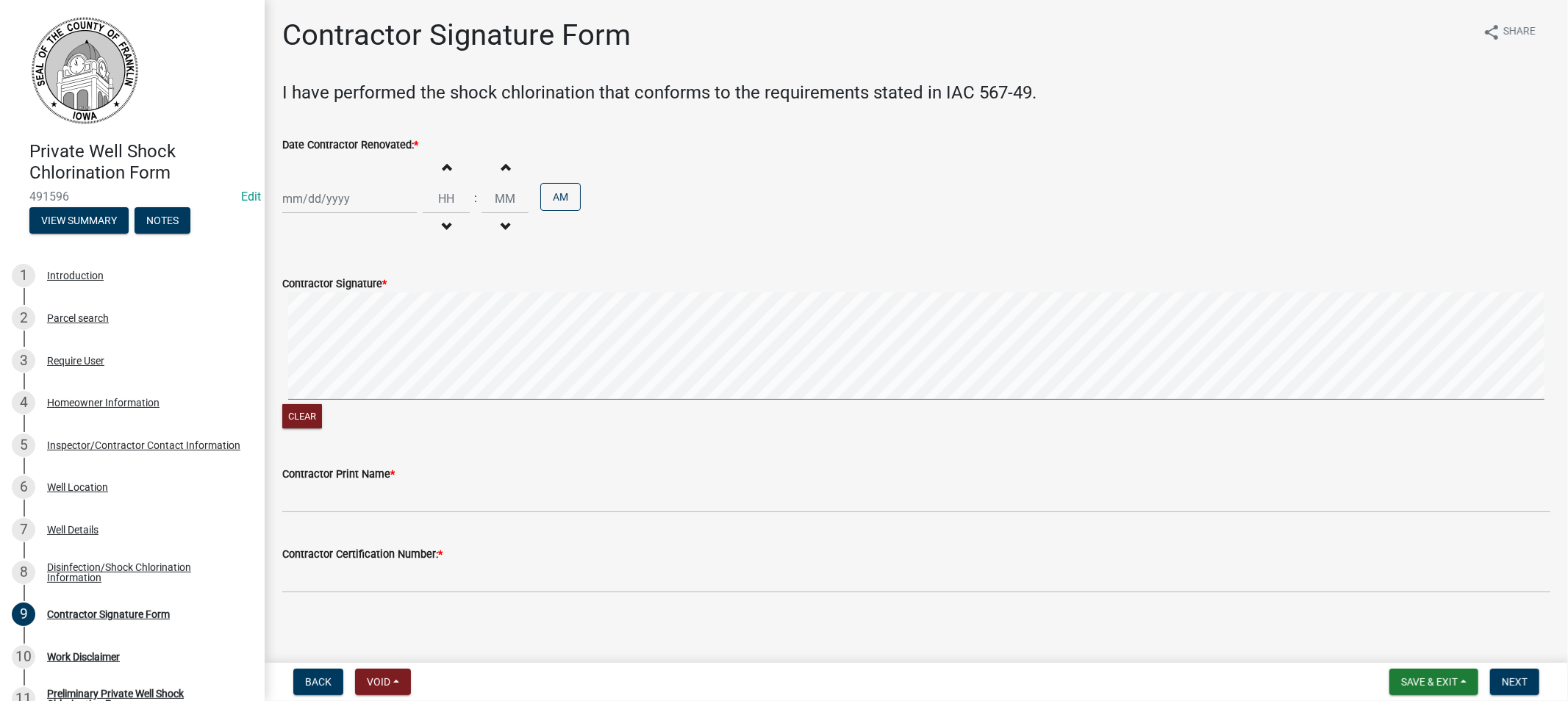
click at [320, 196] on div at bounding box center [349, 198] width 134 height 30
select select "10"
select select "2025"
click at [299, 222] on button "Previous month" at bounding box center [297, 229] width 17 height 24
select select "9"
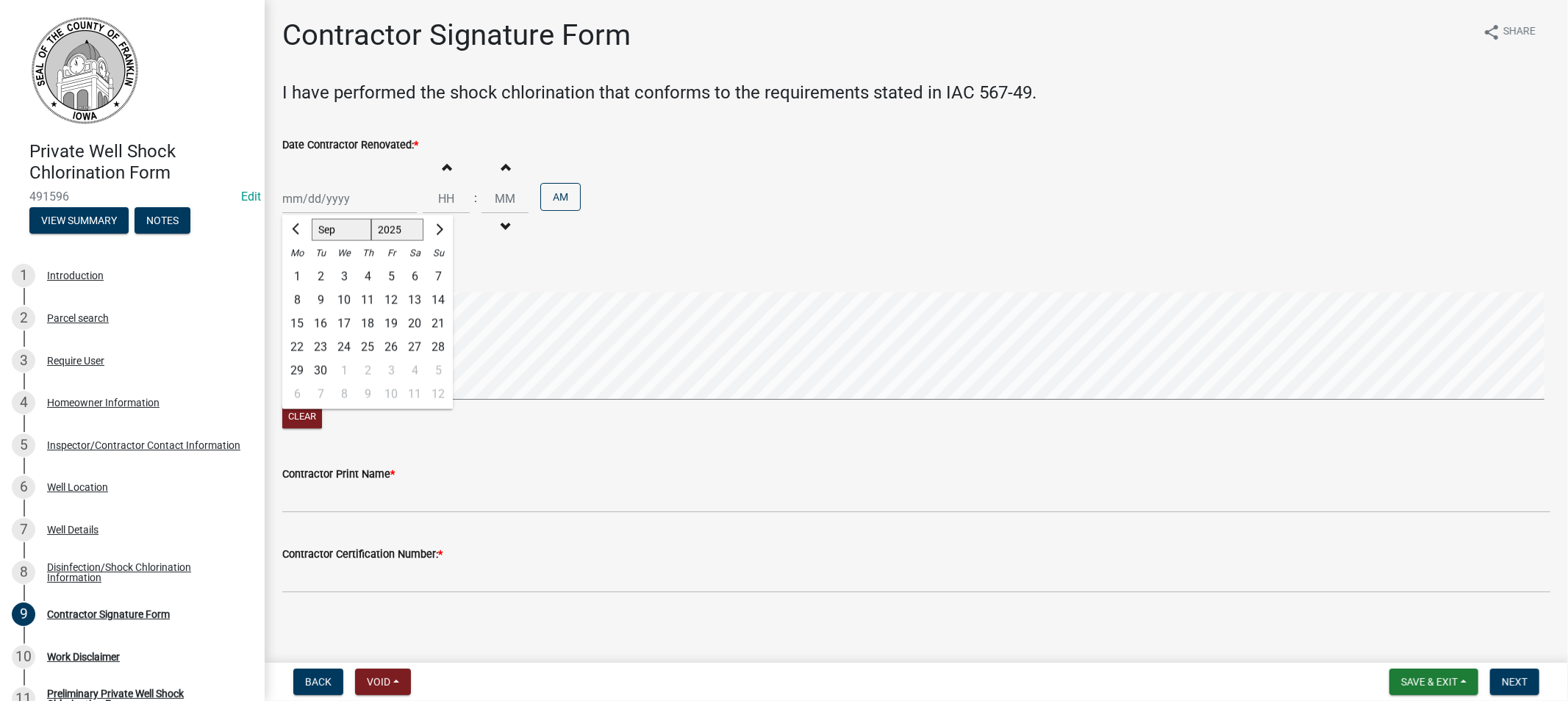
click at [431, 341] on div "28" at bounding box center [438, 347] width 24 height 24
type input "[DATE]"
click at [444, 196] on input "Hours" at bounding box center [446, 198] width 47 height 30
type input "10"
type input "00"
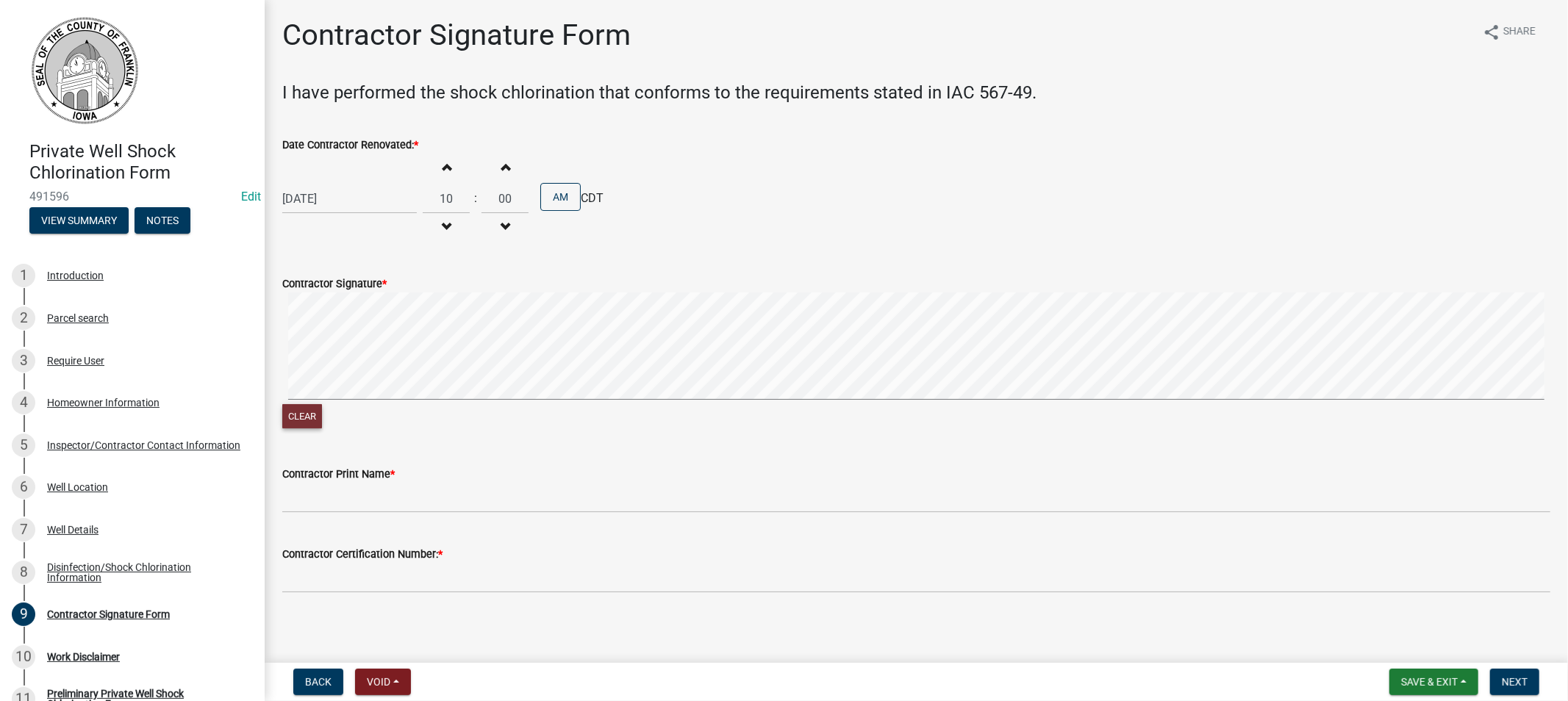
click at [314, 420] on button "Clear" at bounding box center [302, 416] width 40 height 25
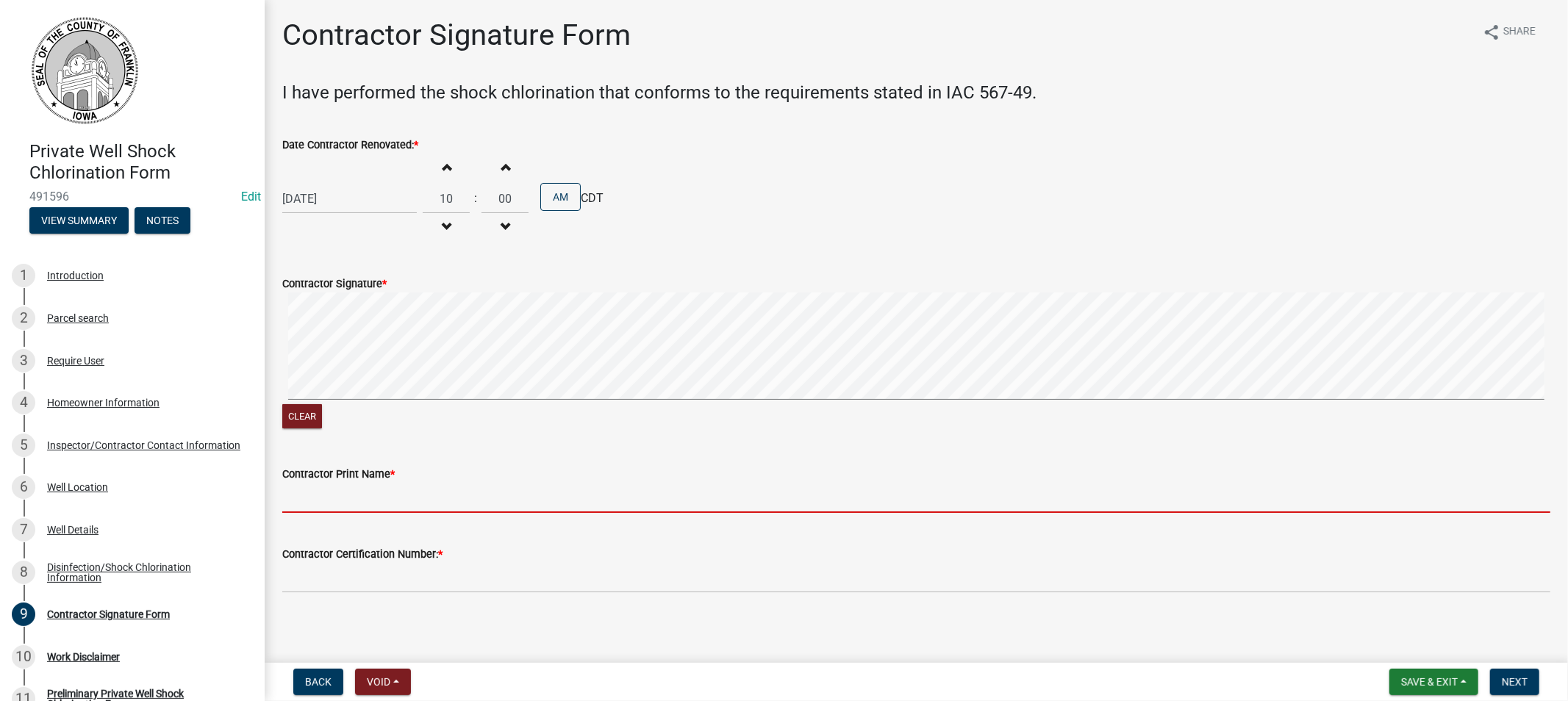
click at [322, 496] on input "Contractor Print Name *" at bounding box center [916, 498] width 1269 height 30
type input "[PERSON_NAME]"
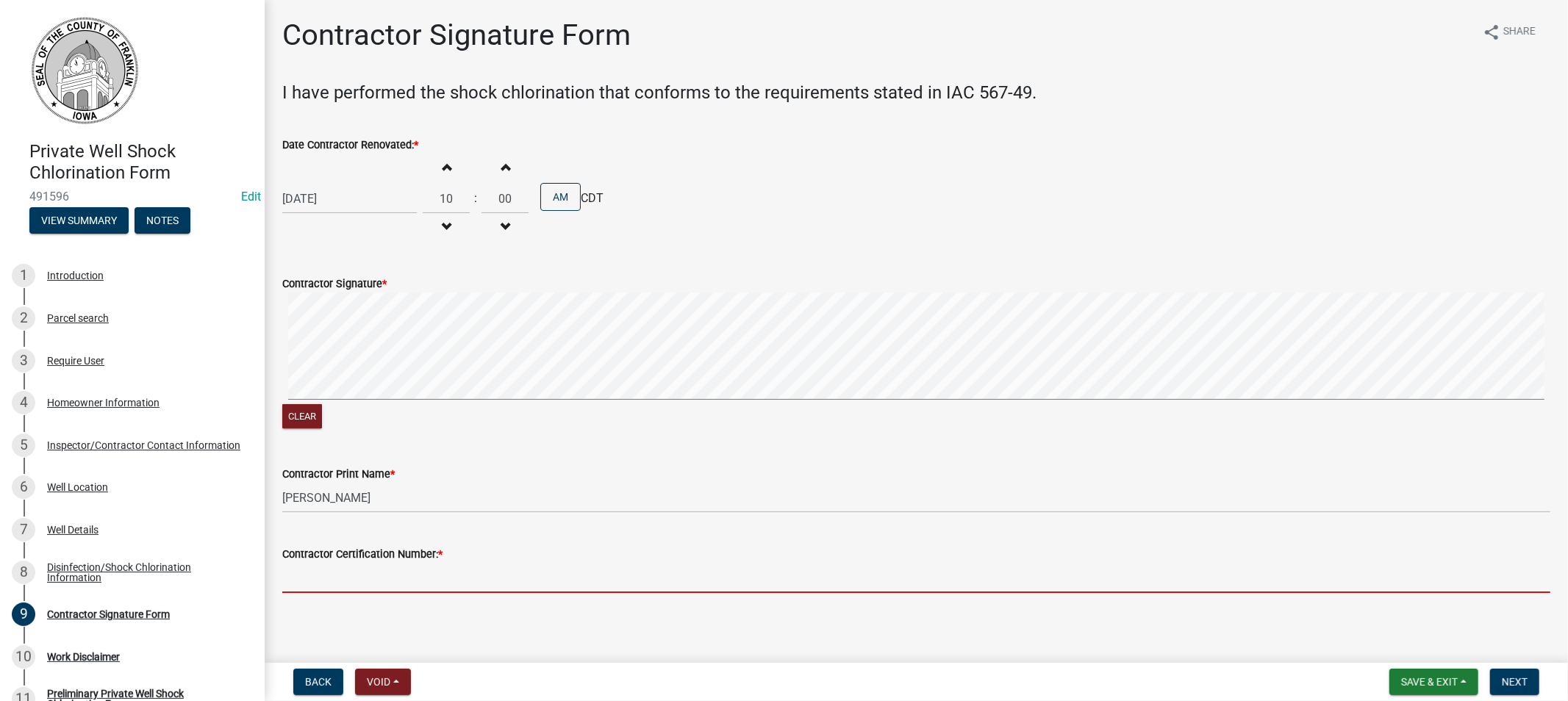
click at [342, 591] on input "Contractor Certification Number: *" at bounding box center [916, 578] width 1269 height 30
type input "7114"
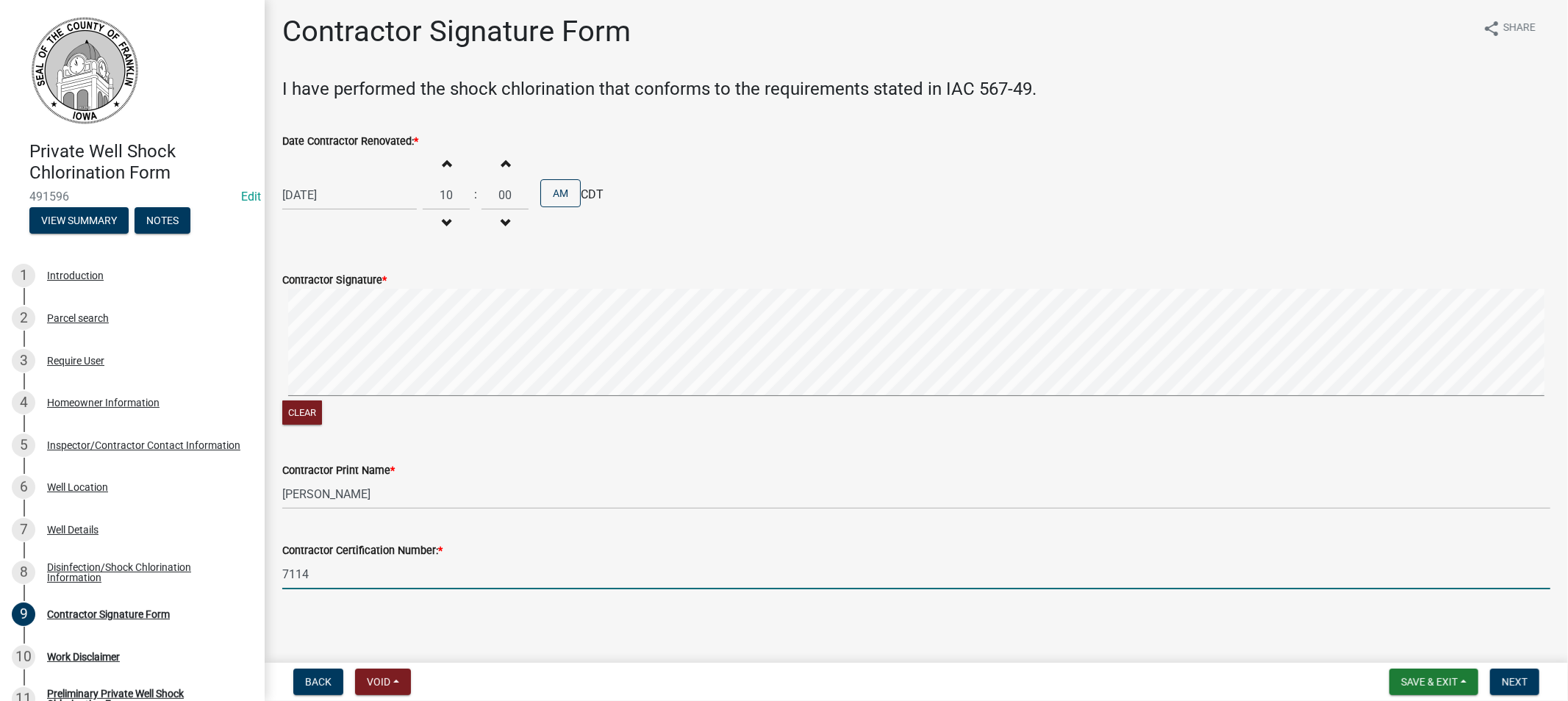
scroll to position [5, 0]
click at [1505, 676] on span "Next" at bounding box center [1515, 681] width 25 height 12
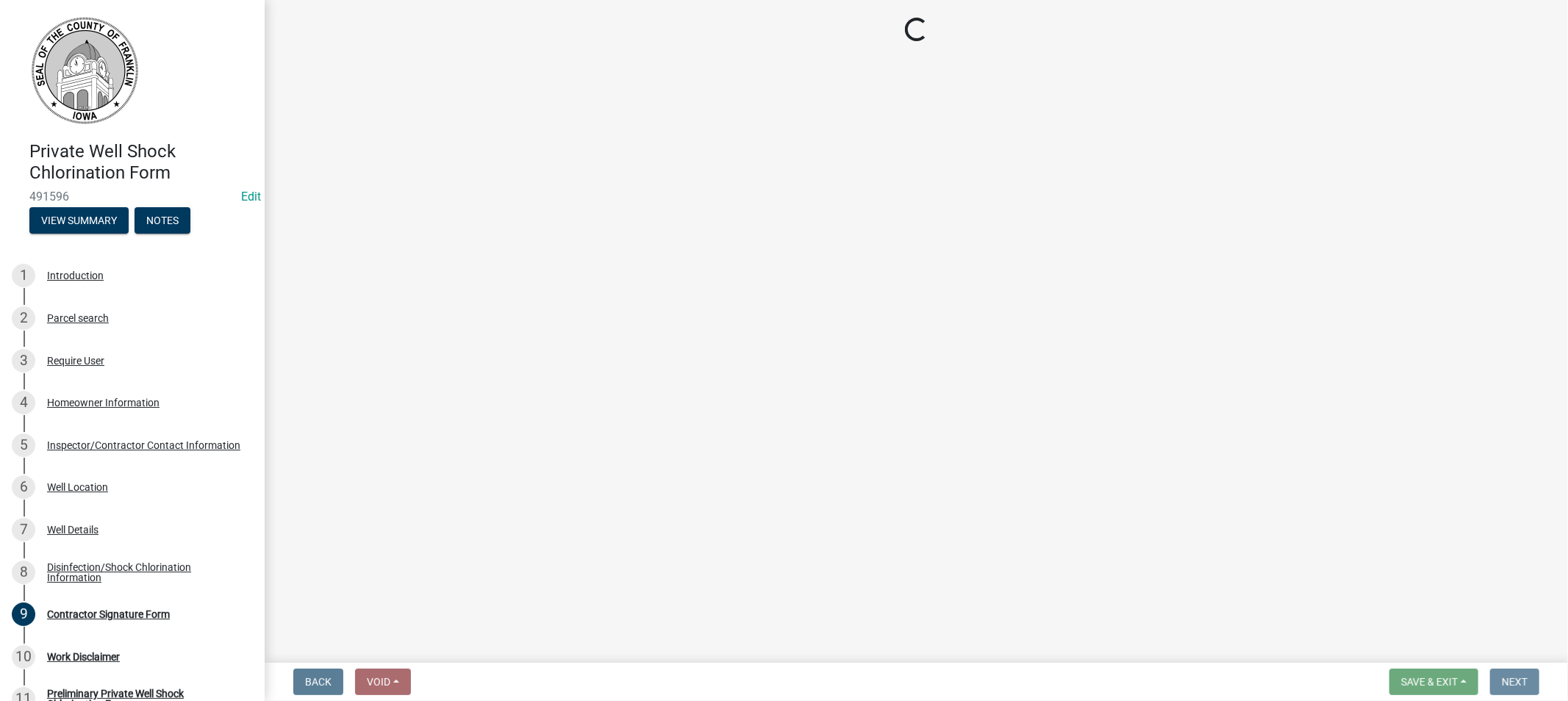
scroll to position [0, 0]
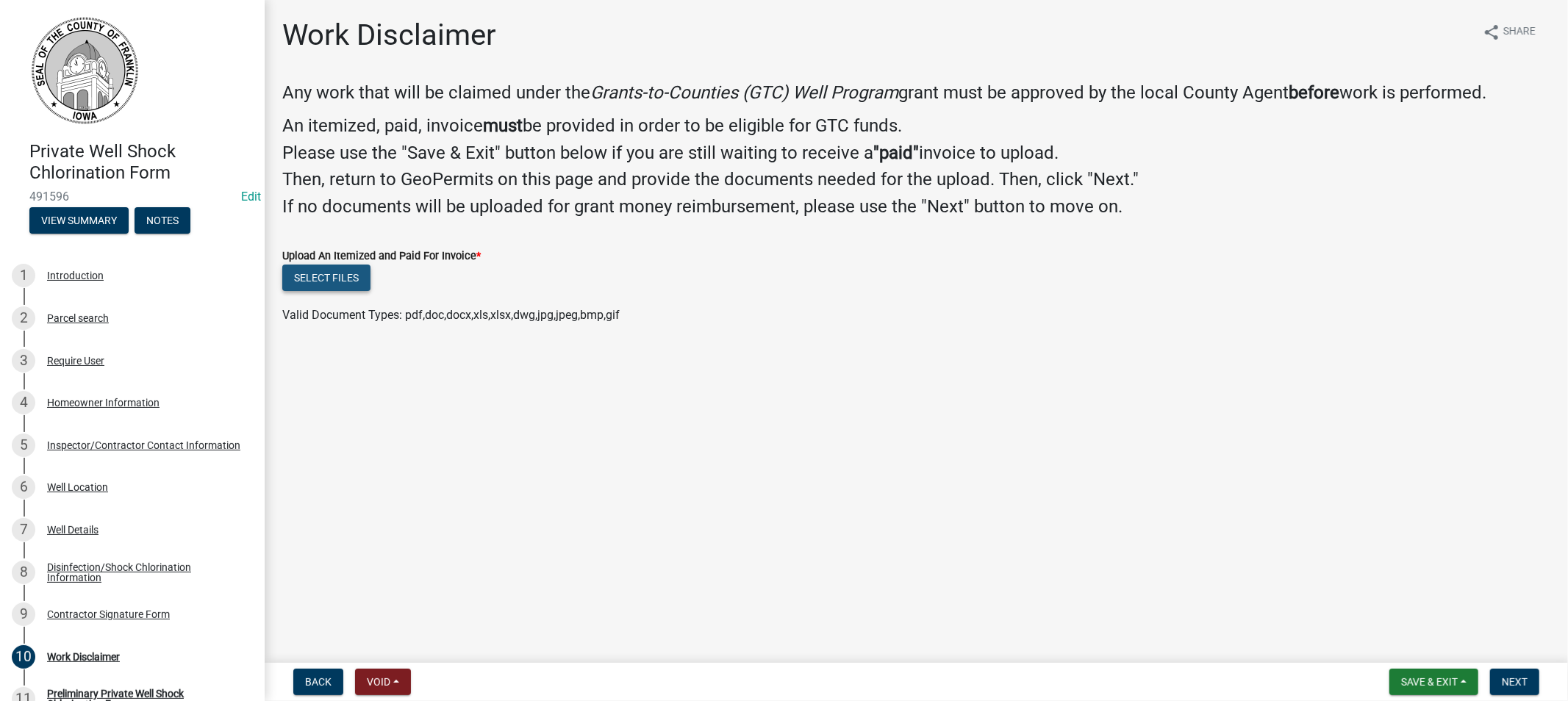
click at [315, 275] on button "Select files" at bounding box center [326, 277] width 88 height 26
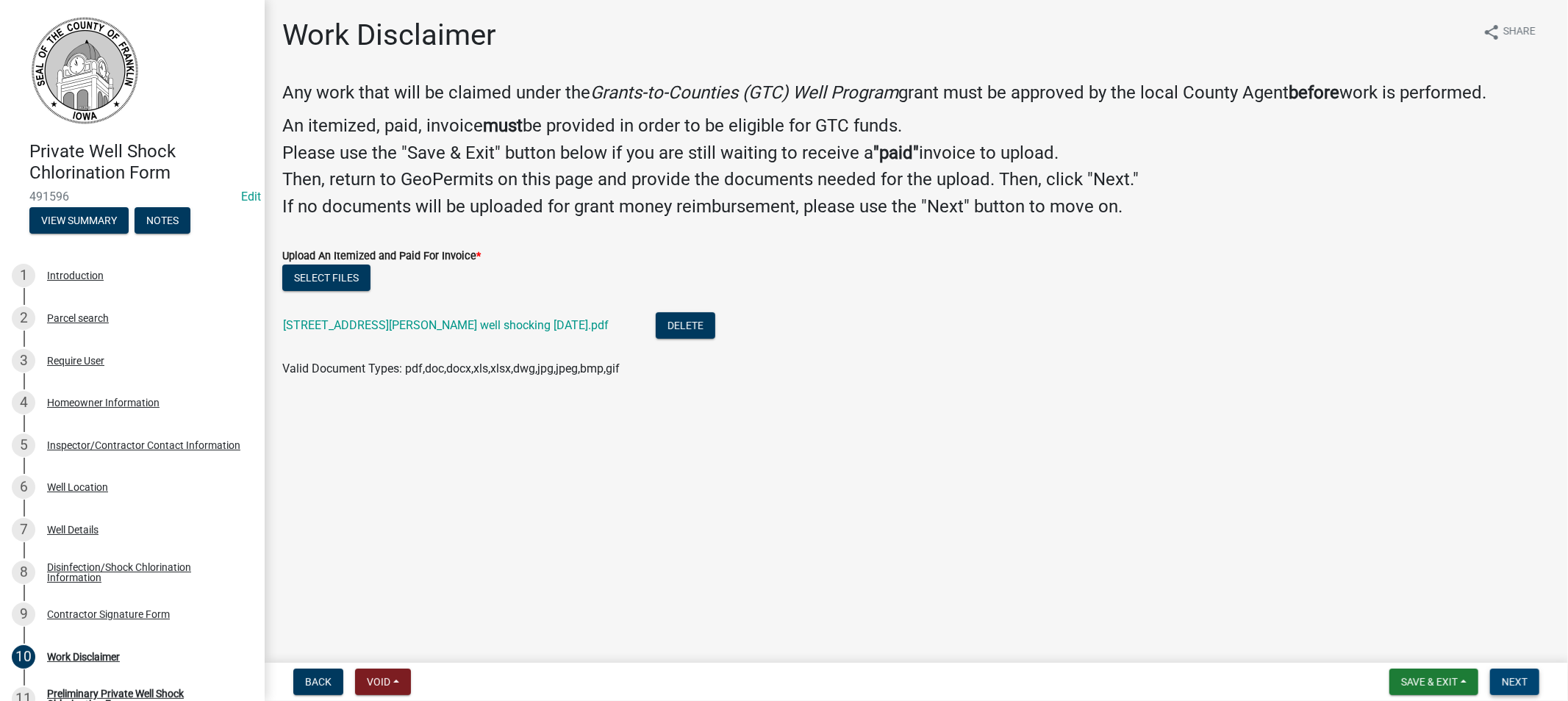
drag, startPoint x: 1512, startPoint y: 686, endPoint x: 1498, endPoint y: 672, distance: 19.8
click at [1509, 681] on span "Next" at bounding box center [1515, 681] width 25 height 12
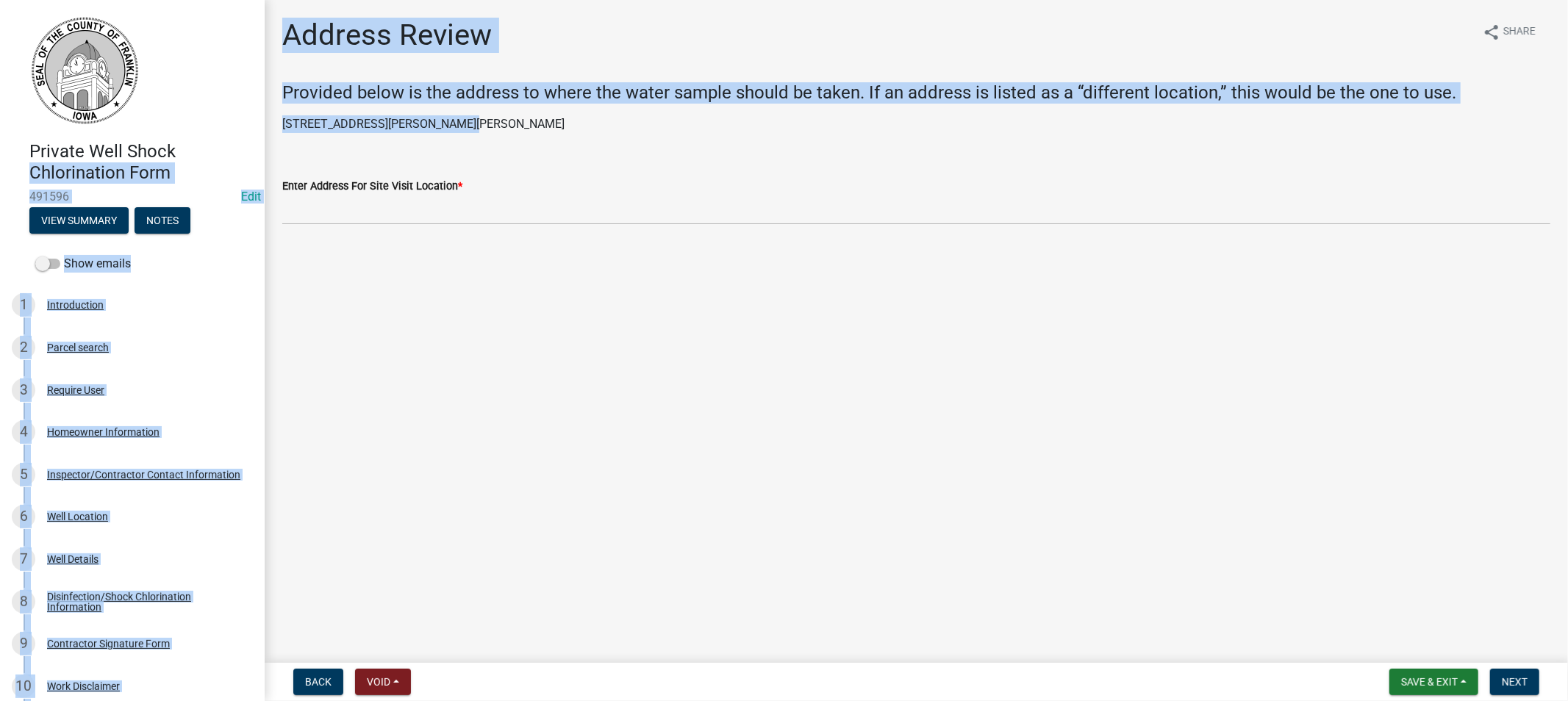
drag, startPoint x: 445, startPoint y: 122, endPoint x: 230, endPoint y: 143, distance: 216.0
click at [241, 120] on div "Private Well Shock Chlorination Form 491596 Edit View Summary Notes Show emails…" at bounding box center [784, 350] width 1568 height 701
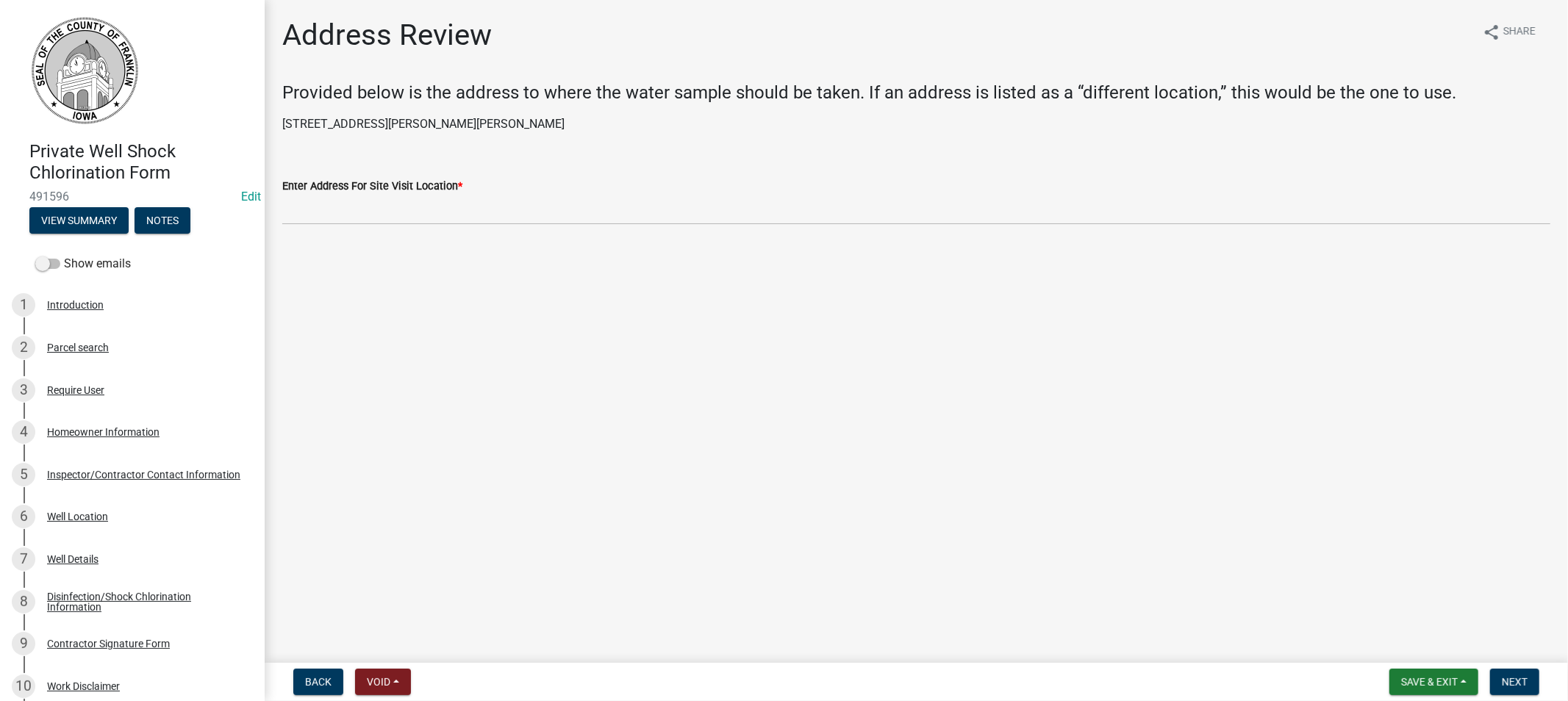
drag, startPoint x: 498, startPoint y: 150, endPoint x: 497, endPoint y: 141, distance: 9.1
click at [498, 150] on wm-data-entity-input-list "Provided below is the address to where the water sample should be taken. If an …" at bounding box center [916, 160] width 1269 height 154
drag, startPoint x: 465, startPoint y: 125, endPoint x: 278, endPoint y: 121, distance: 187.0
click at [278, 121] on div "[STREET_ADDRESS][PERSON_NAME][PERSON_NAME]" at bounding box center [917, 124] width 1290 height 17
copy p "[STREET_ADDRESS][PERSON_NAME][PERSON_NAME]"
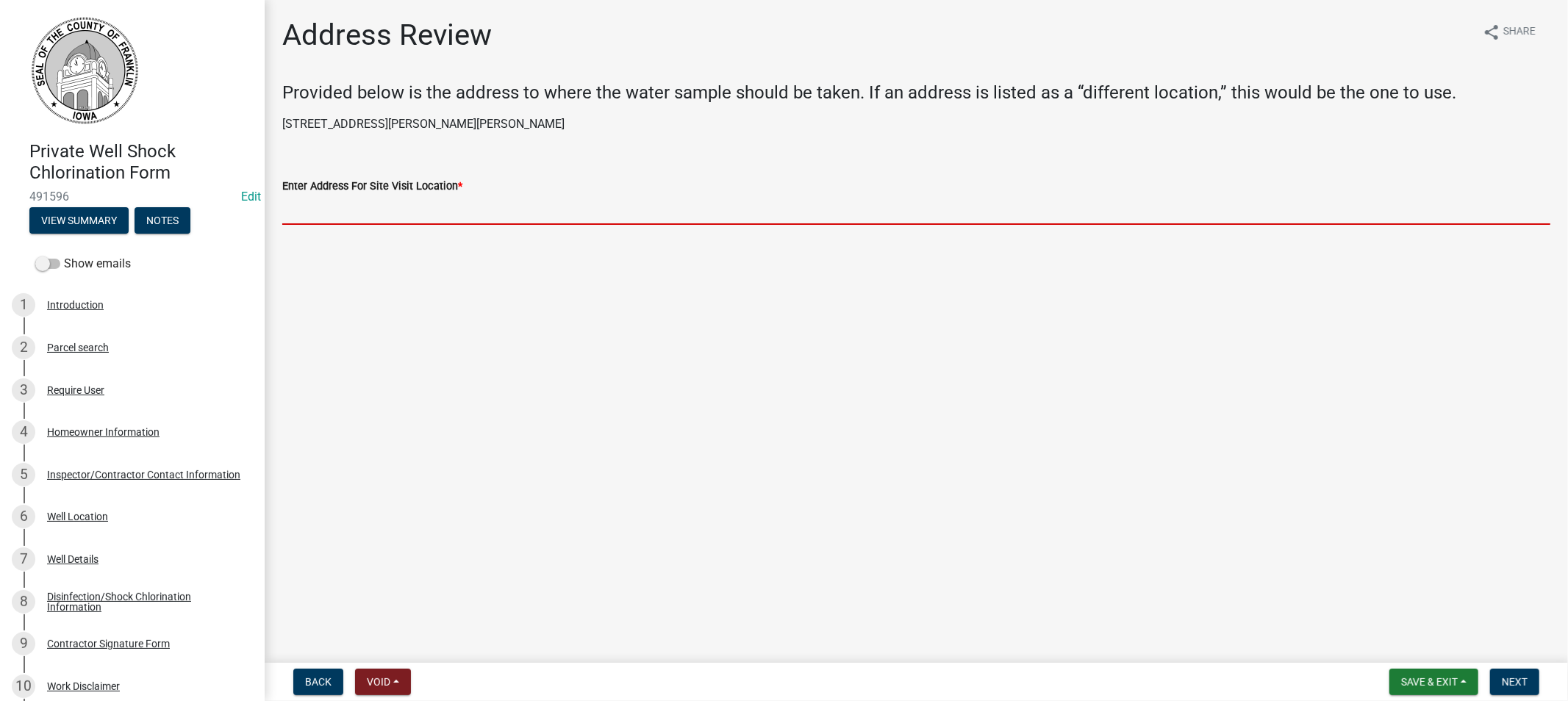
click at [380, 208] on input "Enter Address For Site Visit Location *" at bounding box center [916, 210] width 1269 height 30
paste input "[STREET_ADDRESS][PERSON_NAME][PERSON_NAME]"
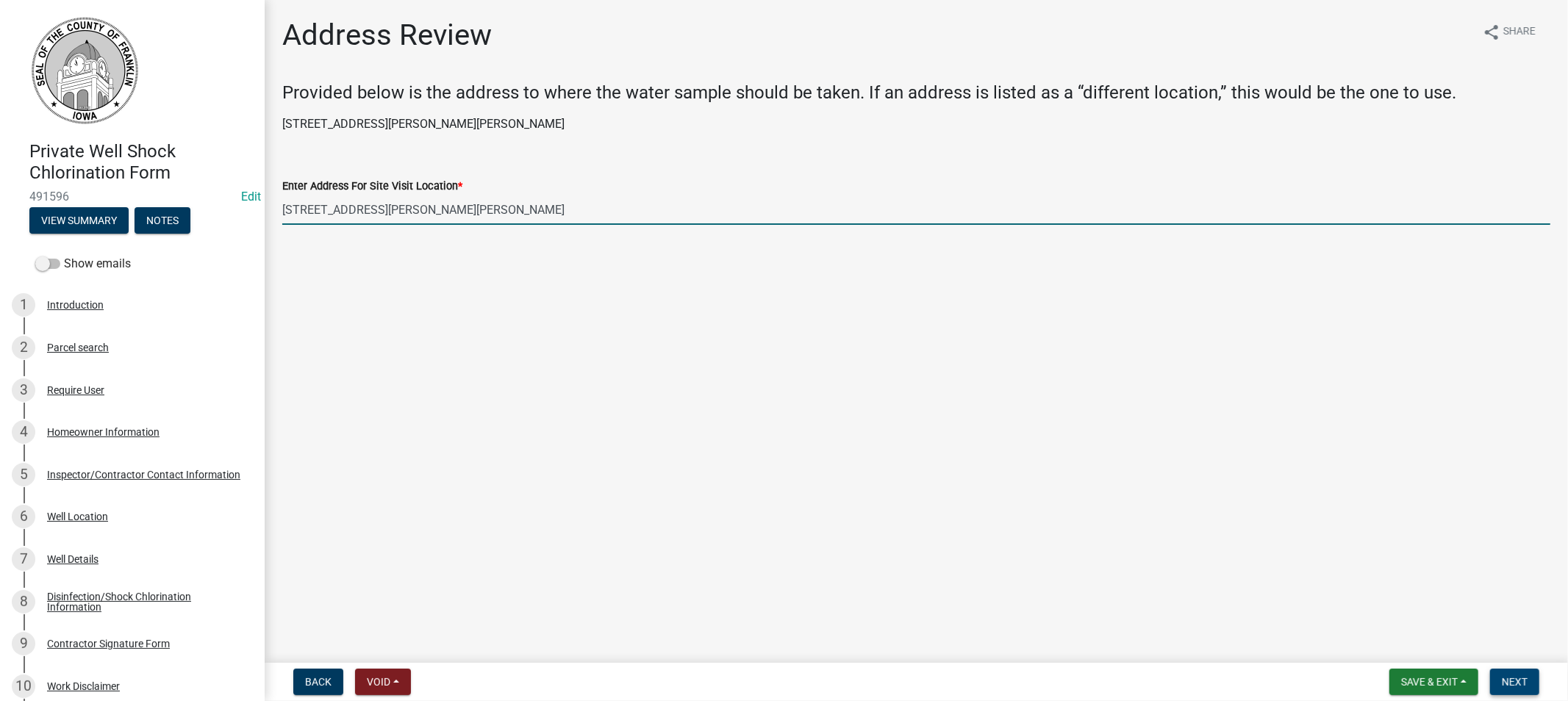
type input "[STREET_ADDRESS][PERSON_NAME][PERSON_NAME]"
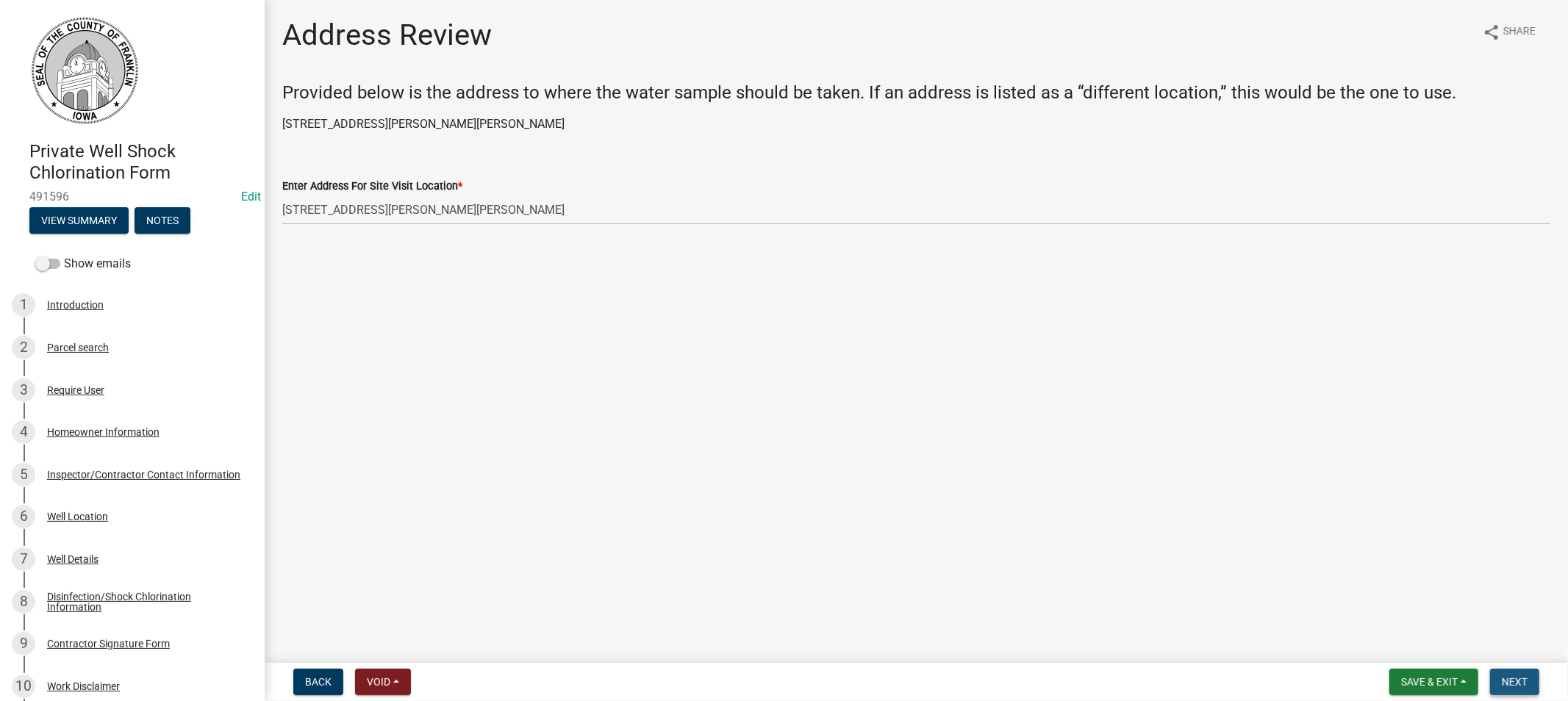
drag, startPoint x: 1509, startPoint y: 679, endPoint x: 1457, endPoint y: 652, distance: 58.6
click at [1507, 677] on span "Next" at bounding box center [1515, 681] width 25 height 12
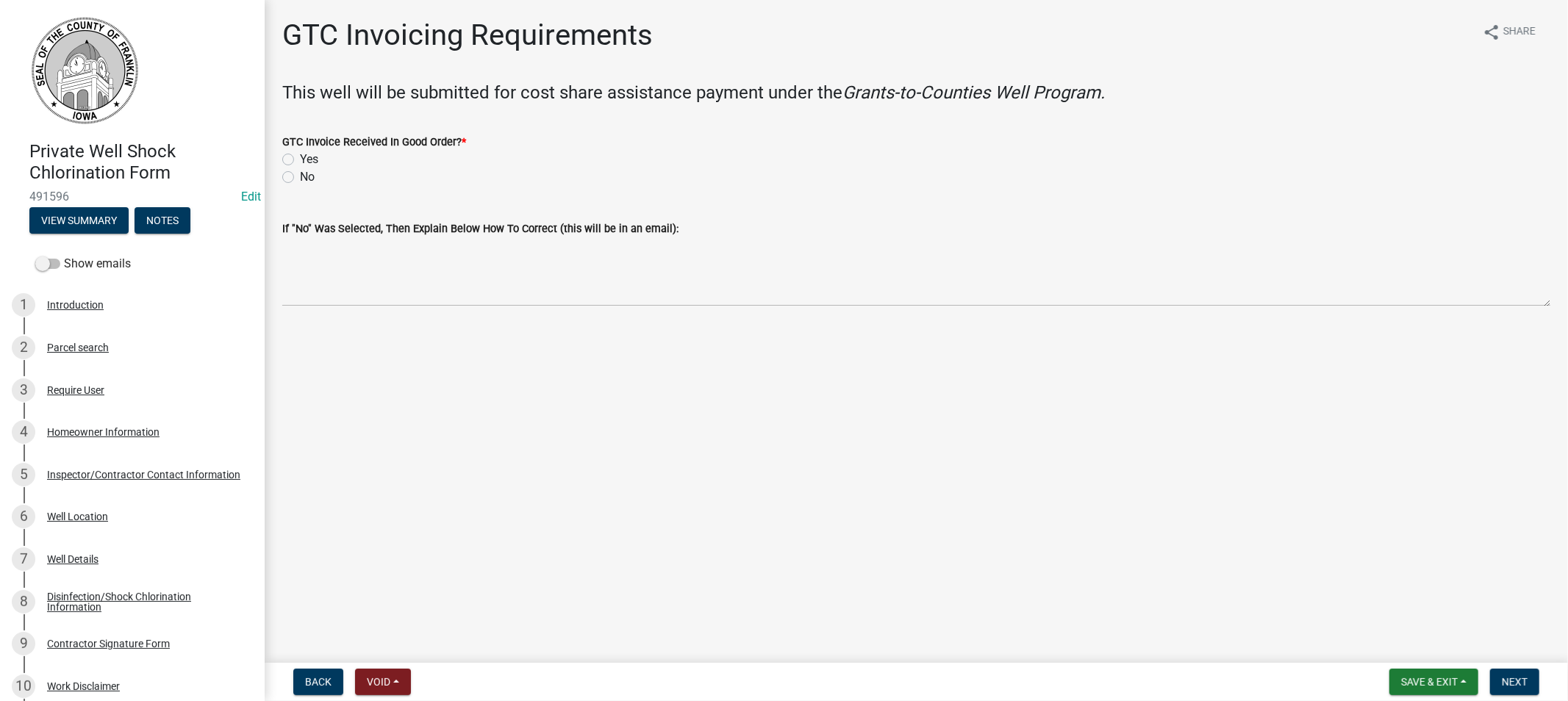
click at [300, 160] on label "Yes" at bounding box center [309, 160] width 18 height 17
click at [300, 160] on input "Yes" at bounding box center [305, 156] width 10 height 10
radio input "true"
click at [1510, 676] on span "Next" at bounding box center [1515, 681] width 25 height 12
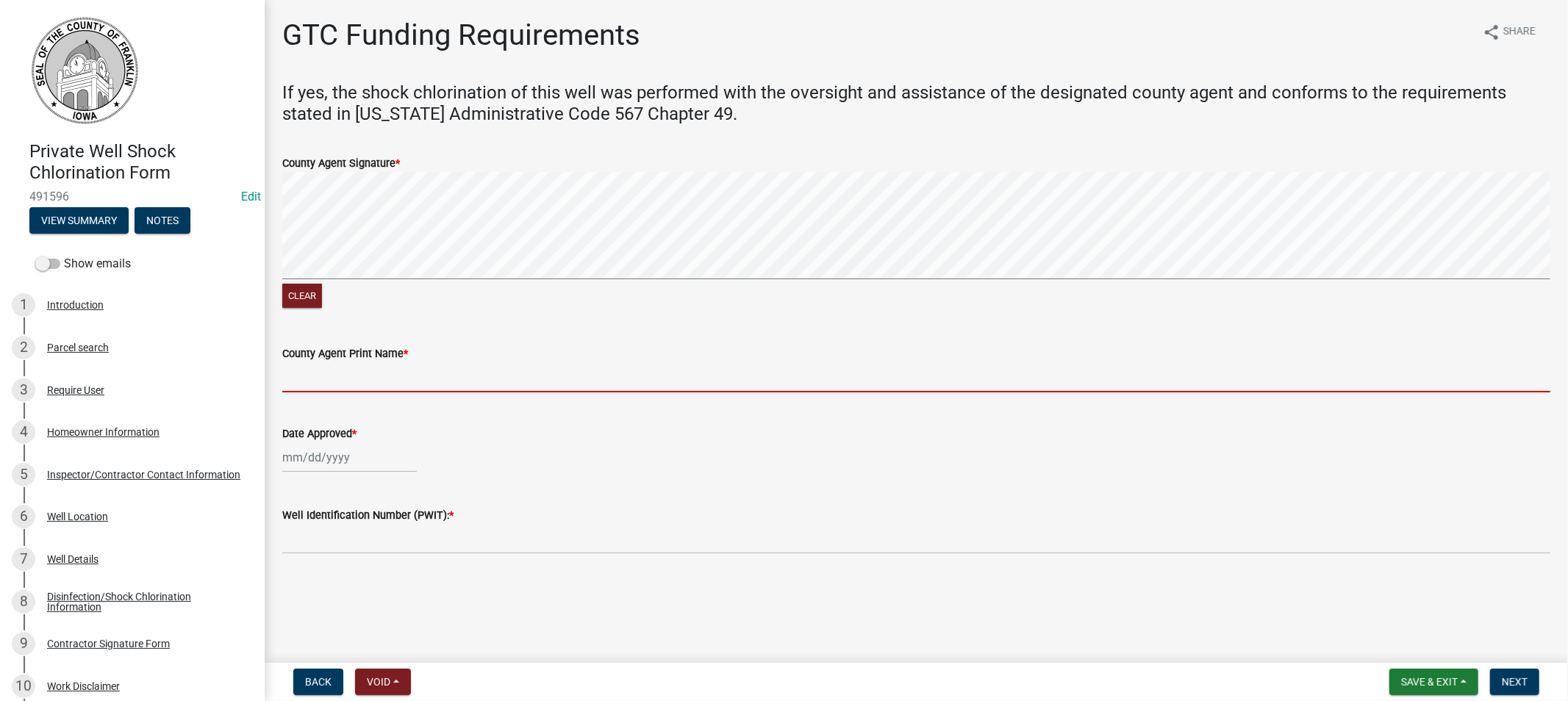
click at [436, 372] on input "County Agent Print Name *" at bounding box center [916, 377] width 1269 height 30
type input "[PERSON_NAME]"
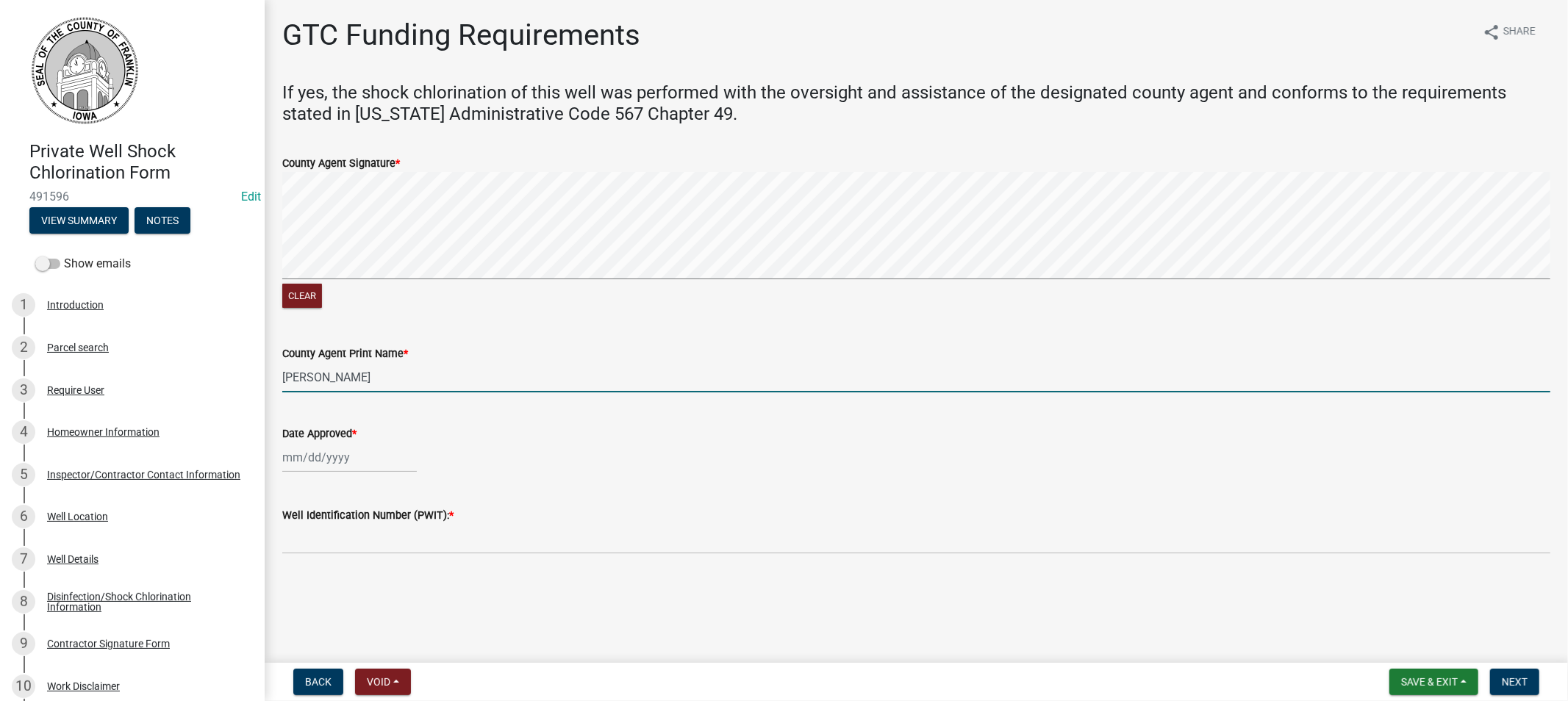
select select "10"
select select "2025"
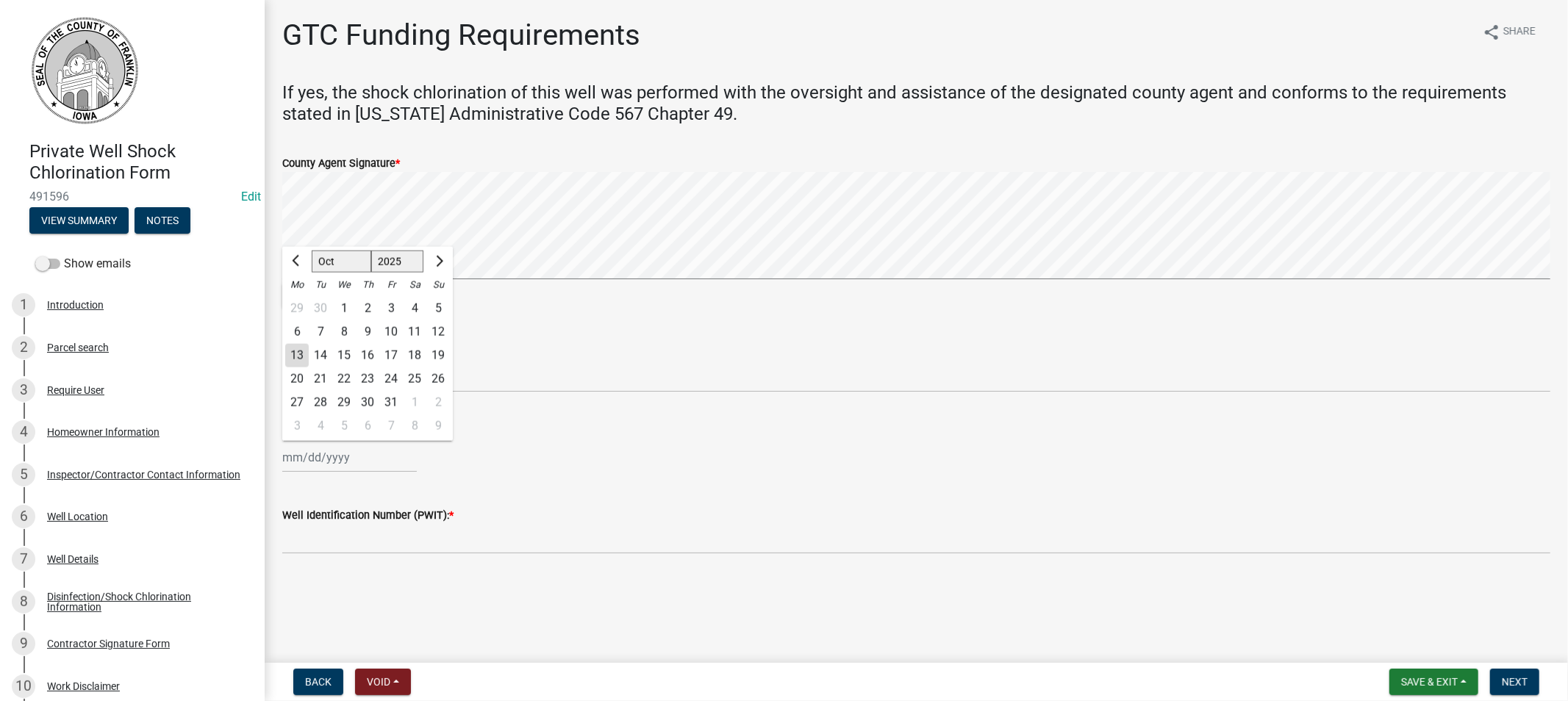
click at [342, 467] on div "[PERSON_NAME] Feb Mar Apr [PERSON_NAME][DATE] Oct Nov [DATE] 1526 1527 1528 152…" at bounding box center [349, 457] width 134 height 30
click at [292, 350] on div "13" at bounding box center [297, 356] width 24 height 24
type input "[DATE]"
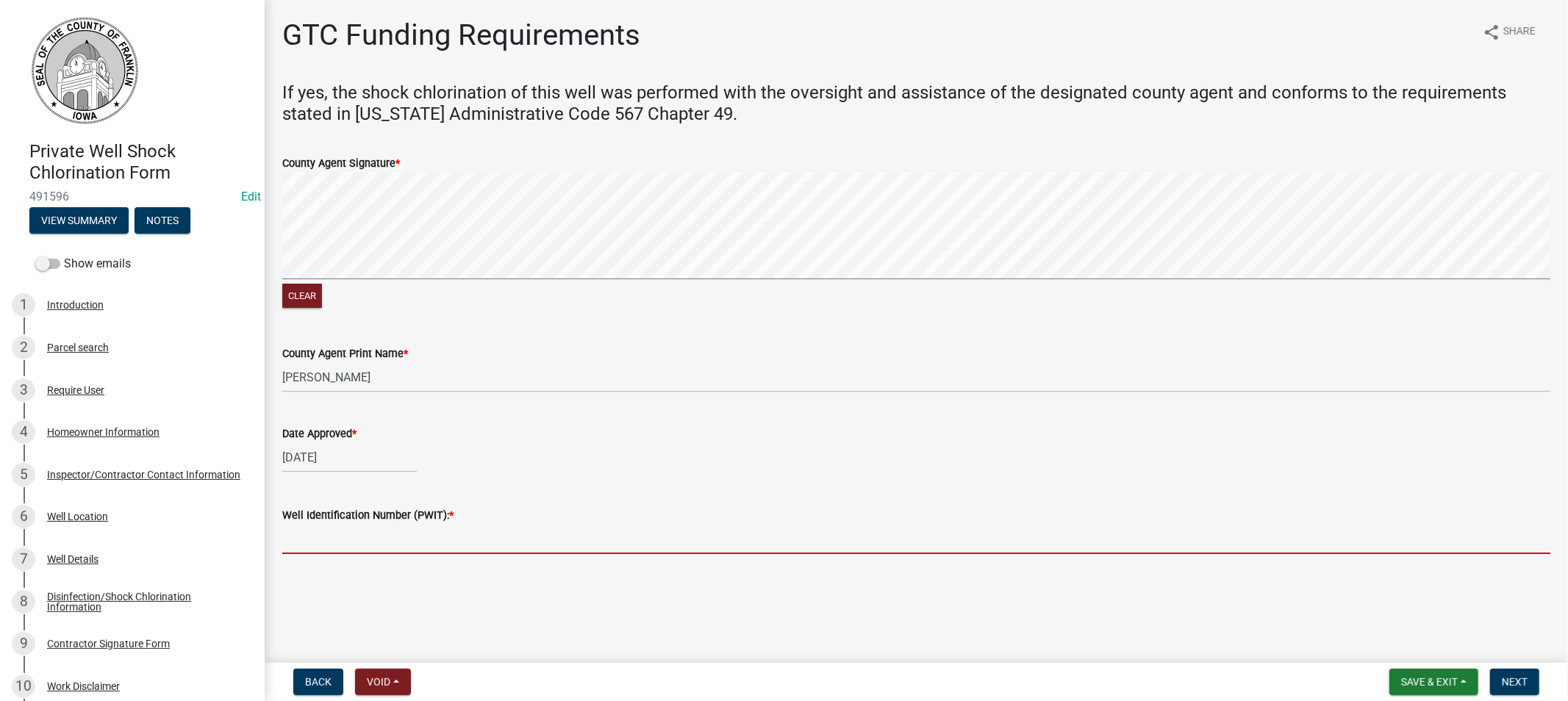
click at [392, 539] on input "Well Identification Number (PWIT): *" at bounding box center [916, 539] width 1269 height 30
click at [310, 551] on input "Well Identification Number (PWIT): *" at bounding box center [916, 539] width 1269 height 30
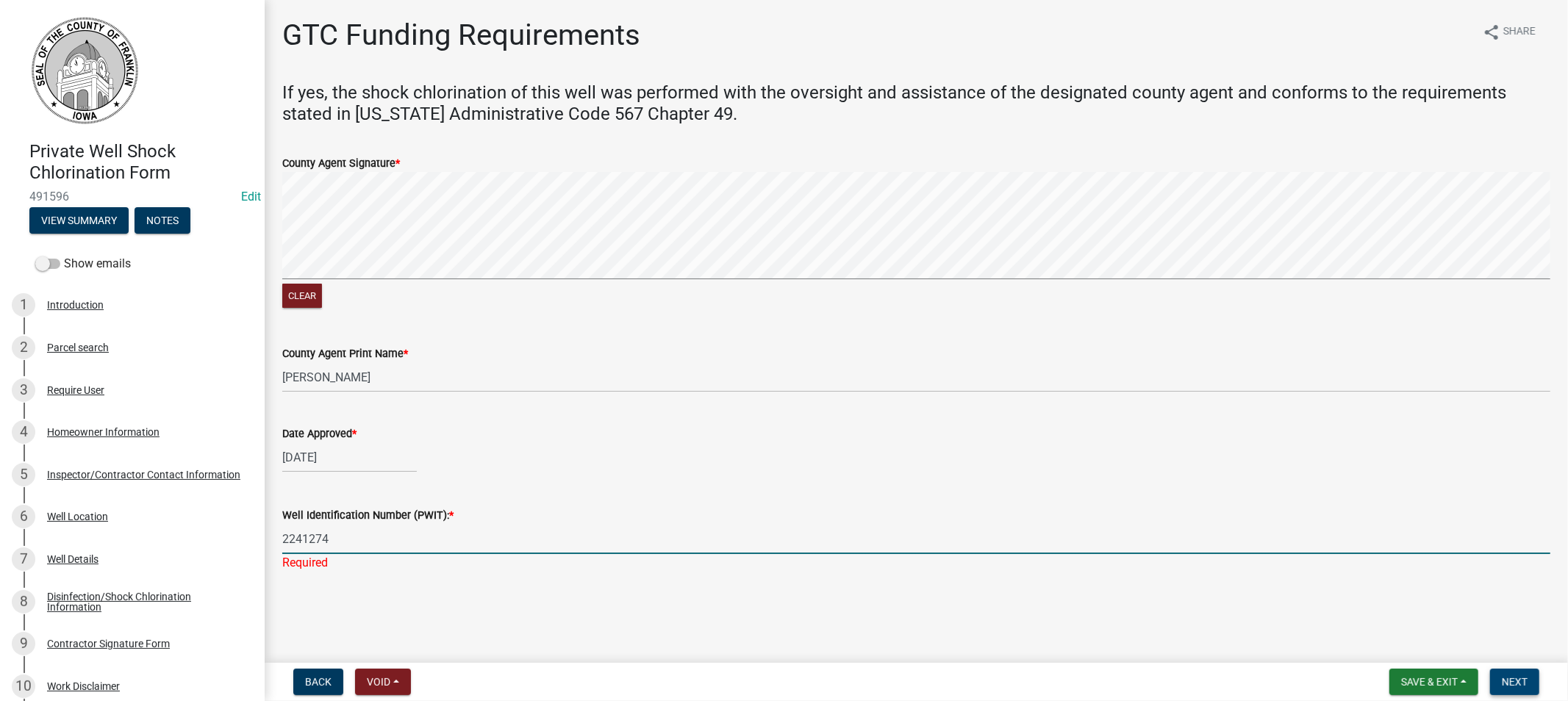
type input "2241274"
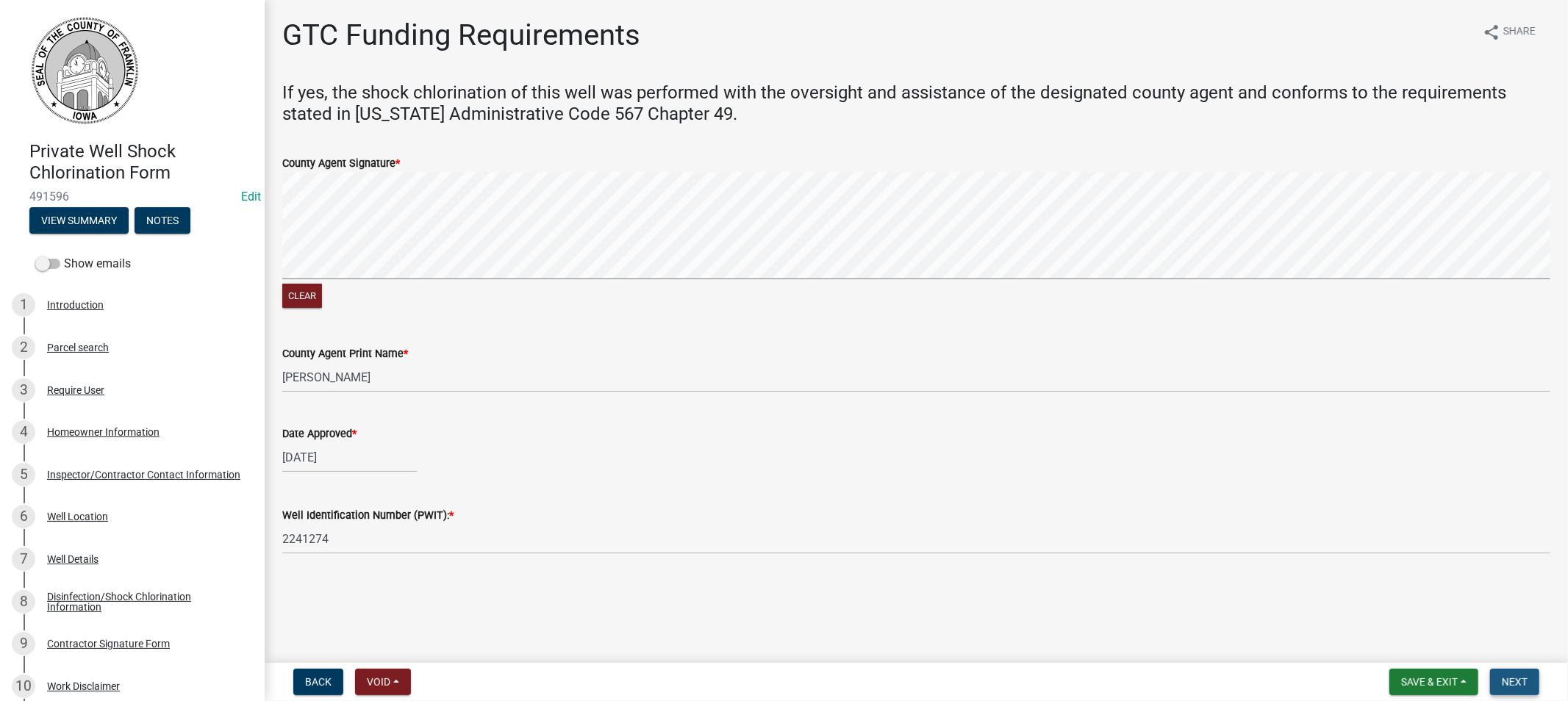
click at [1518, 684] on span "Next" at bounding box center [1515, 681] width 25 height 12
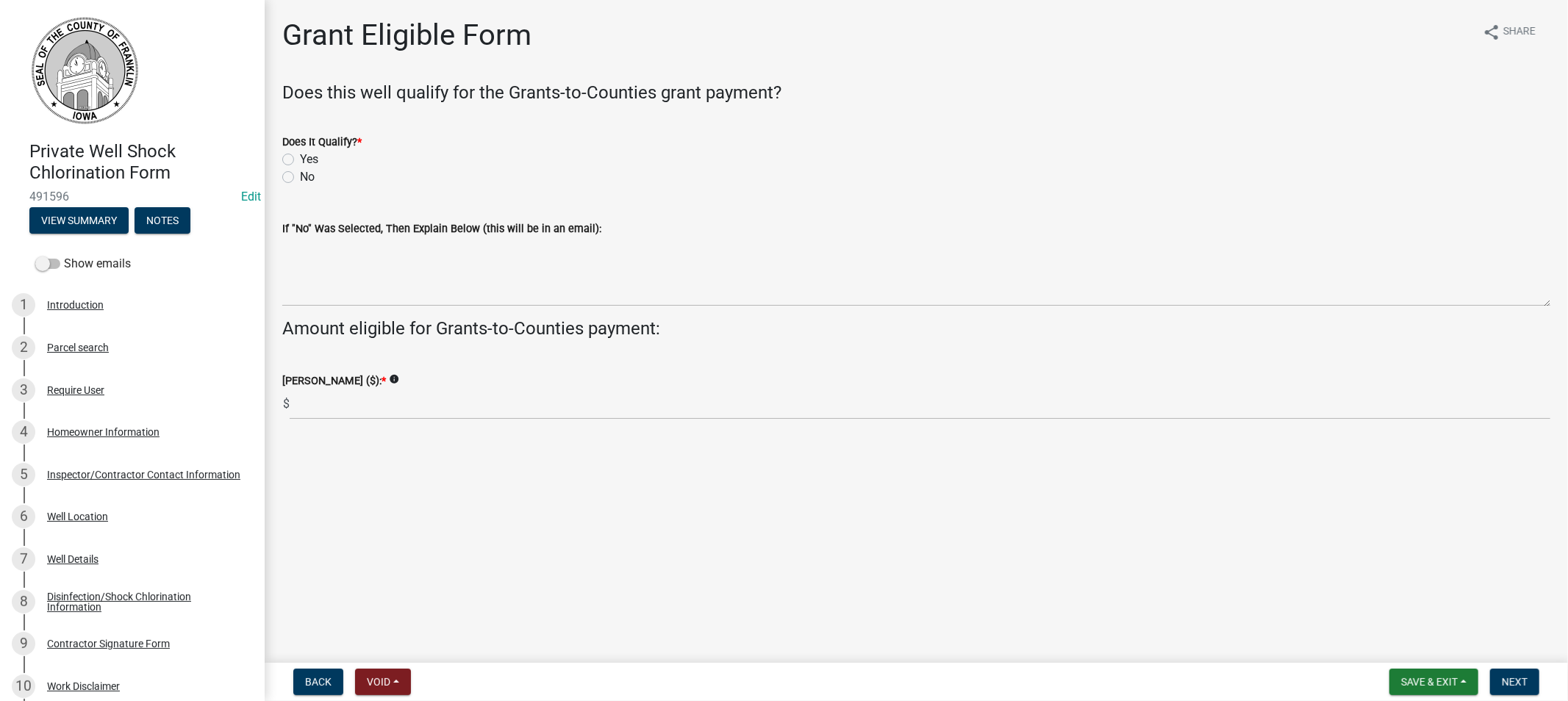
click at [300, 157] on label "Yes" at bounding box center [309, 160] width 18 height 17
click at [300, 157] on input "Yes" at bounding box center [305, 156] width 10 height 10
radio input "true"
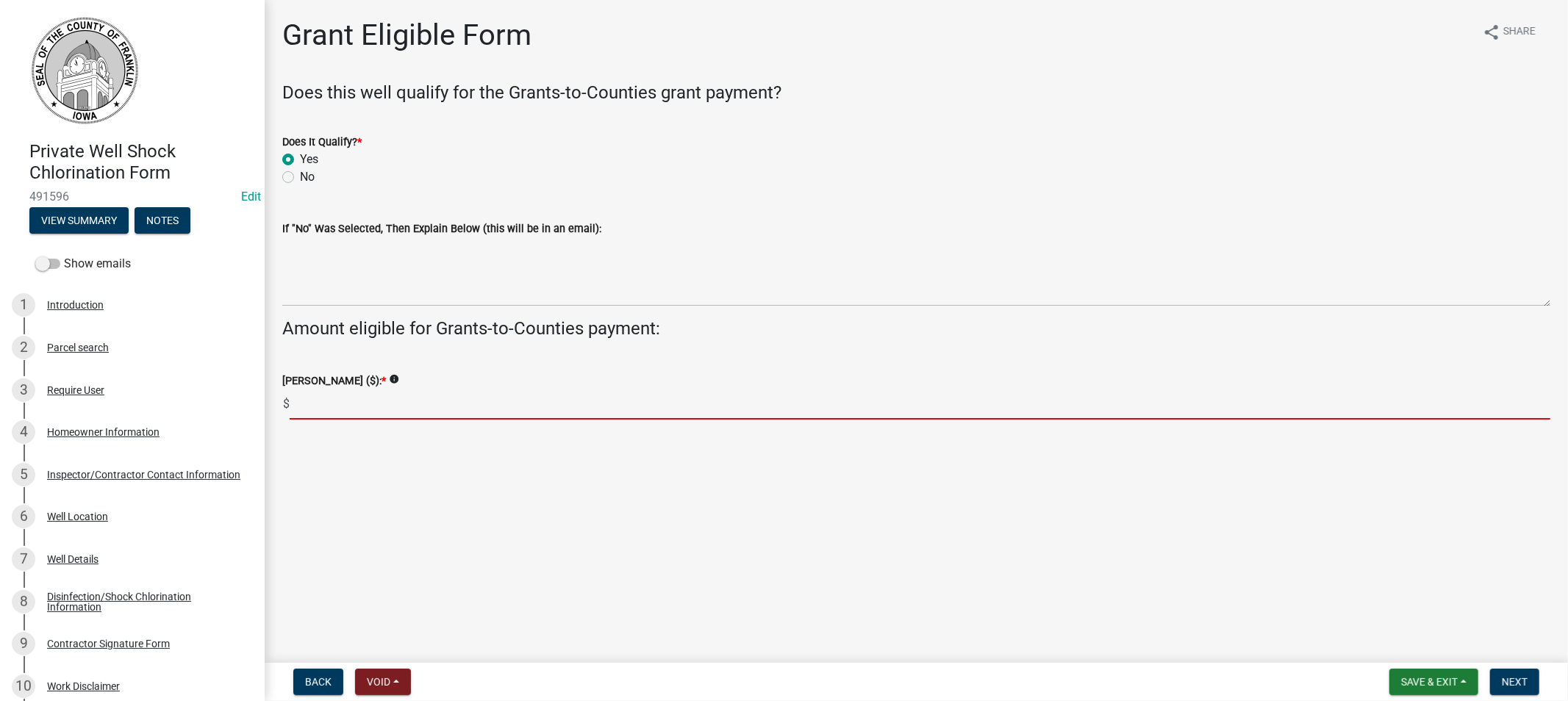
click at [361, 404] on input "text" at bounding box center [920, 405] width 1261 height 30
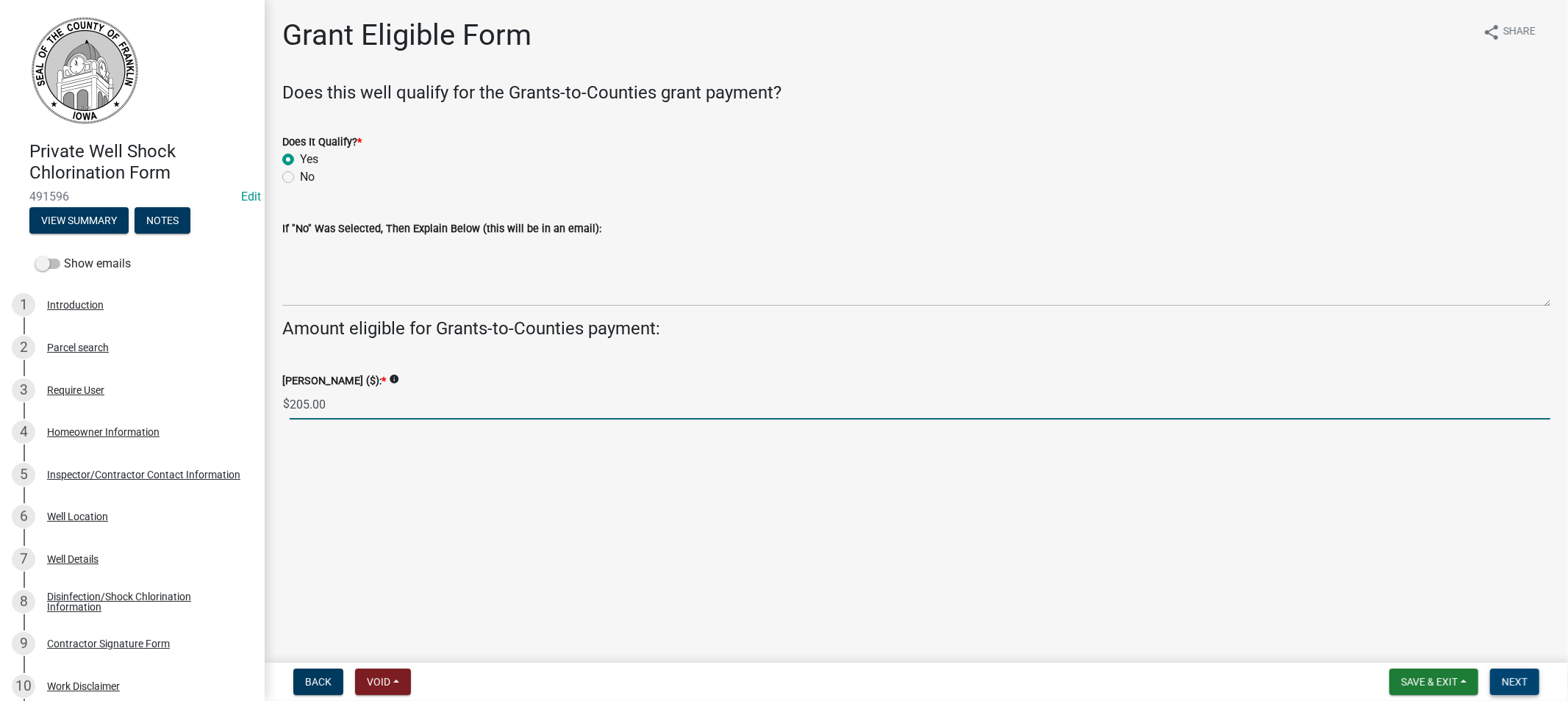
type input "205.00"
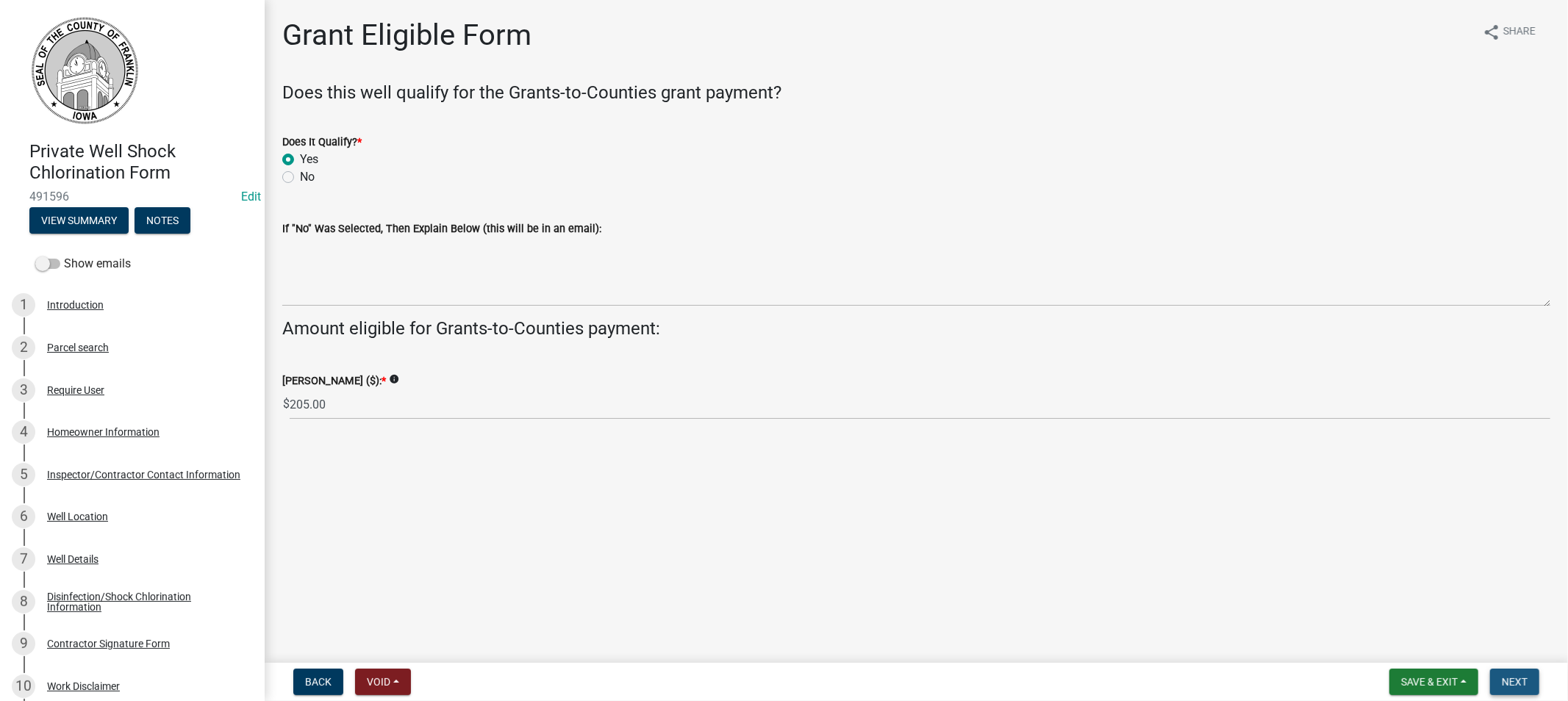
click at [1515, 680] on span "Next" at bounding box center [1515, 681] width 25 height 12
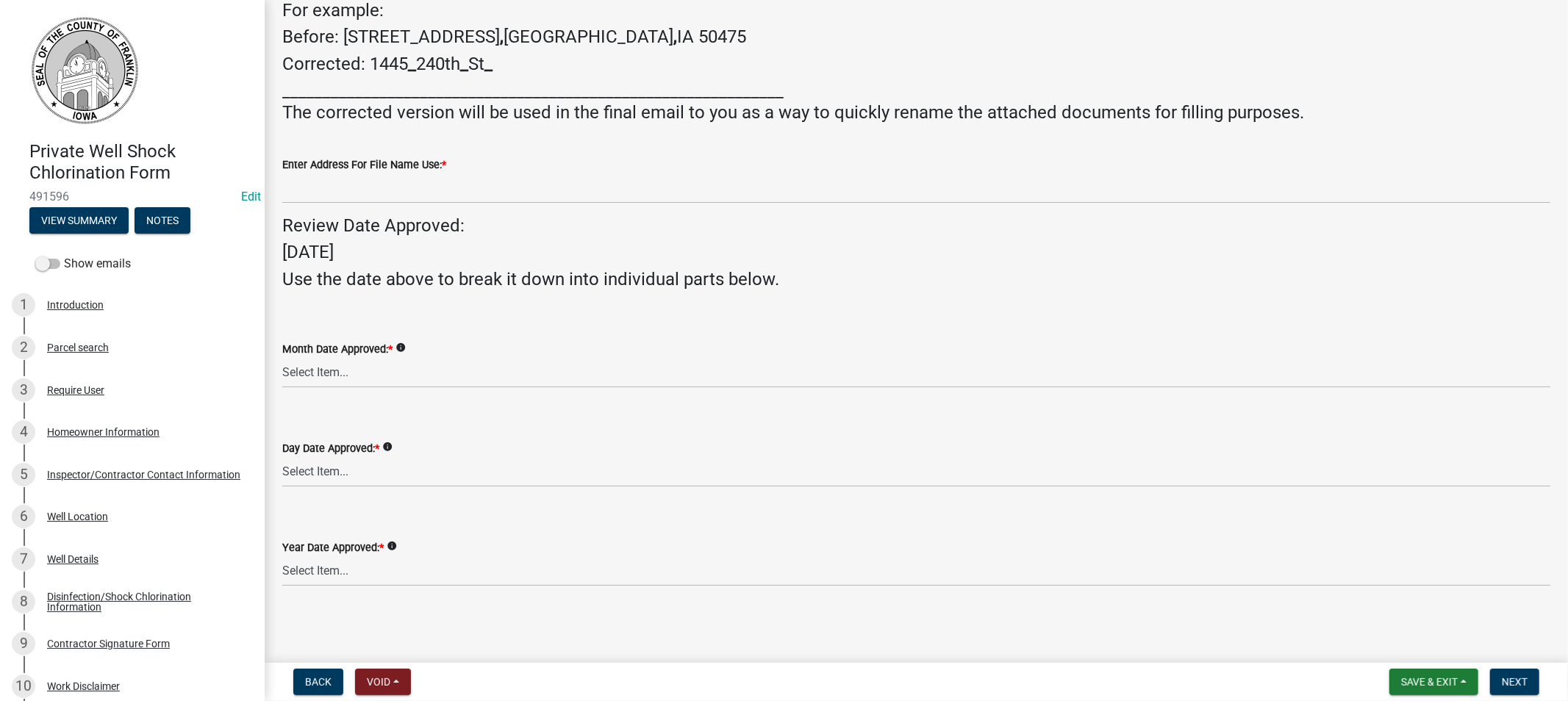
scroll to position [290, 0]
click at [341, 372] on select "Select Item... 01 02 03 04 05 06 07 08 09 10 11 12" at bounding box center [916, 373] width 1269 height 30
click at [282, 358] on select "Select Item... 01 02 03 04 05 06 07 08 09 10 11 12" at bounding box center [916, 373] width 1269 height 30
select select "ccdd317c-1fd8-478b-a035-e407c2eabeb7"
click at [322, 476] on select "Select Item... 01 02 03 04 05 06 07 08 09 10 11 12 13 14 15 16 17 18 19 20 21 2…" at bounding box center [916, 472] width 1269 height 30
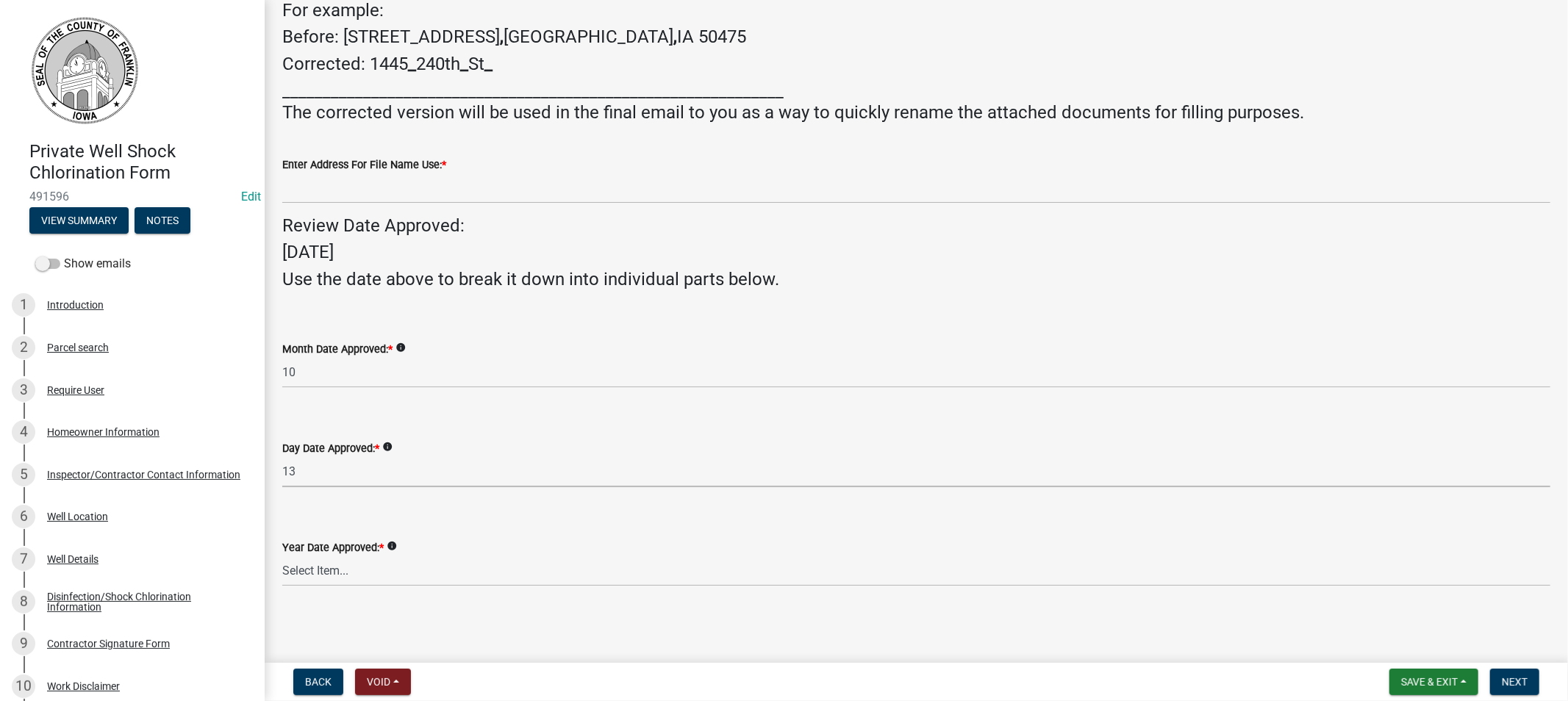
click at [282, 457] on select "Select Item... 01 02 03 04 05 06 07 08 09 10 11 12 13 14 15 16 17 18 19 20 21 2…" at bounding box center [916, 472] width 1269 height 30
select select "cc9ab0d1-424f-47fd-849a-8601adb3f7fe"
click at [291, 576] on select "Select Item... 2025 2026 2027 2028 2029 2030 2031 2032 2033" at bounding box center [916, 572] width 1269 height 30
click at [282, 557] on select "Select Item... 2025 2026 2027 2028 2029 2030 2031 2032 2033" at bounding box center [916, 572] width 1269 height 30
select select "50b8d7cf-13ea-4239-84ee-9f37e9ab8850"
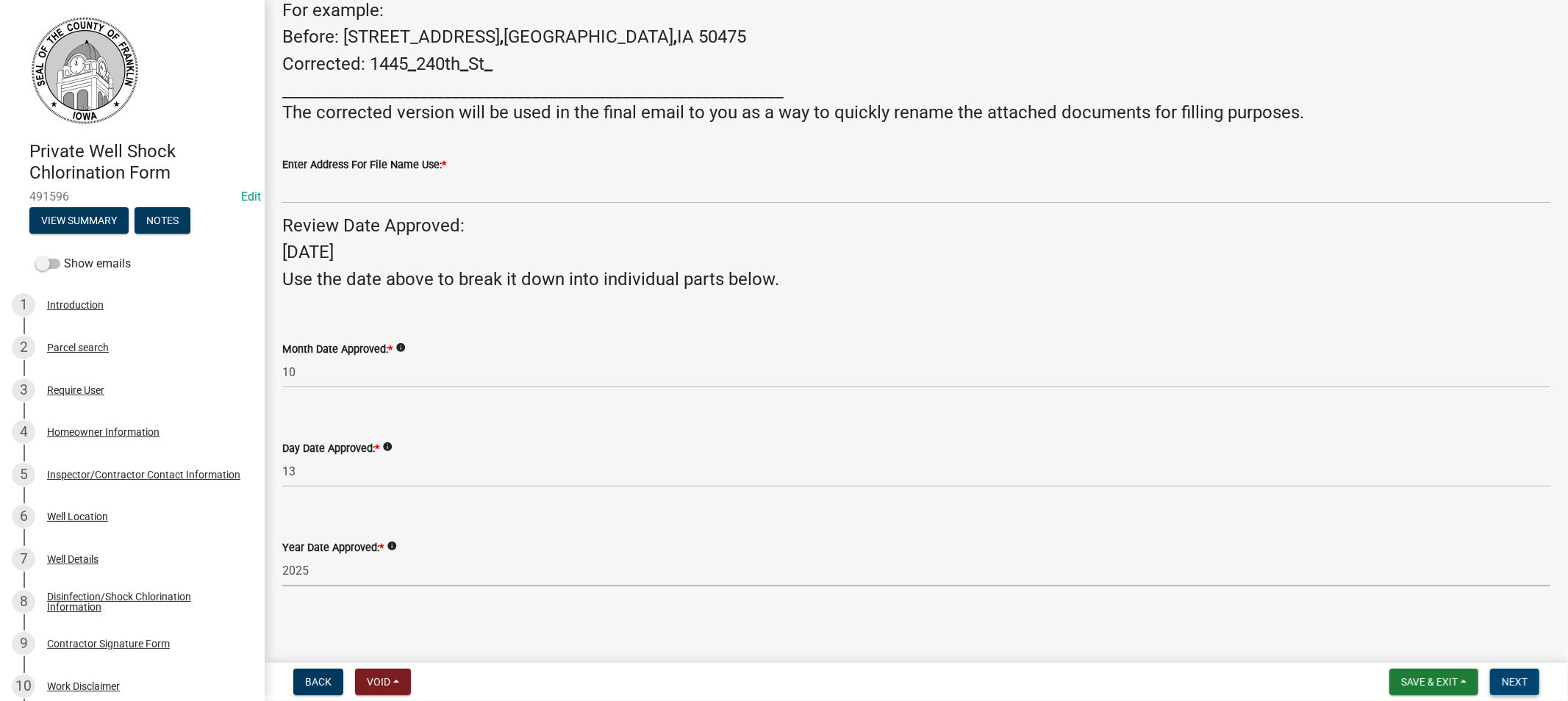
click at [1515, 681] on span "Next" at bounding box center [1515, 681] width 25 height 12
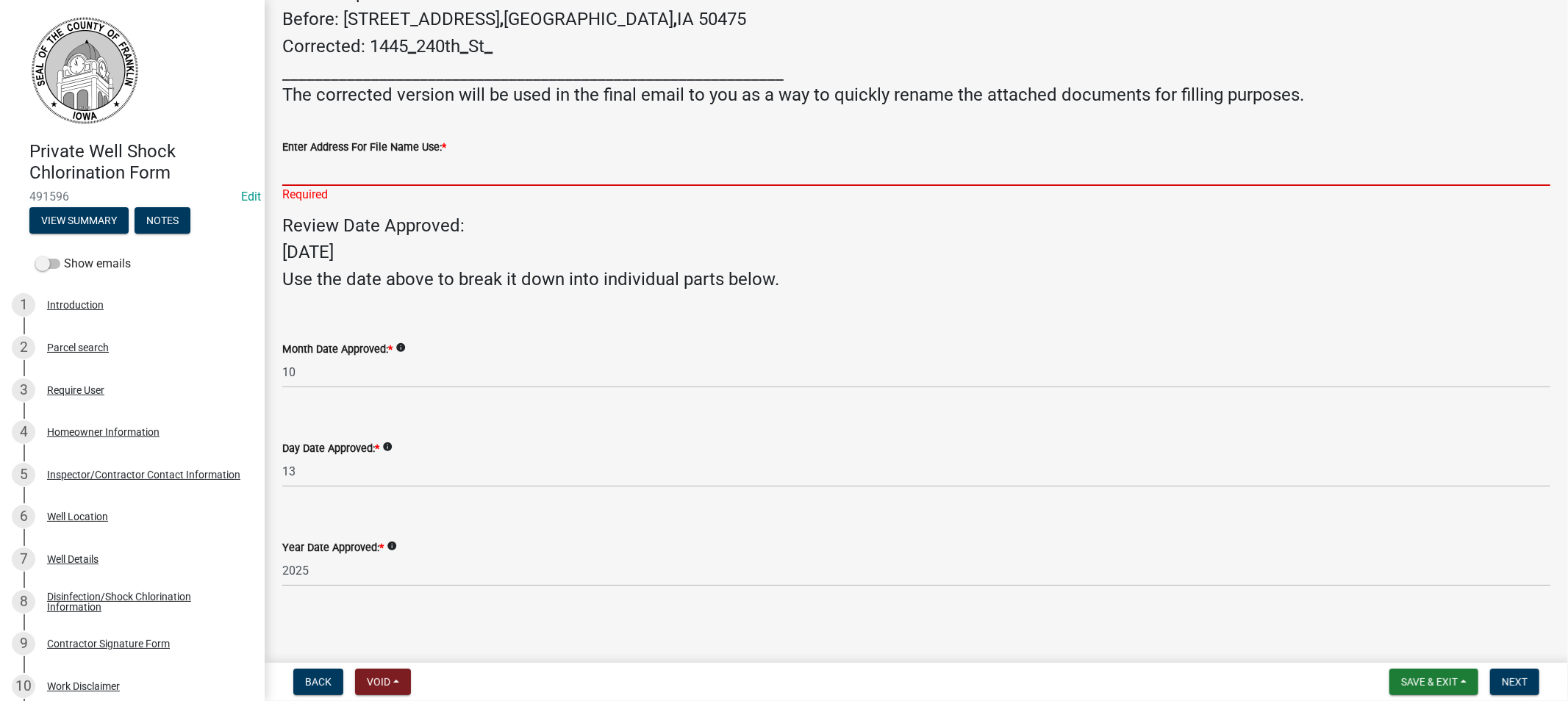
click at [309, 186] on input "Enter Address For File Name Use: *" at bounding box center [916, 171] width 1269 height 30
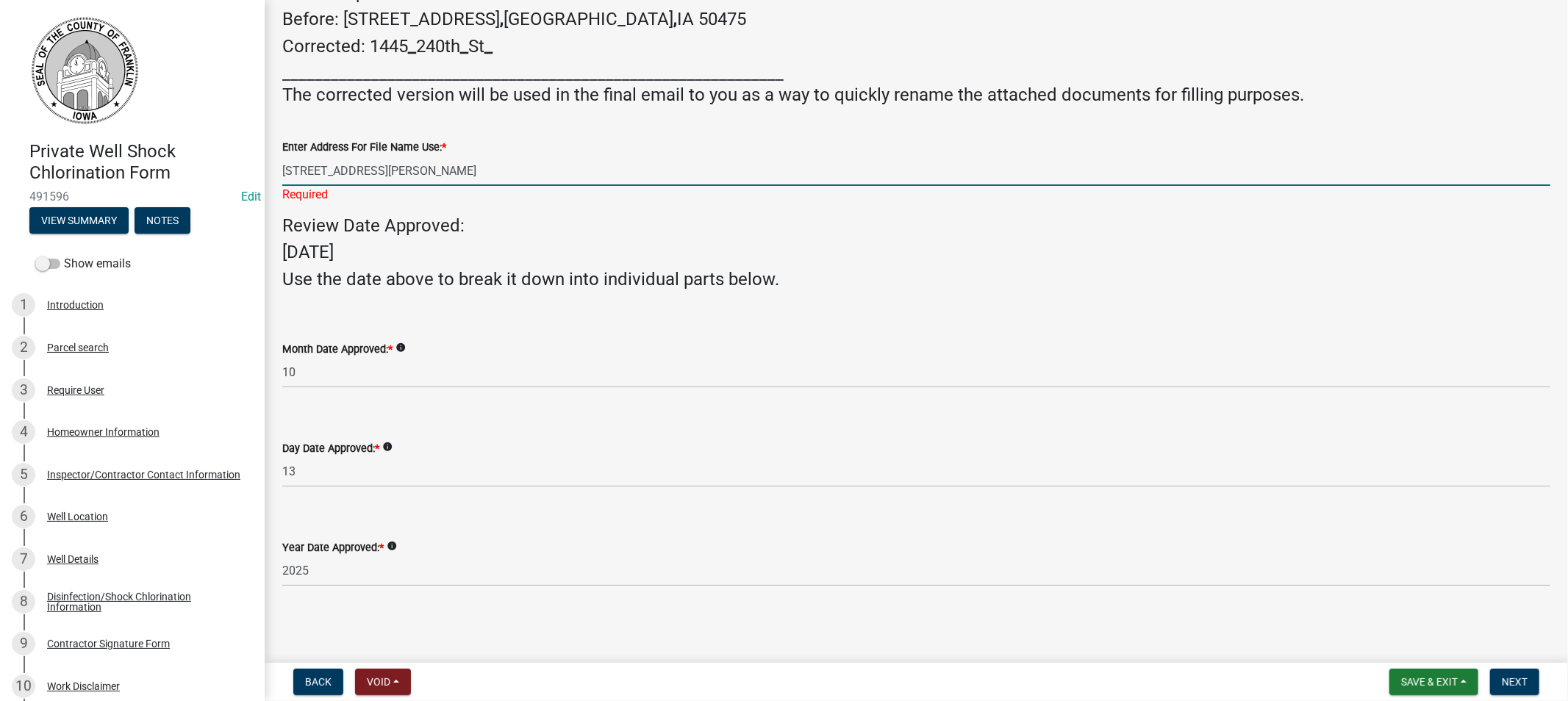
scroll to position [306, 0]
type input "[STREET_ADDRESS][PERSON_NAME]"
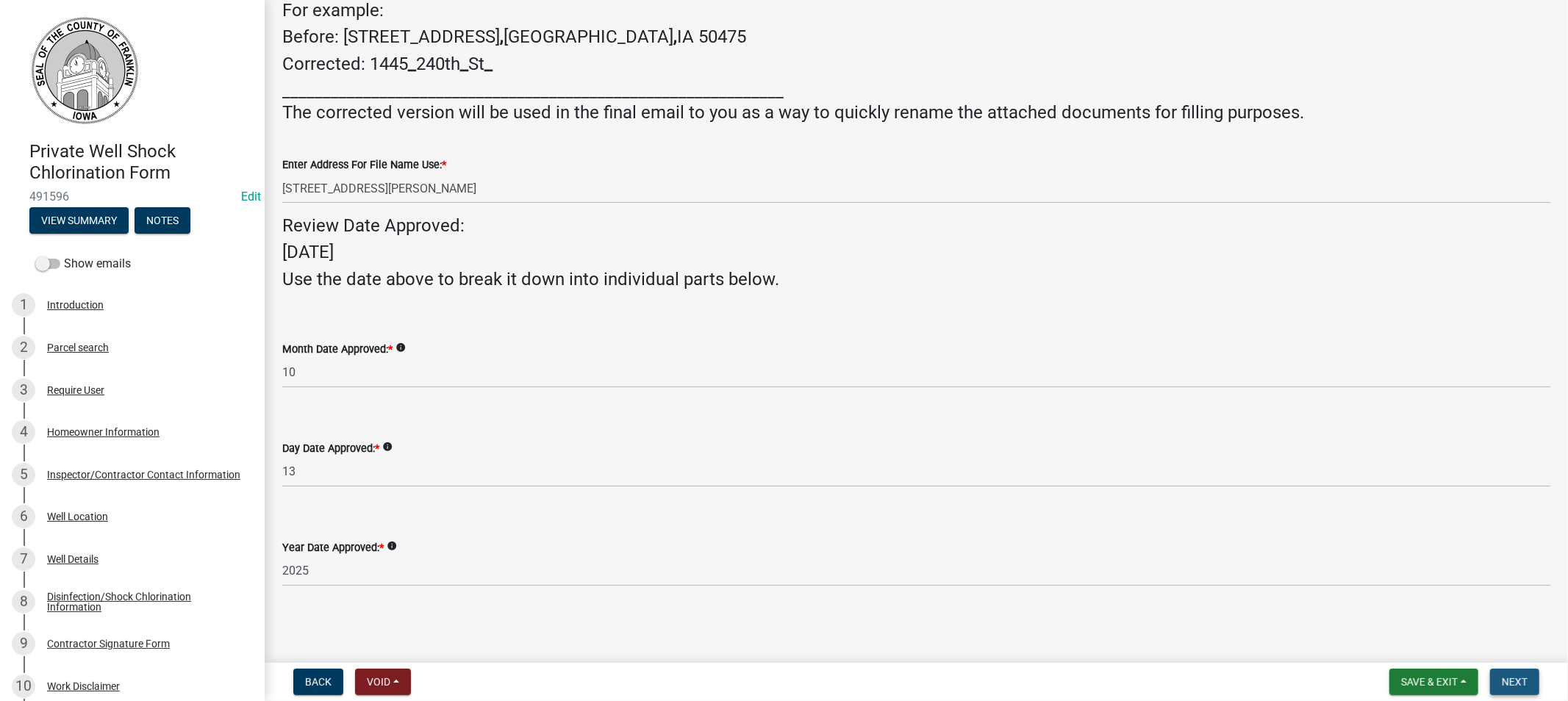
click at [1512, 685] on span "Next" at bounding box center [1515, 681] width 25 height 12
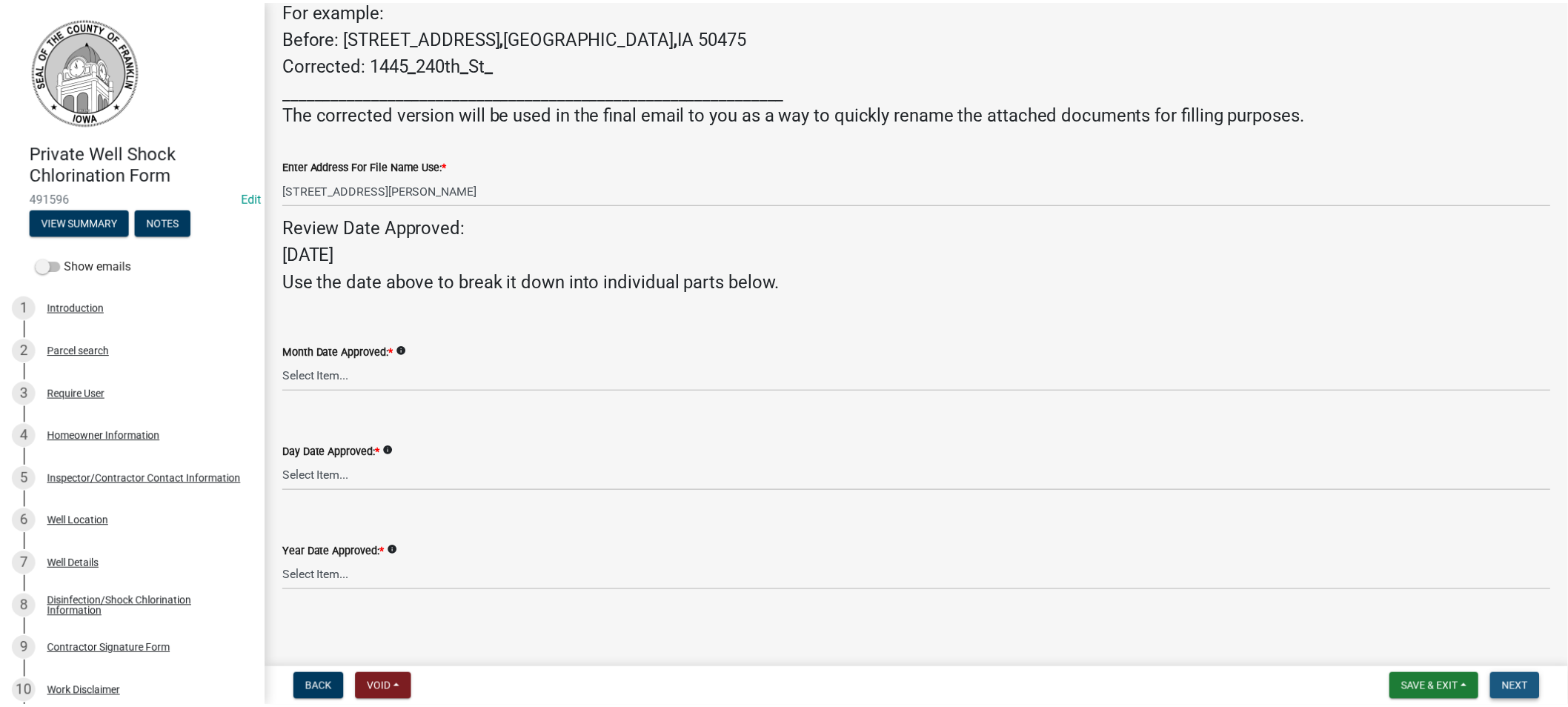
scroll to position [0, 0]
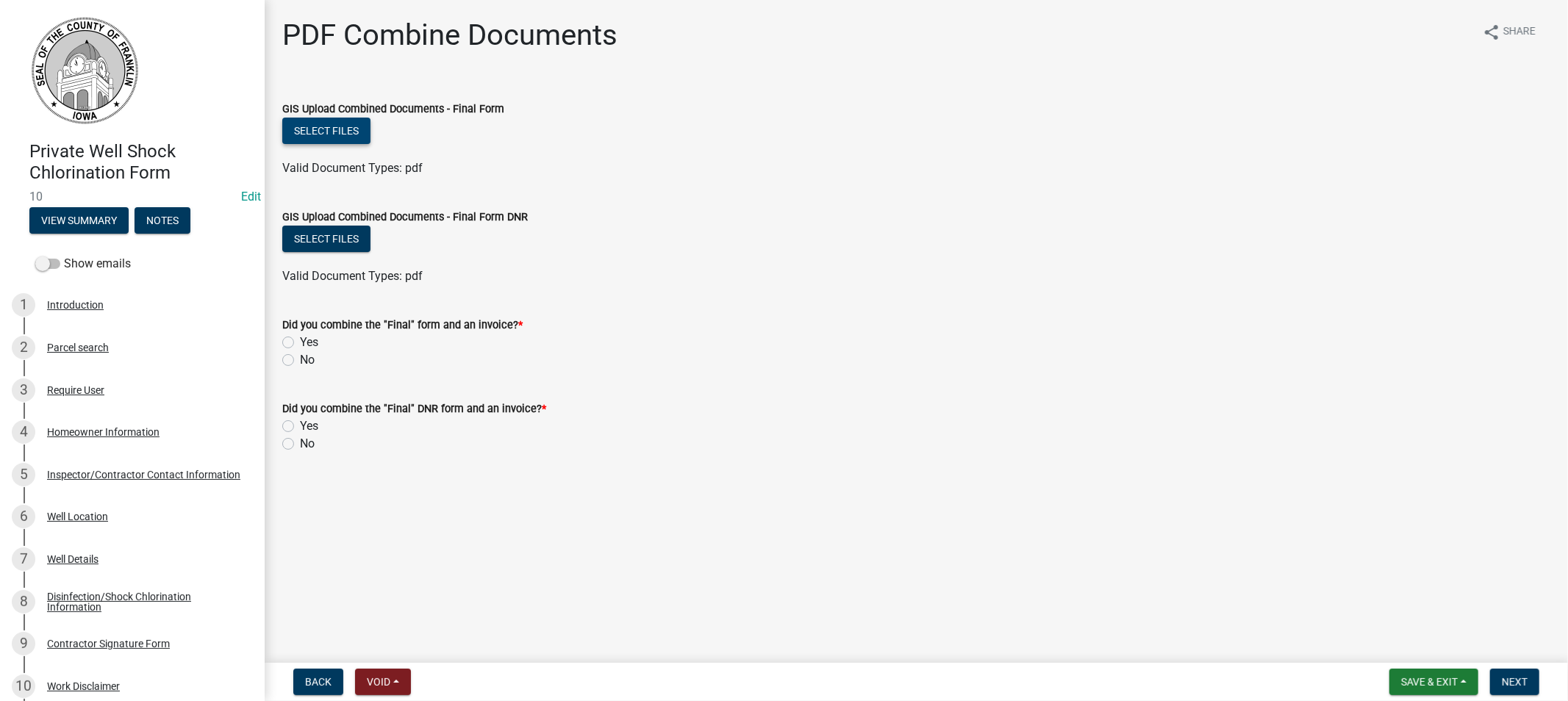
click at [317, 125] on button "Select files" at bounding box center [326, 130] width 88 height 26
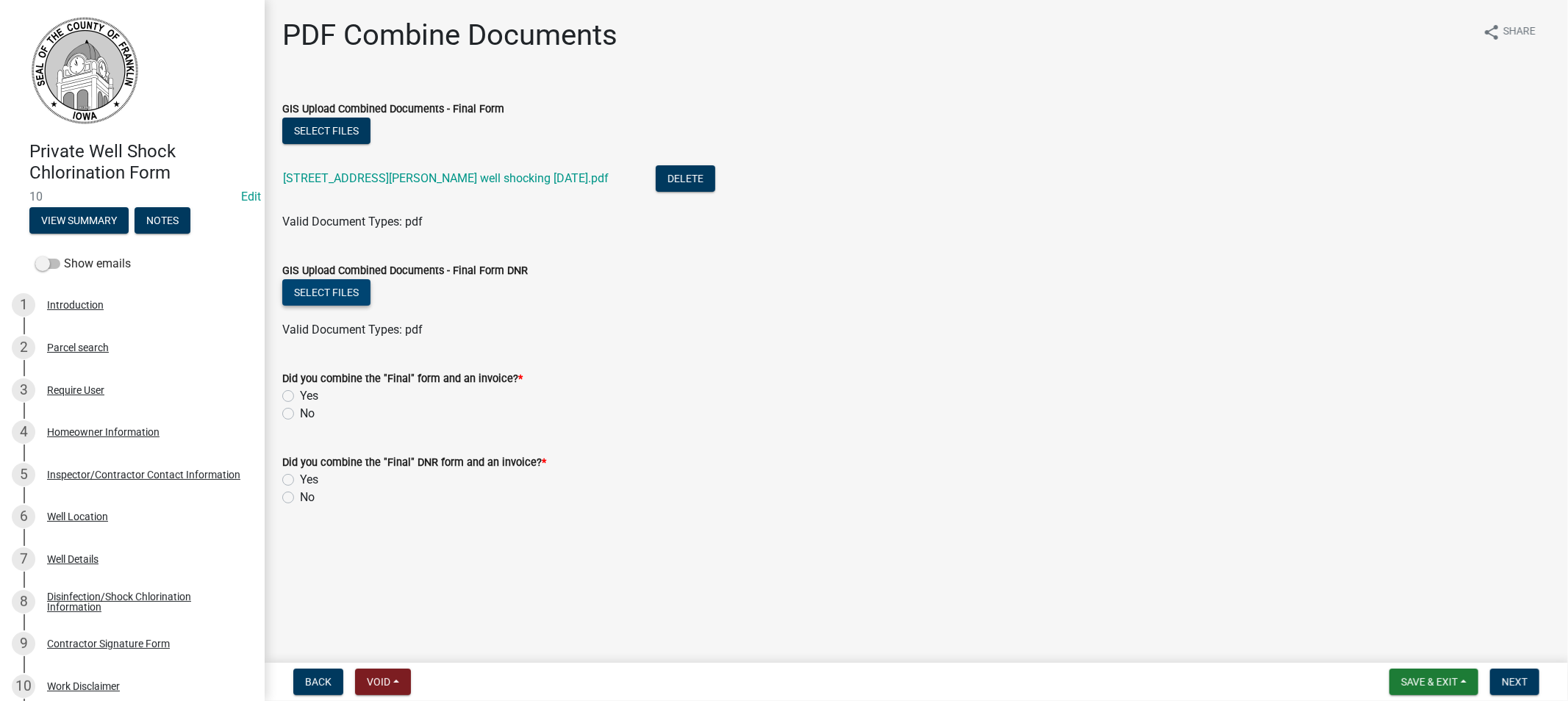
click at [336, 287] on button "Select files" at bounding box center [326, 292] width 88 height 26
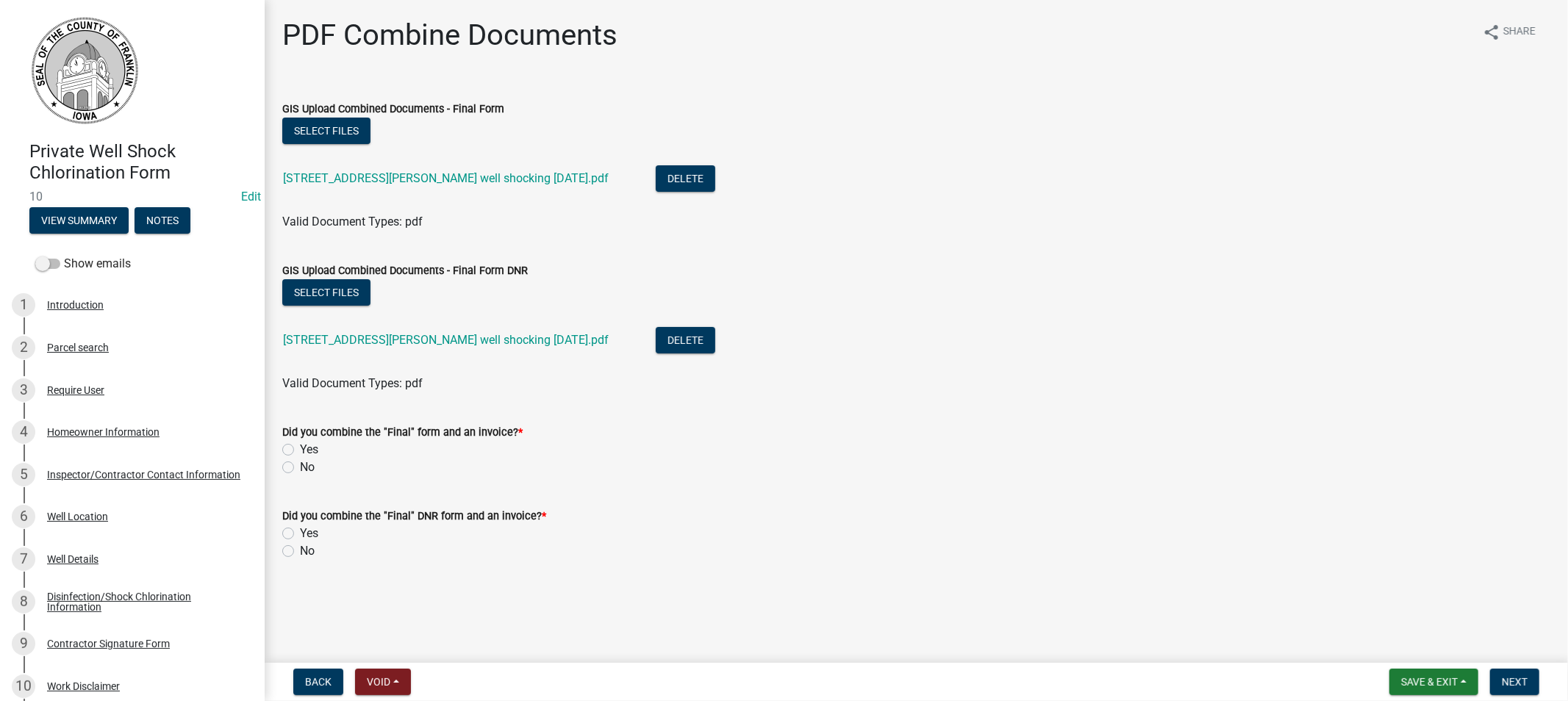
click at [300, 449] on label "Yes" at bounding box center [309, 449] width 18 height 17
click at [300, 449] on input "Yes" at bounding box center [305, 445] width 10 height 10
radio input "true"
click at [300, 531] on label "Yes" at bounding box center [309, 533] width 18 height 17
click at [300, 531] on input "Yes" at bounding box center [305, 530] width 10 height 10
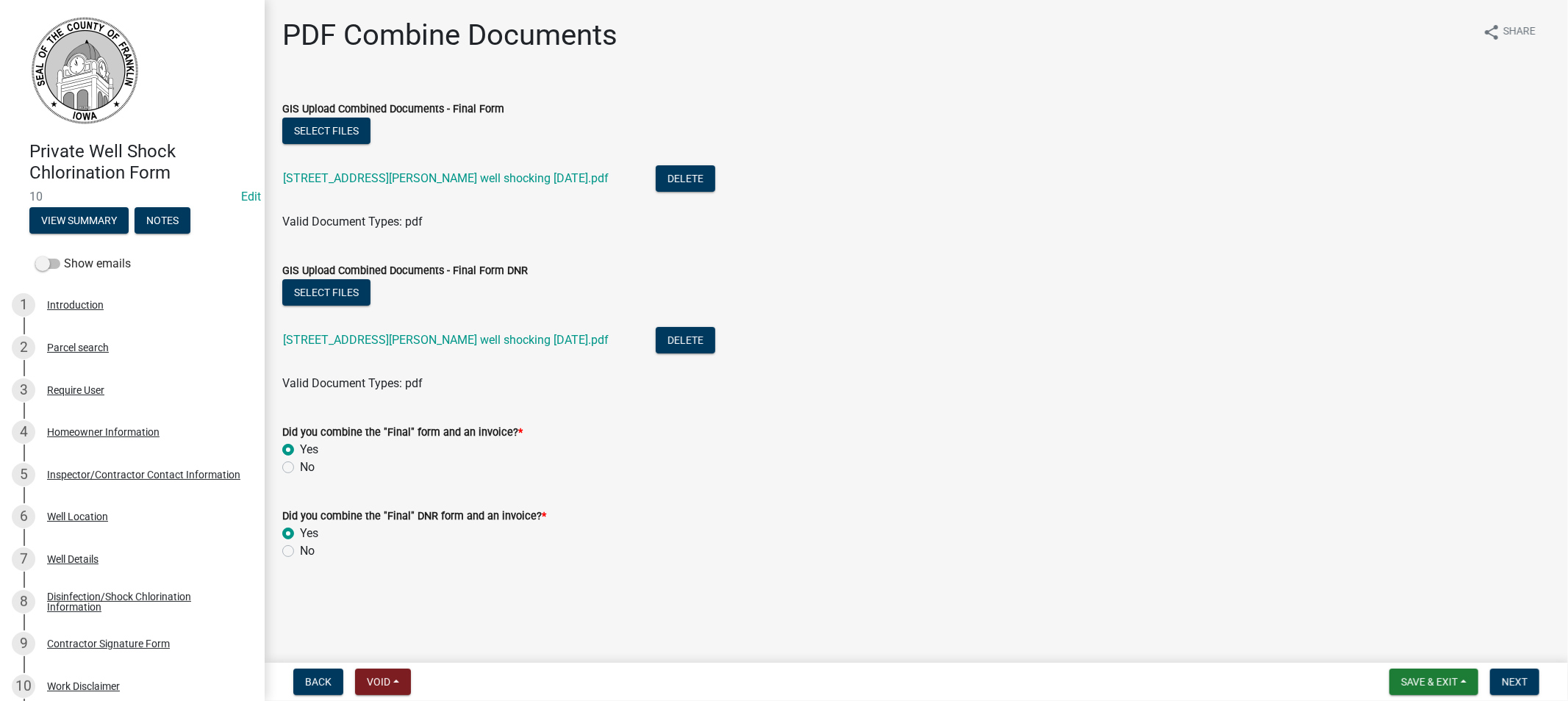
radio input "true"
drag, startPoint x: 1512, startPoint y: 687, endPoint x: 1505, endPoint y: 676, distance: 13.0
click at [1508, 684] on button "Next" at bounding box center [1515, 681] width 49 height 26
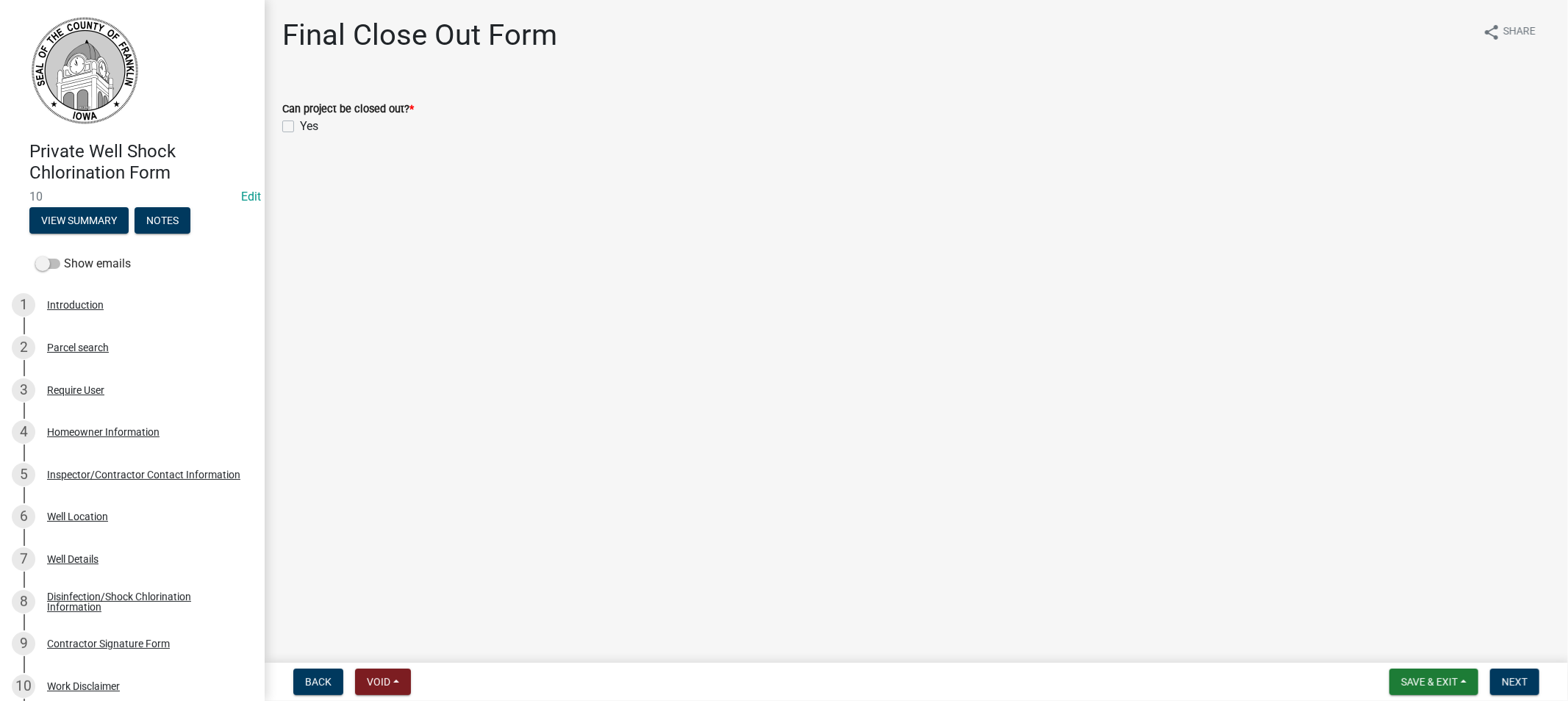
click at [300, 126] on label "Yes" at bounding box center [309, 126] width 18 height 17
click at [300, 126] on input "Yes" at bounding box center [305, 122] width 10 height 10
checkbox input "true"
click at [1513, 681] on span "Next" at bounding box center [1515, 681] width 25 height 12
